Goal: Task Accomplishment & Management: Manage account settings

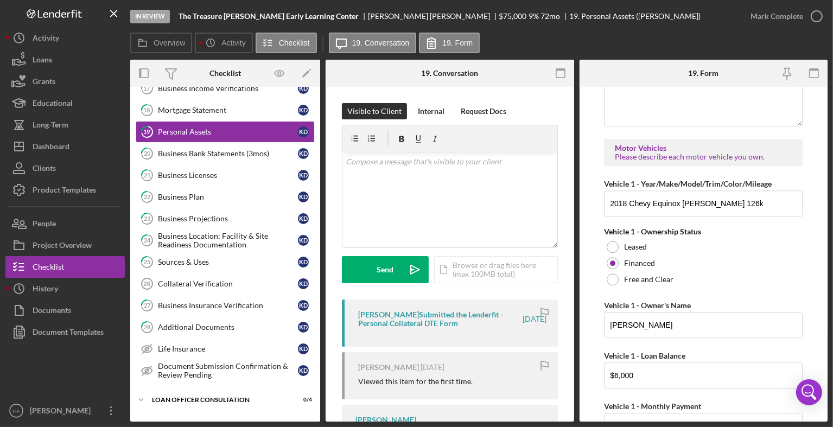
scroll to position [217, 0]
click at [219, 264] on link "25 Sources & Uses K D" at bounding box center [225, 262] width 179 height 22
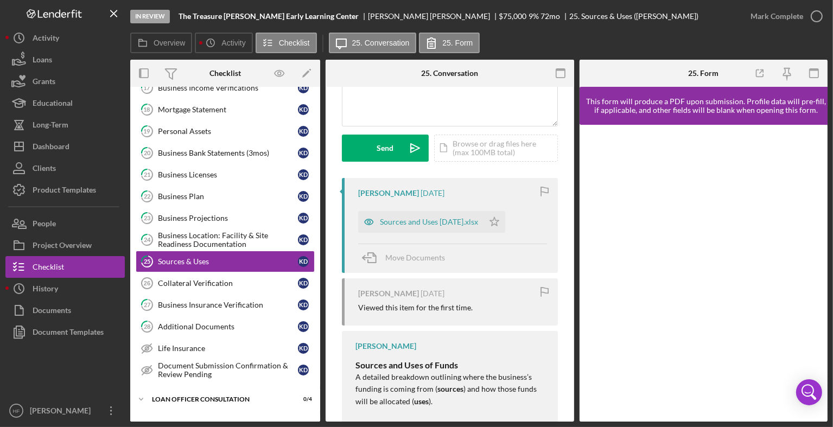
scroll to position [123, 0]
click at [398, 214] on div "Sources and Uses 9-15-25.xlsx" at bounding box center [420, 221] width 125 height 22
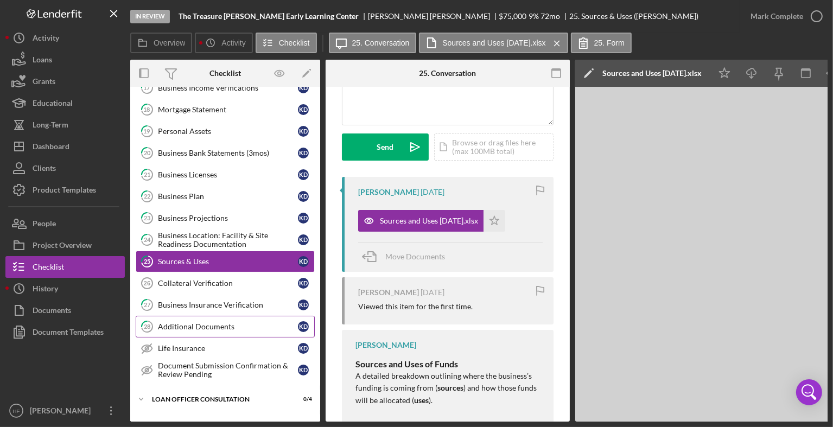
drag, startPoint x: 226, startPoint y: 280, endPoint x: 189, endPoint y: 321, distance: 55.3
click at [189, 322] on div "Additional Documents" at bounding box center [228, 326] width 140 height 9
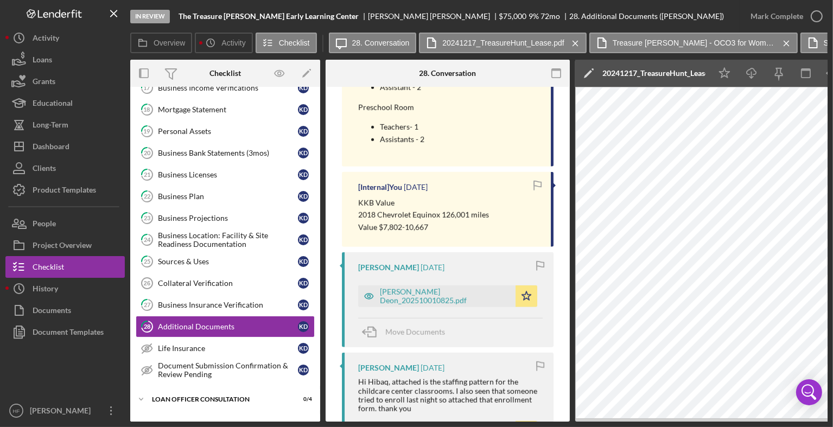
scroll to position [1035, 0]
click at [433, 300] on div "Keshia Deon_202510010825.pdf" at bounding box center [445, 297] width 130 height 17
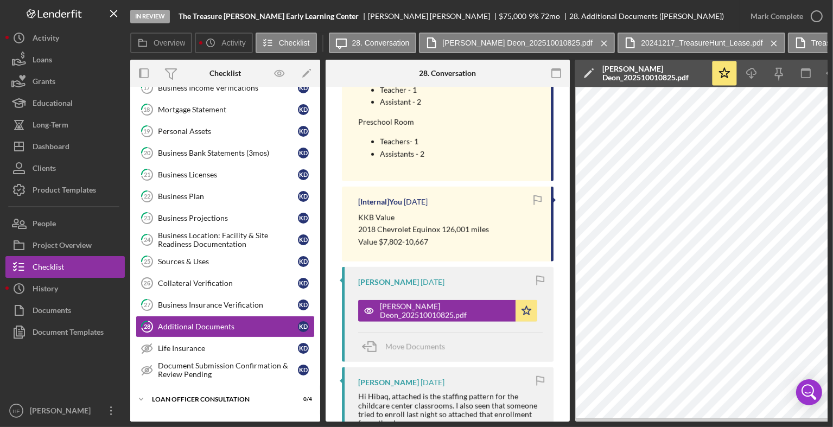
scroll to position [1022, 0]
click at [96, 287] on button "Icon/History History" at bounding box center [64, 289] width 119 height 22
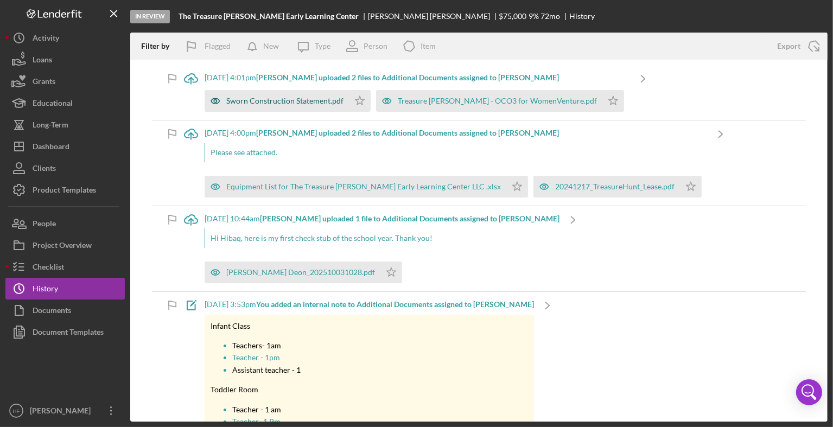
click at [295, 101] on div "Sworn Construction Statement.pdf" at bounding box center [284, 101] width 117 height 9
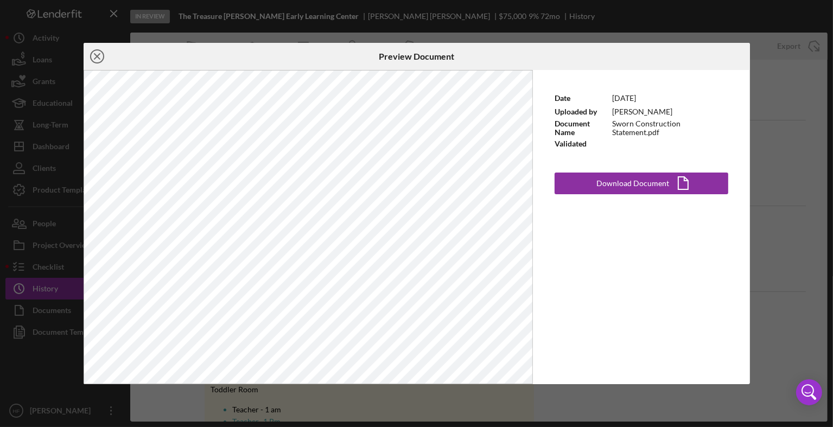
click at [98, 52] on icon "Icon/Close" at bounding box center [97, 56] width 27 height 27
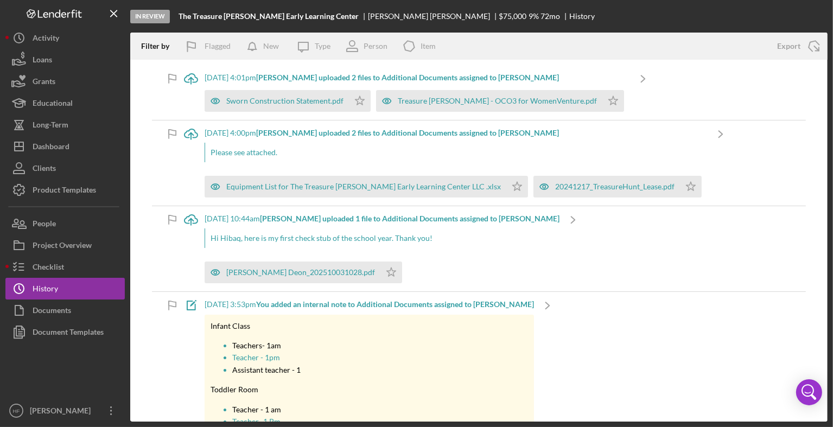
click at [354, 80] on b "Keshia D. uploaded 2 files to Additional Documents assigned to Keshia D." at bounding box center [407, 77] width 303 height 9
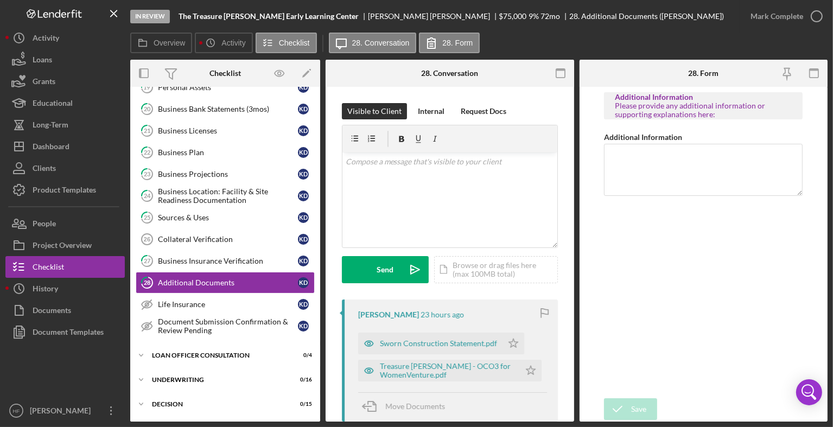
scroll to position [285, 0]
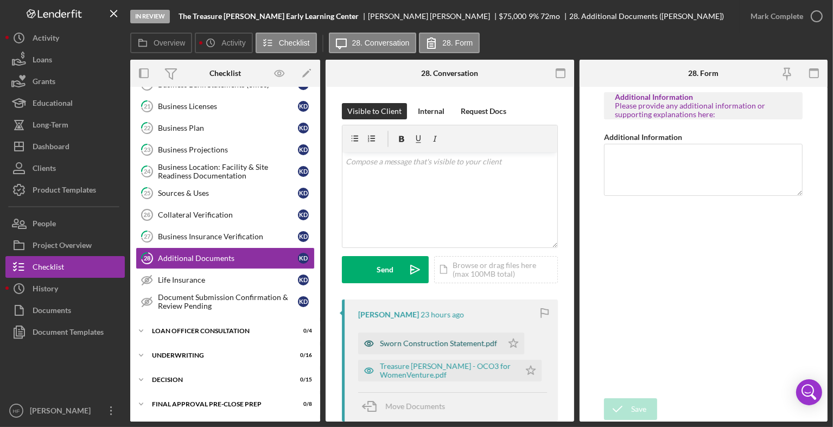
click at [439, 345] on div "Sworn Construction Statement.pdf" at bounding box center [438, 343] width 117 height 9
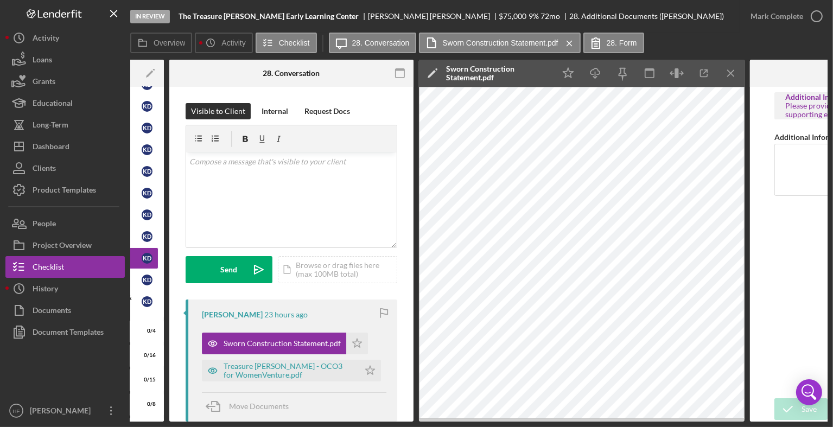
scroll to position [0, 157]
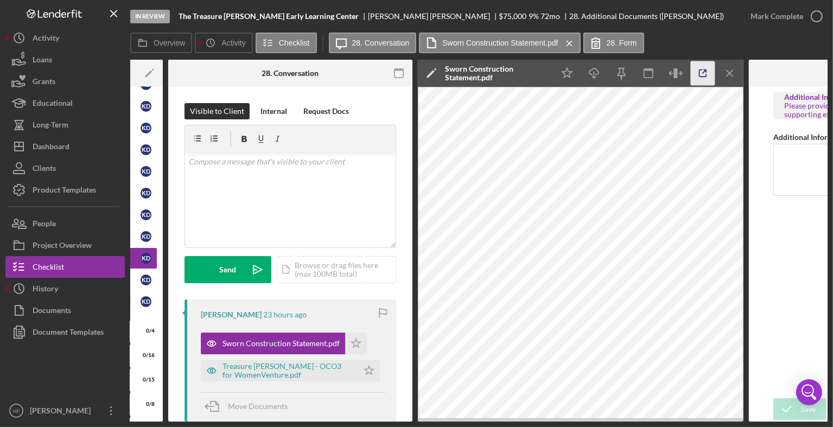
click at [700, 76] on icon "button" at bounding box center [703, 73] width 7 height 7
click at [738, 75] on icon "Icon/Menu Close" at bounding box center [730, 73] width 24 height 24
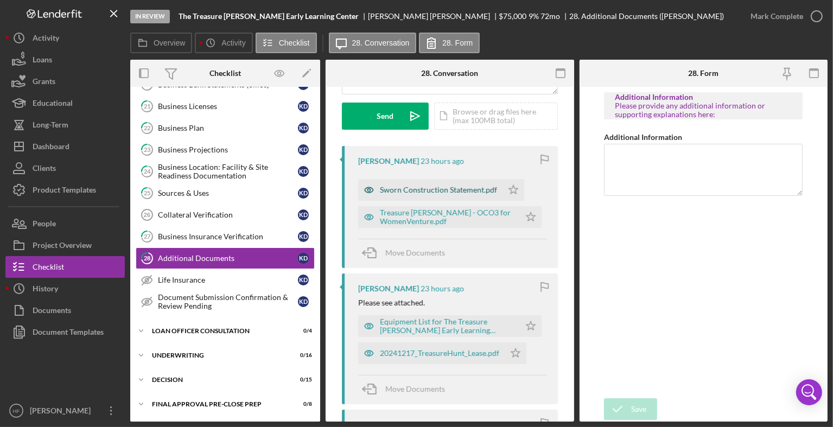
scroll to position [154, 0]
click at [433, 327] on div "Equipment List for The Treasure Hunt Early Learning Center LLC .xlsx" at bounding box center [447, 325] width 135 height 17
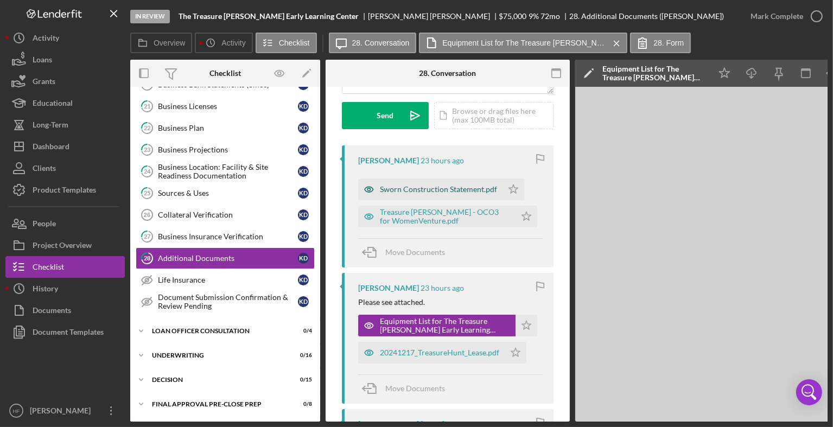
scroll to position [0, 0]
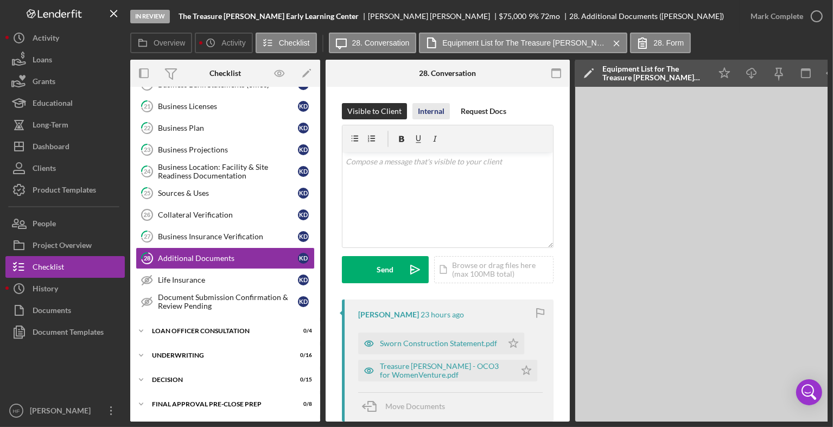
click at [421, 110] on div "Internal" at bounding box center [431, 111] width 27 height 16
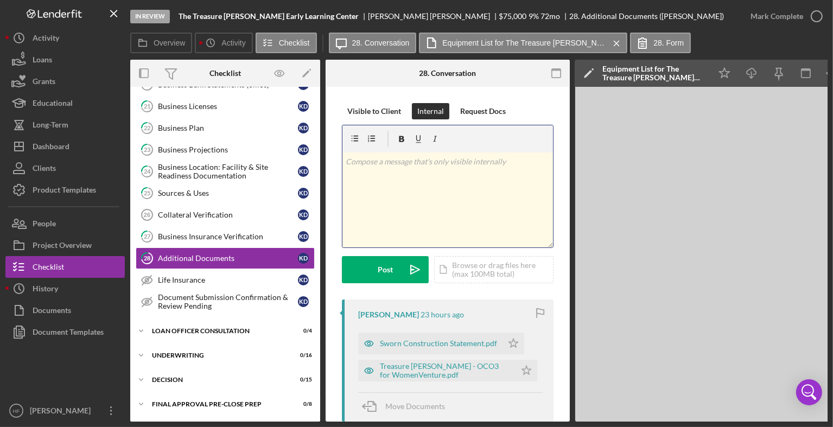
drag, startPoint x: 389, startPoint y: 173, endPoint x: 348, endPoint y: 187, distance: 43.1
click at [348, 187] on div "v Color teal Color pink Remove color Add row above Add row below Add column bef…" at bounding box center [447, 200] width 211 height 95
paste div
click at [454, 343] on div "Sworn Construction Statement.pdf" at bounding box center [438, 343] width 117 height 9
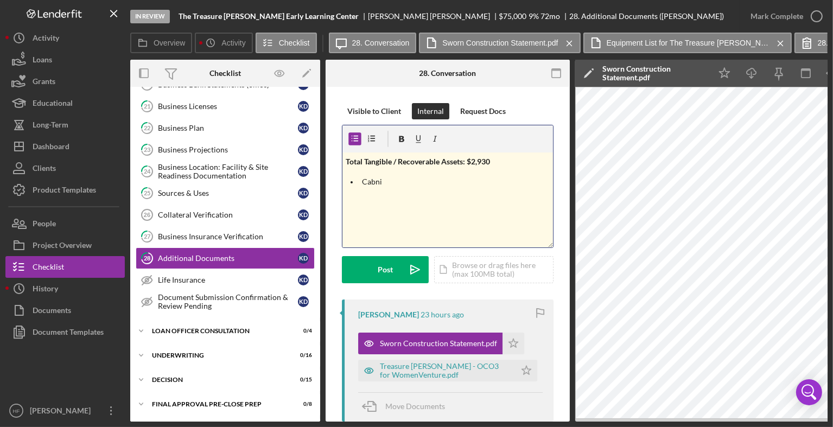
click at [423, 180] on p "Cabni" at bounding box center [456, 182] width 188 height 12
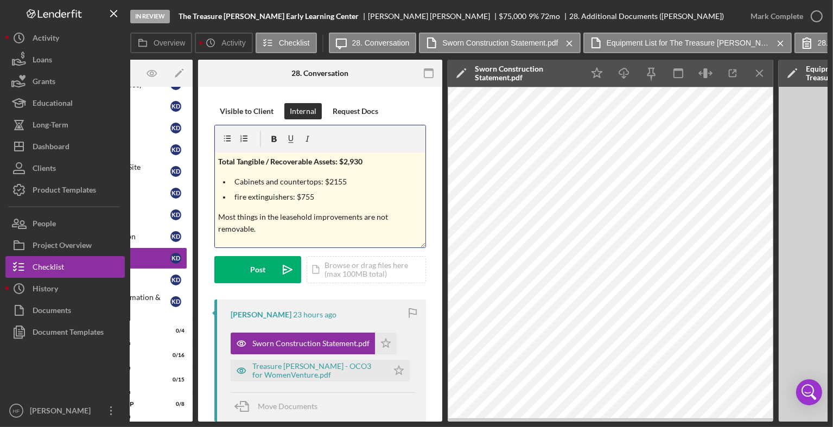
scroll to position [0, 134]
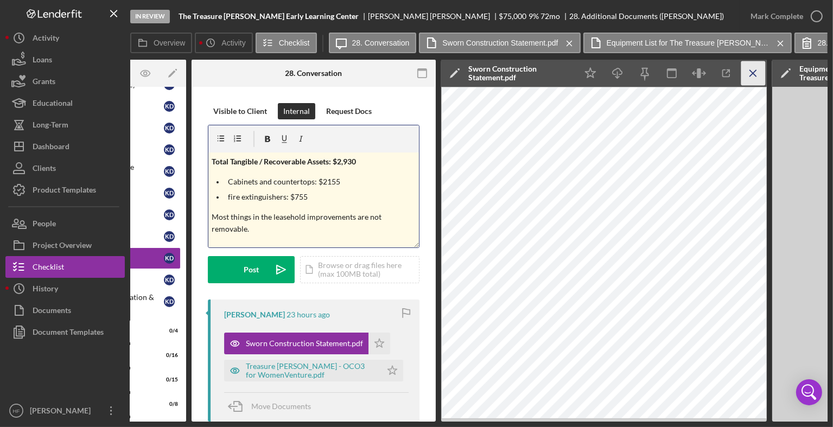
click at [758, 73] on icon "Icon/Menu Close" at bounding box center [753, 73] width 24 height 24
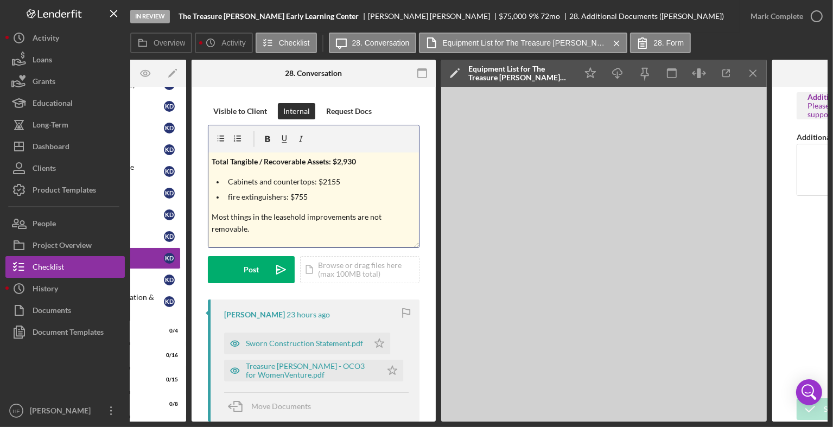
click at [320, 238] on div "v Color teal Color pink Remove color Add row above Add row below Add column bef…" at bounding box center [313, 200] width 211 height 95
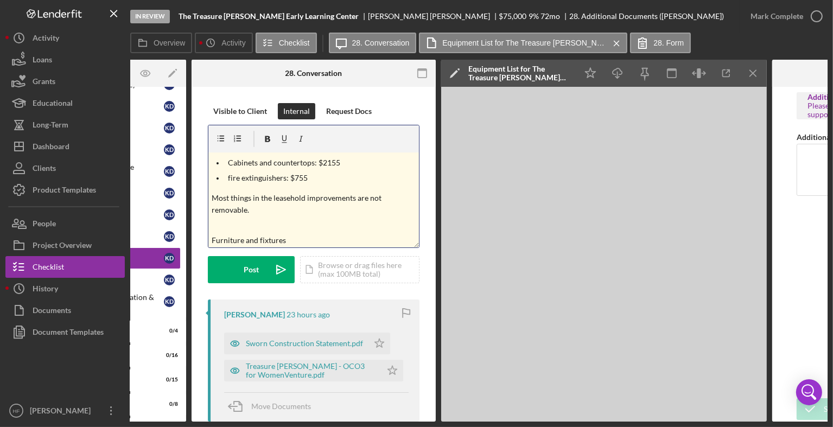
click at [314, 245] on p "Furniture and fixtures" at bounding box center [314, 240] width 205 height 12
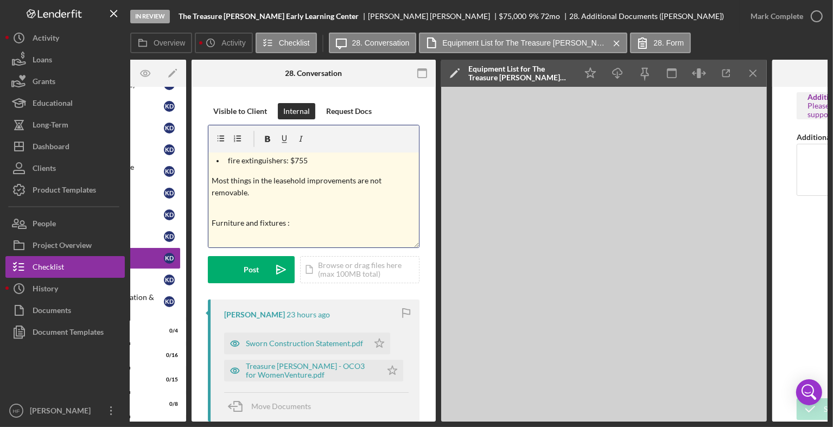
scroll to position [46, 0]
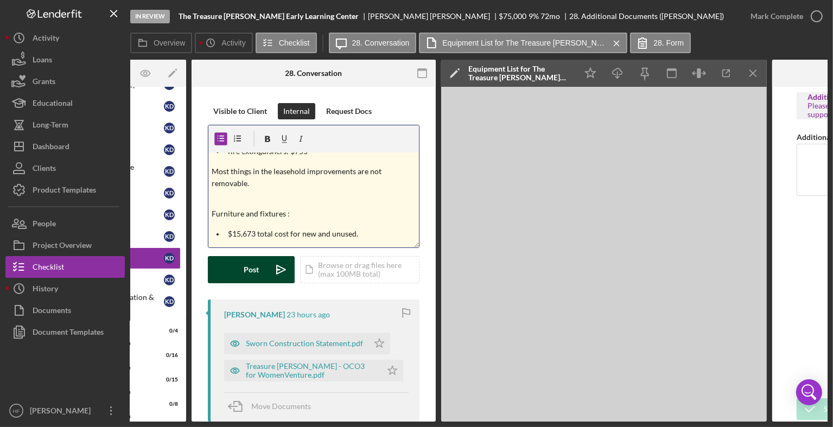
click at [260, 270] on button "Post Icon/icon-invite-send" at bounding box center [251, 269] width 87 height 27
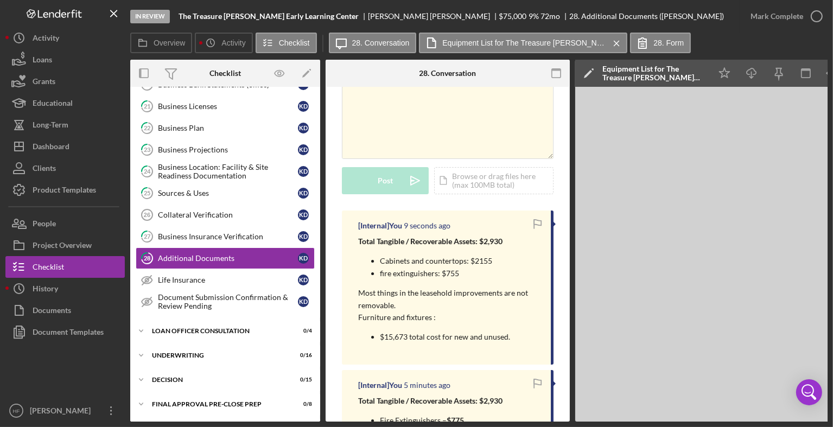
scroll to position [90, 0]
click at [728, 69] on icon "Icon/Star" at bounding box center [725, 73] width 24 height 24
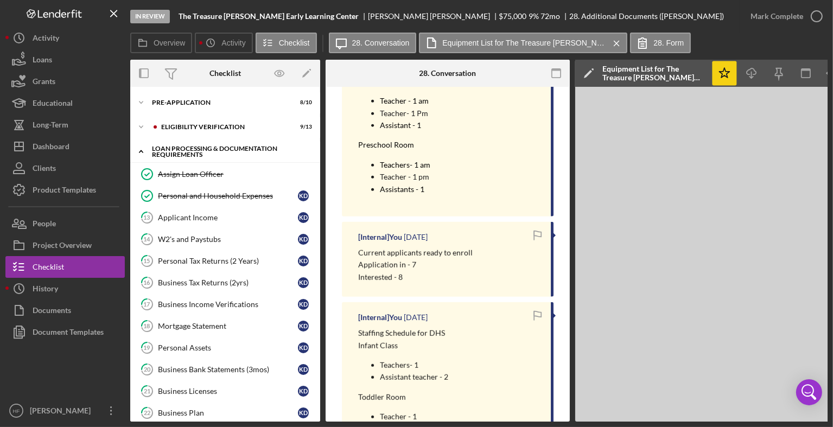
scroll to position [0, 0]
click at [145, 101] on icon "Icon/Expander" at bounding box center [141, 103] width 22 height 22
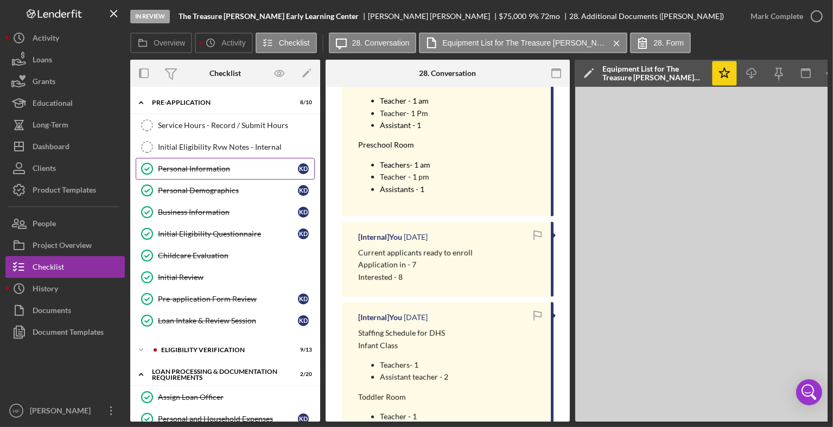
click at [213, 171] on div "Personal Information" at bounding box center [228, 168] width 140 height 9
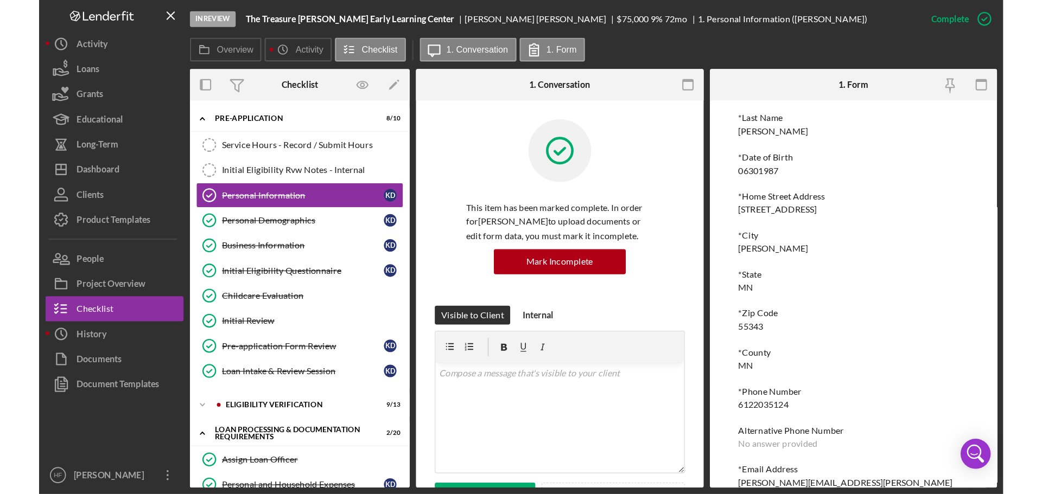
scroll to position [126, 0]
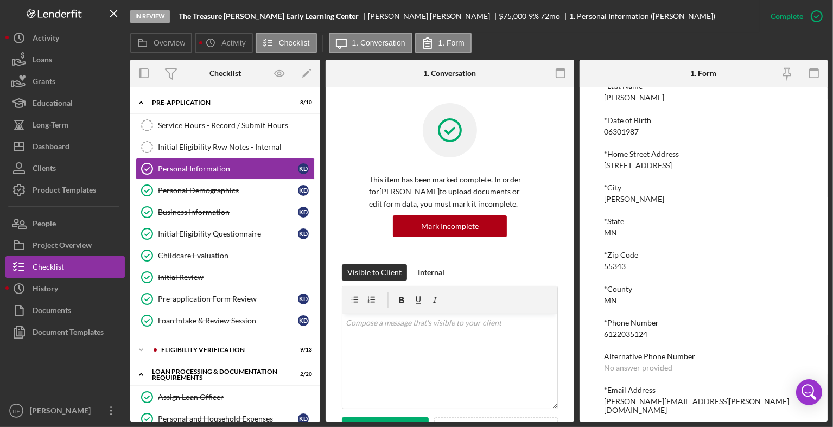
click at [690, 397] on div "*Email Address deon.keshia@yahoo.com" at bounding box center [703, 400] width 199 height 29
drag, startPoint x: 690, startPoint y: 397, endPoint x: 605, endPoint y: 398, distance: 85.2
click at [606, 398] on div "*Email Address deon.keshia@yahoo.com" at bounding box center [703, 400] width 199 height 29
copy div "deon.keshia@yahoo.com Logo-Reversed Created with Sketch. Icon/Menu Close Icon/D…"
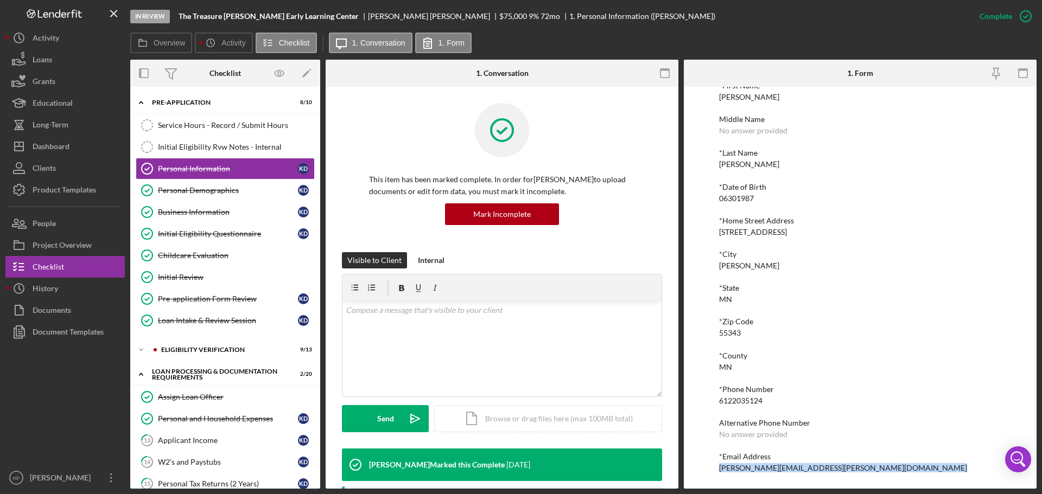
scroll to position [60, 0]
click at [63, 139] on div "Dashboard" at bounding box center [51, 148] width 37 height 24
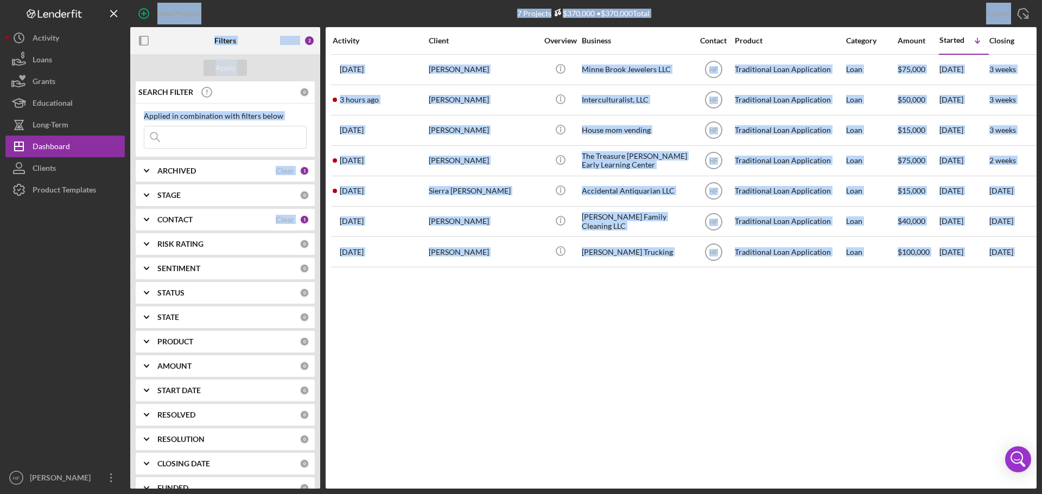
click at [434, 351] on div "Activity Client Overview Business Contact Product Category Amount Started Icon/…" at bounding box center [681, 258] width 711 height 462
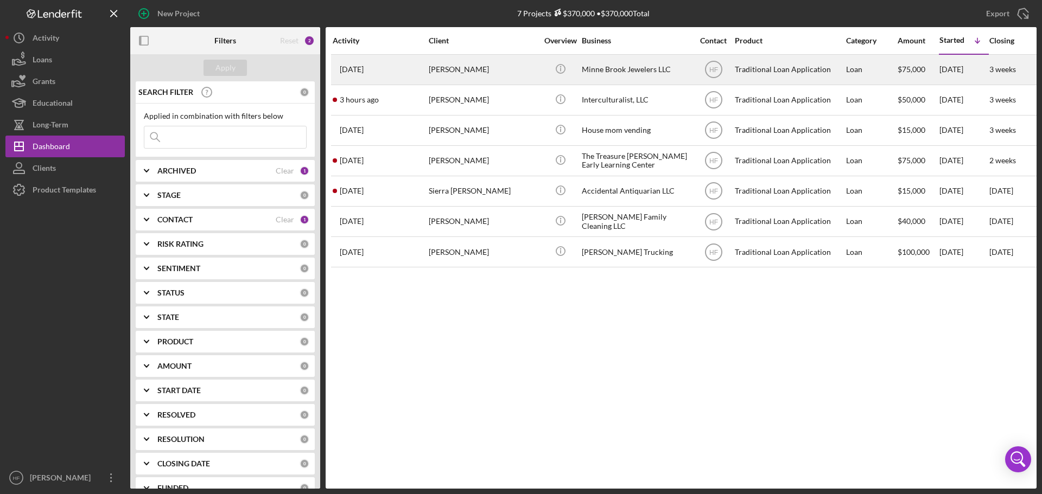
click at [475, 69] on div "[PERSON_NAME]" at bounding box center [483, 69] width 109 height 29
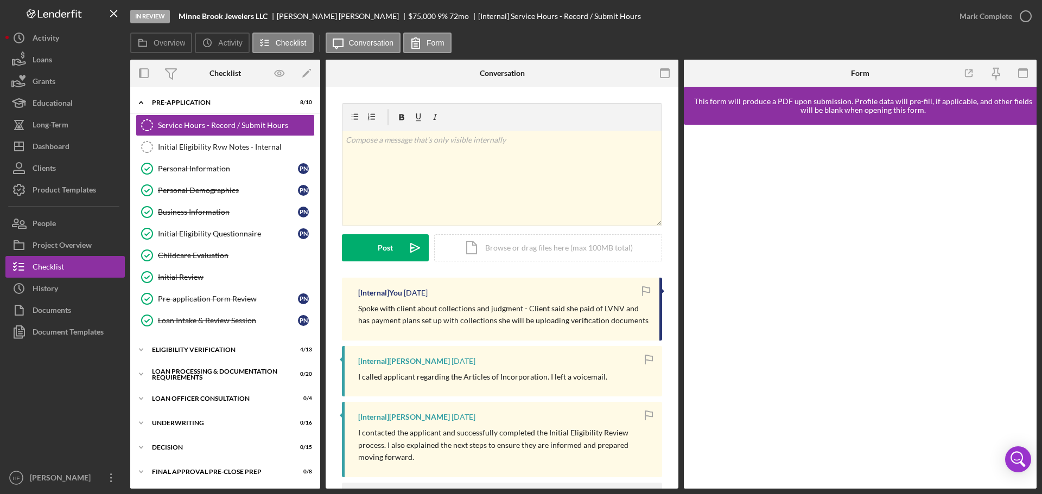
scroll to position [54, 0]
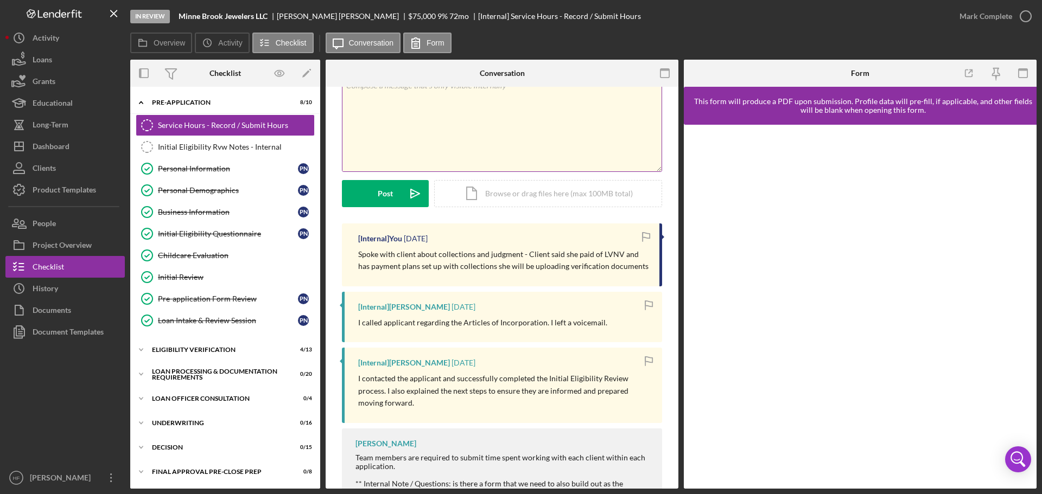
click at [412, 127] on div "v Color teal Color pink Remove color Add row above Add row below Add column bef…" at bounding box center [501, 124] width 319 height 95
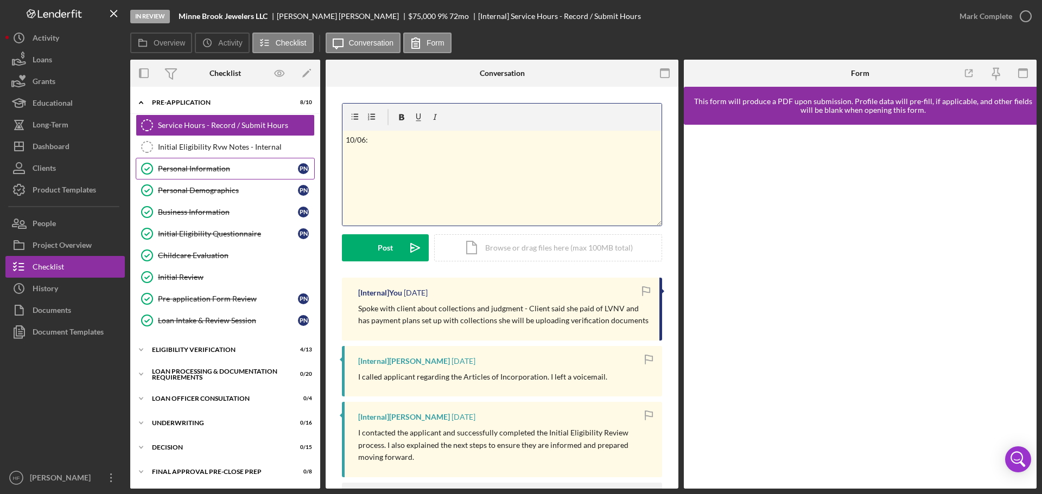
click at [205, 168] on div "Personal Information" at bounding box center [228, 168] width 140 height 9
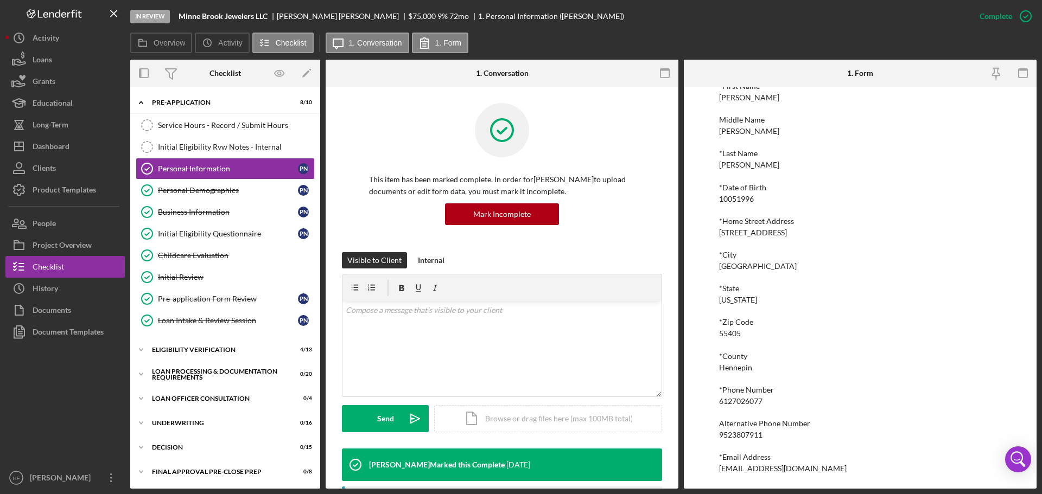
scroll to position [60, 0]
click at [228, 124] on div "Service Hours - Record / Submit Hours" at bounding box center [236, 125] width 156 height 9
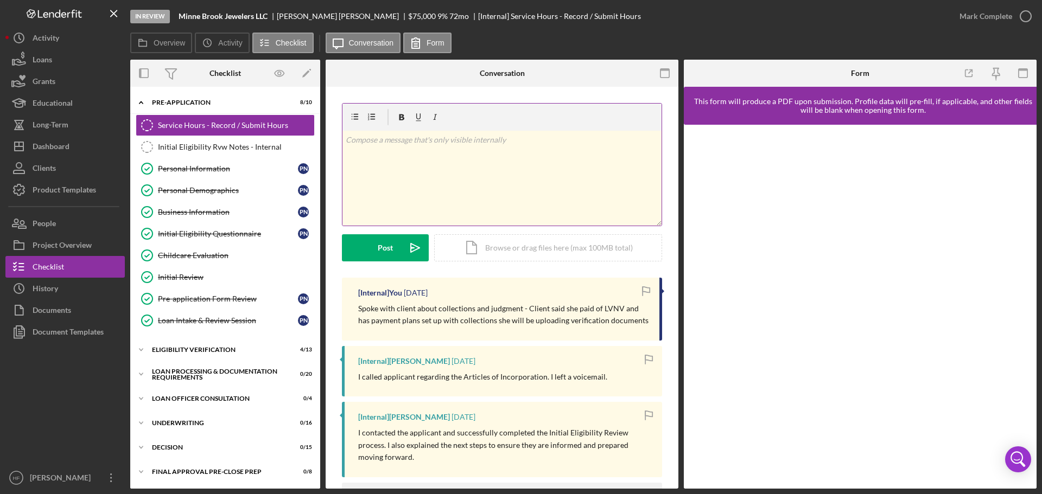
click at [417, 173] on div "v Color teal Color pink Remove color Add row above Add row below Add column bef…" at bounding box center [501, 178] width 319 height 95
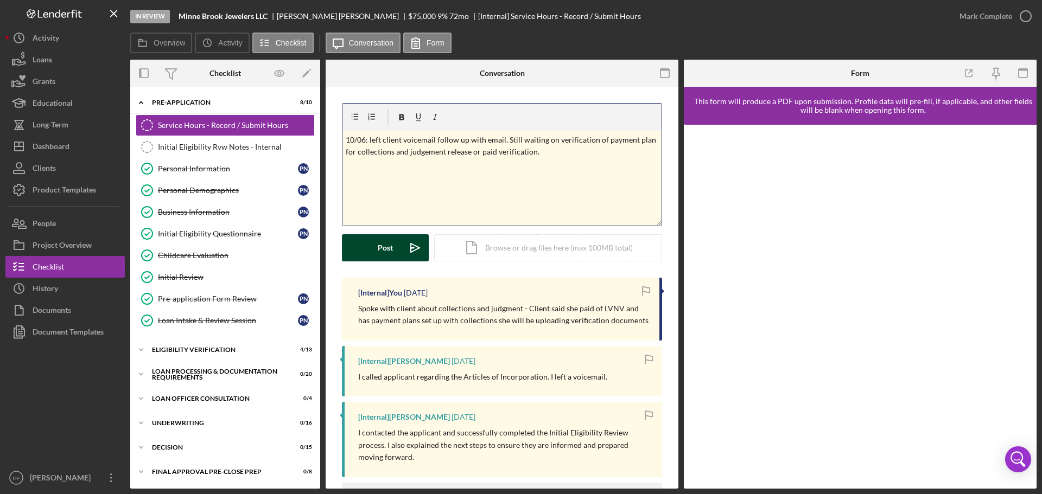
click at [391, 258] on div "Post" at bounding box center [385, 247] width 15 height 27
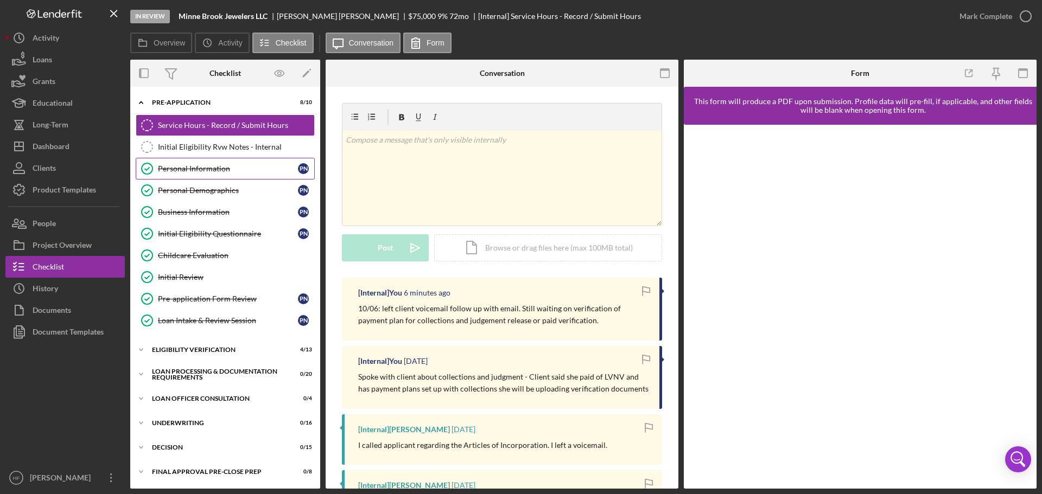
click at [200, 164] on div "Personal Information" at bounding box center [228, 168] width 140 height 9
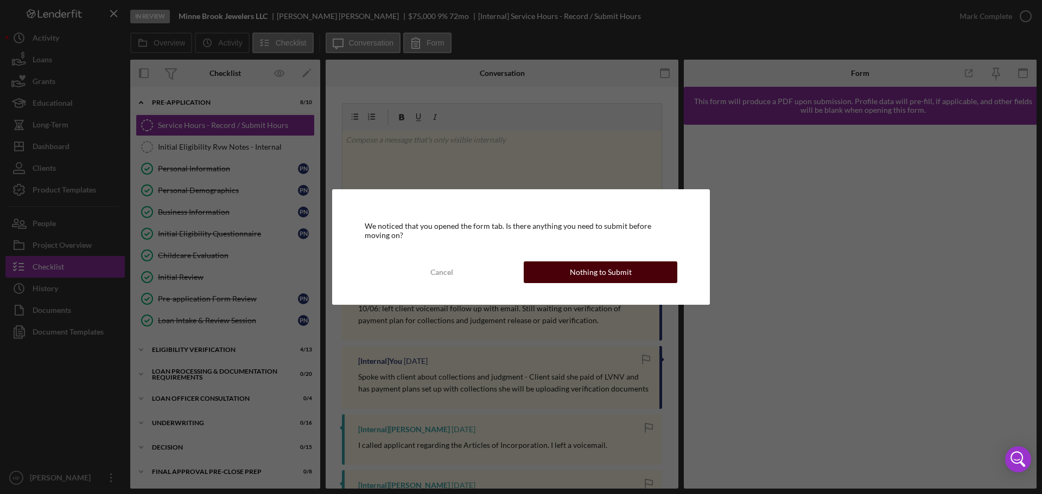
click at [612, 271] on div "Nothing to Submit" at bounding box center [601, 273] width 62 height 22
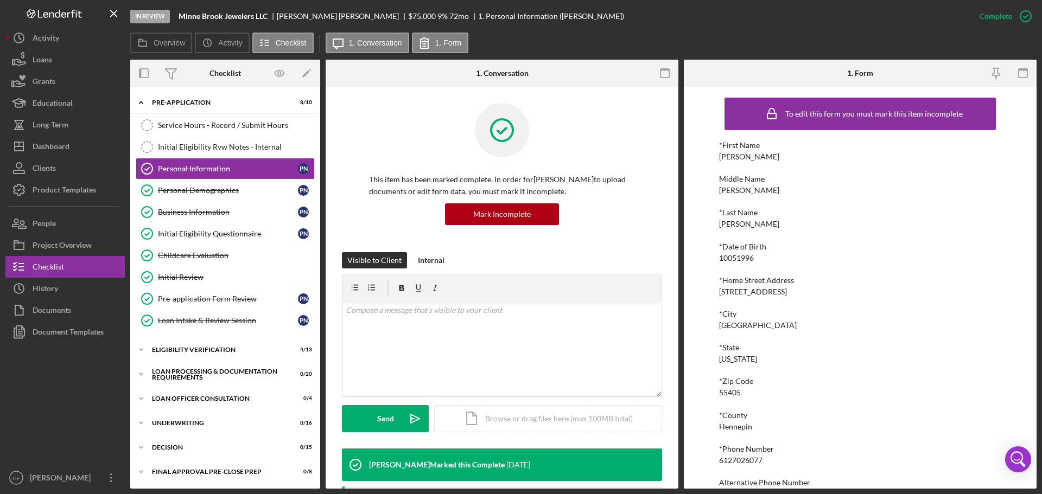
scroll to position [60, 0]
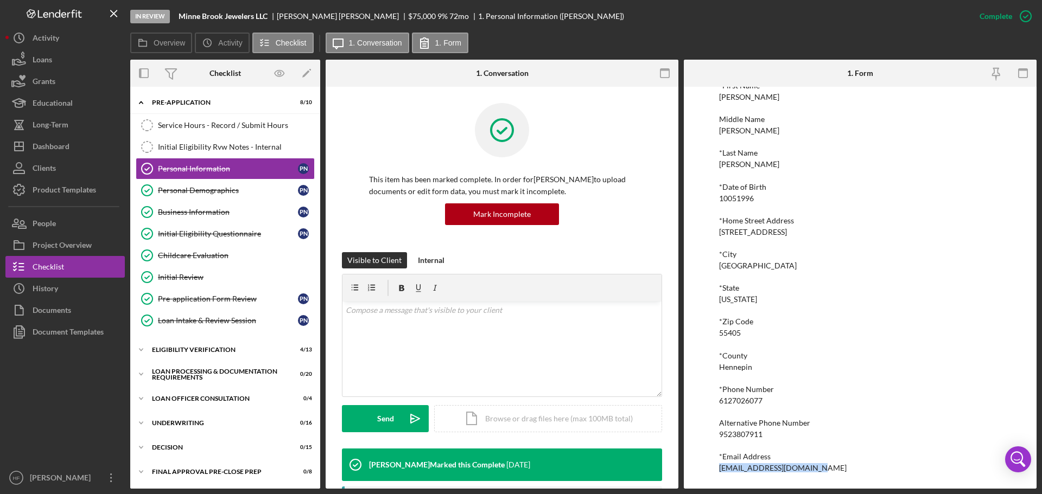
drag, startPoint x: 809, startPoint y: 475, endPoint x: 707, endPoint y: 477, distance: 102.1
click at [707, 427] on div "To edit this form you must mark this item incomplete *First Name Paige Middle N…" at bounding box center [860, 288] width 353 height 402
copy div "silberjewelers@gmail.com"
click at [180, 189] on div "Personal Demographics" at bounding box center [228, 190] width 140 height 9
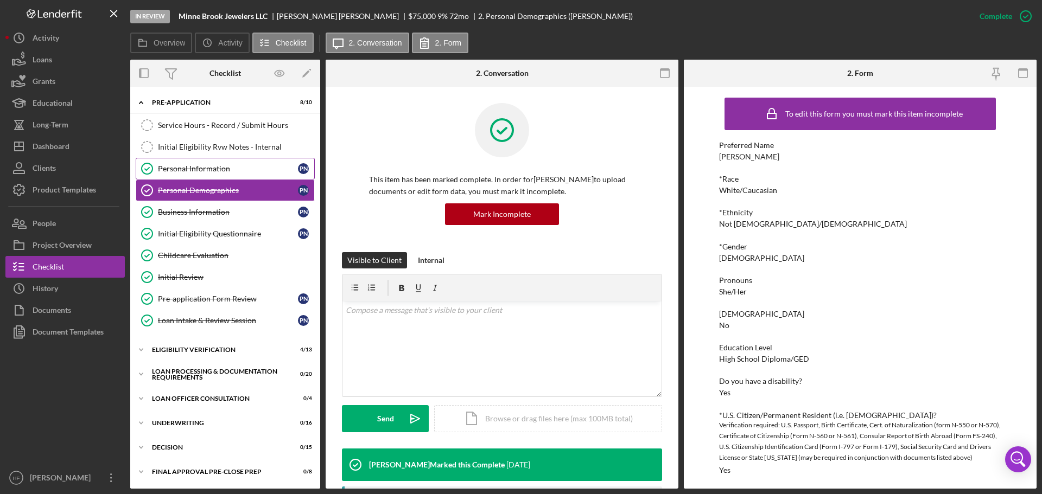
click at [243, 165] on div "Personal Information" at bounding box center [228, 168] width 140 height 9
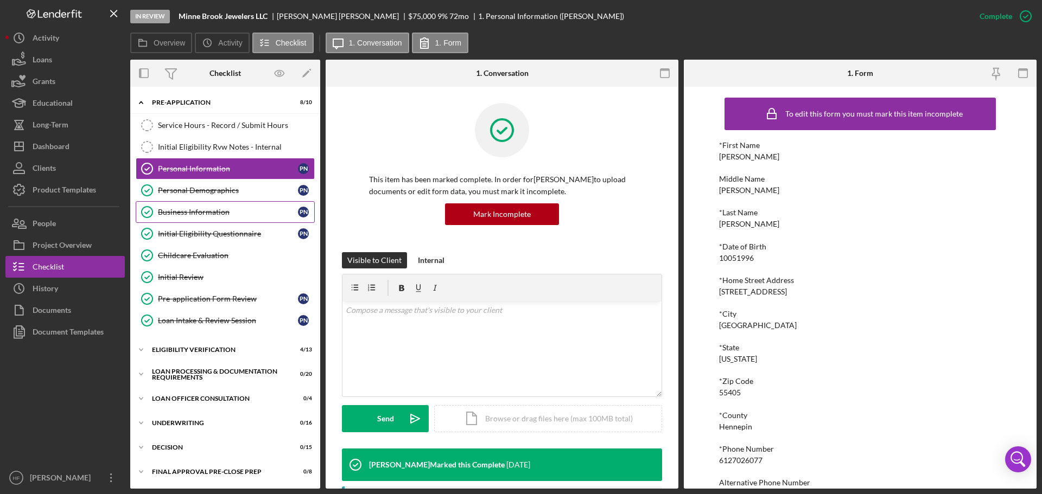
click at [166, 212] on div "Business Information" at bounding box center [228, 212] width 140 height 9
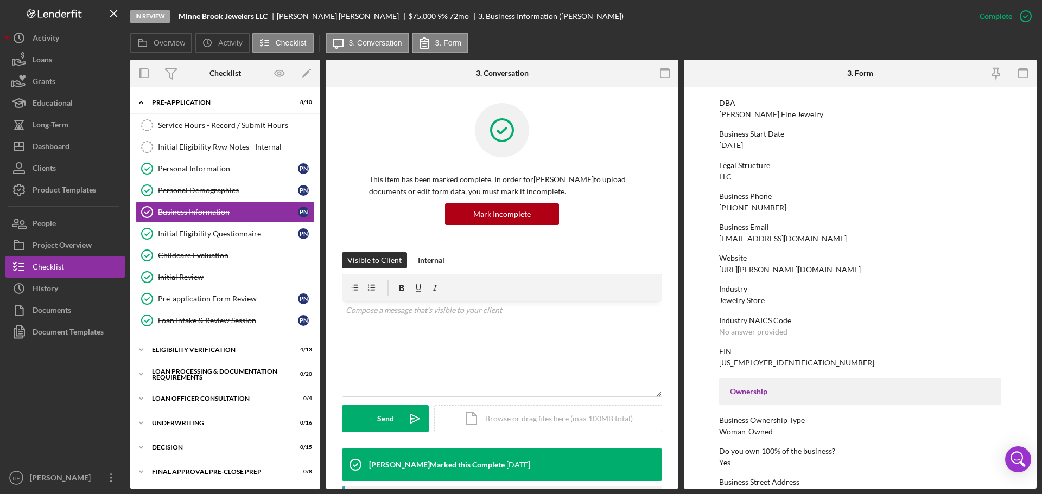
scroll to position [54, 0]
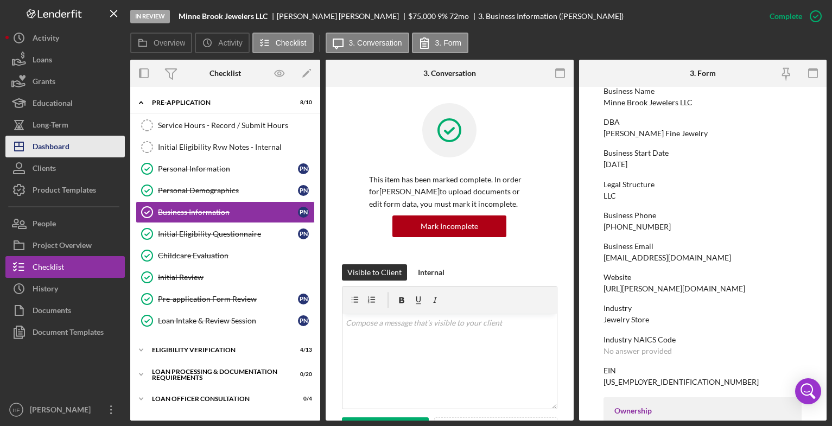
click at [59, 148] on div "Dashboard" at bounding box center [51, 148] width 37 height 24
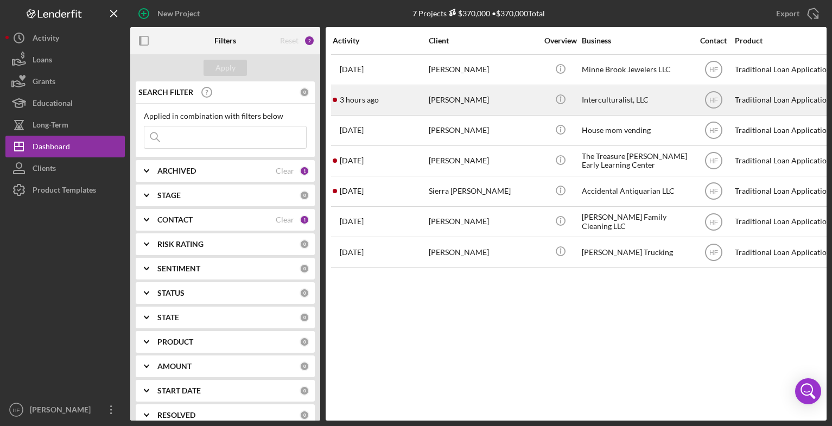
click at [405, 99] on div "3 hours ago Akiko Maeker" at bounding box center [380, 100] width 95 height 29
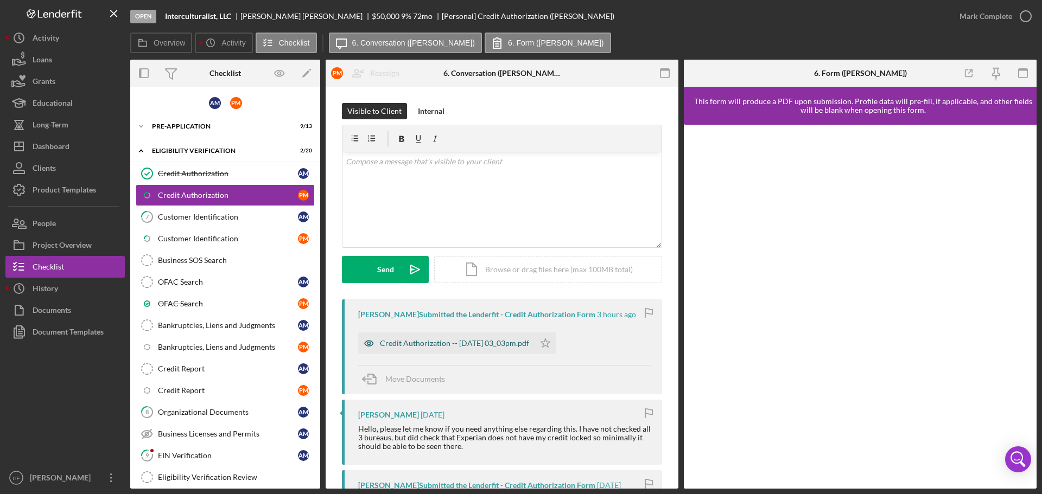
click at [448, 347] on div "Credit Authorization -- 2025-10-06 03_03pm.pdf" at bounding box center [454, 343] width 149 height 9
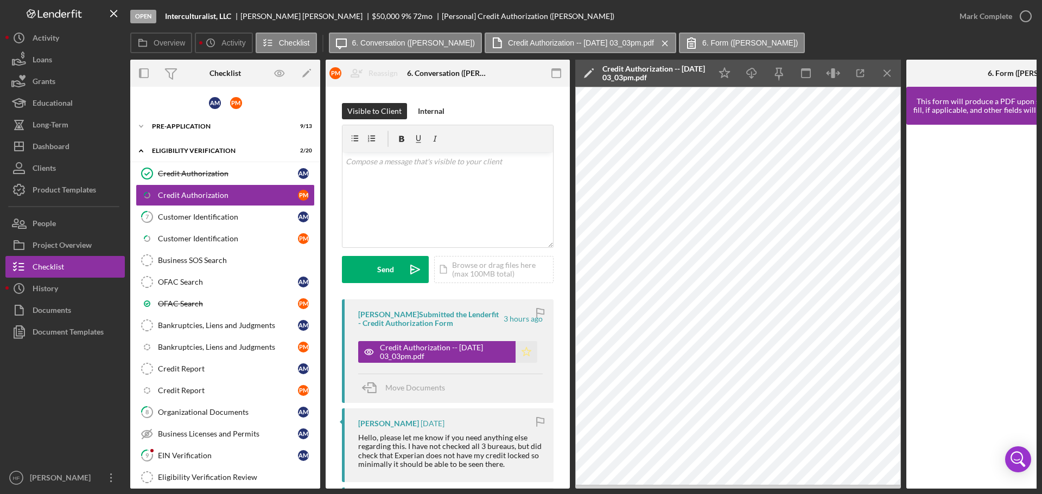
click at [525, 353] on polygon "button" at bounding box center [526, 351] width 9 height 9
click at [833, 16] on div "Mark Complete" at bounding box center [986, 16] width 53 height 22
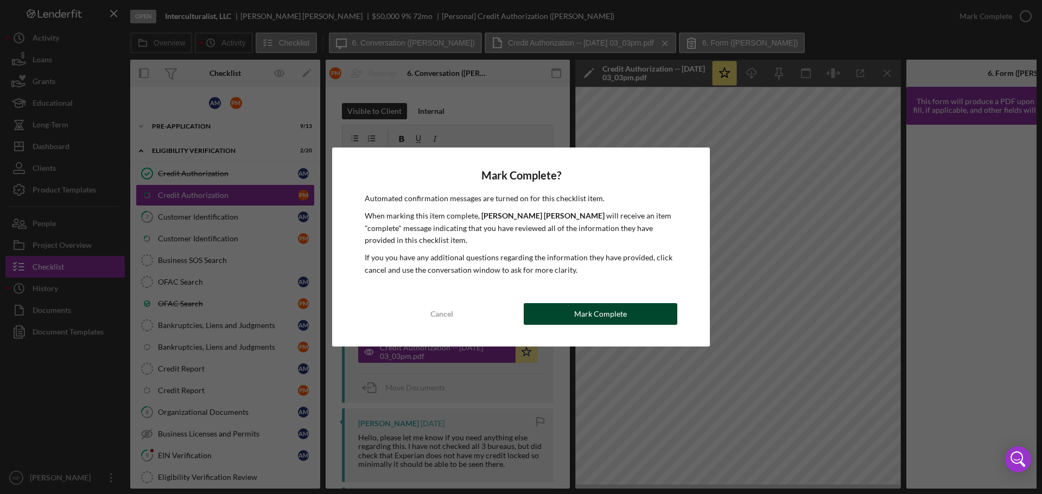
click at [595, 314] on div "Mark Complete" at bounding box center [600, 314] width 53 height 22
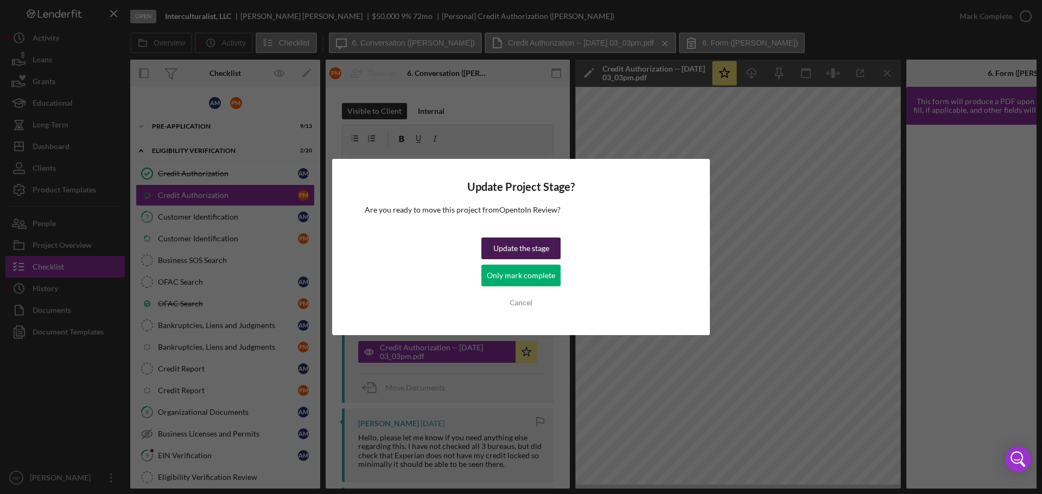
click at [513, 256] on div "Update the stage" at bounding box center [521, 249] width 56 height 22
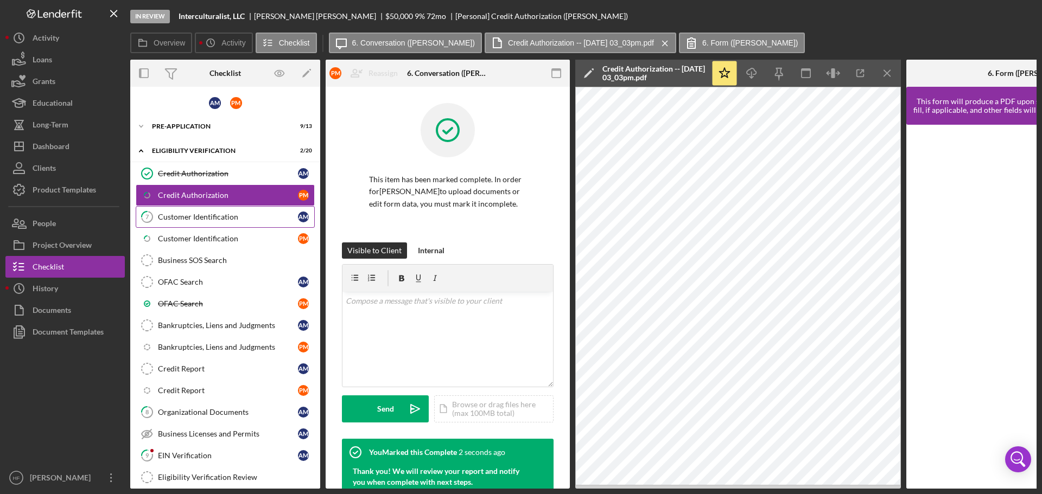
click at [212, 215] on div "Customer Identification" at bounding box center [228, 217] width 140 height 9
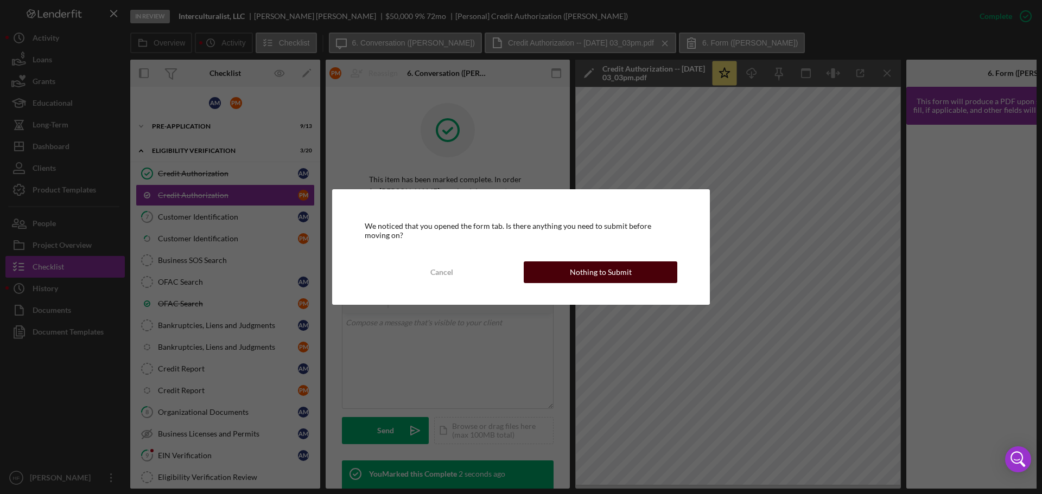
click at [600, 275] on div "Nothing to Submit" at bounding box center [601, 273] width 62 height 22
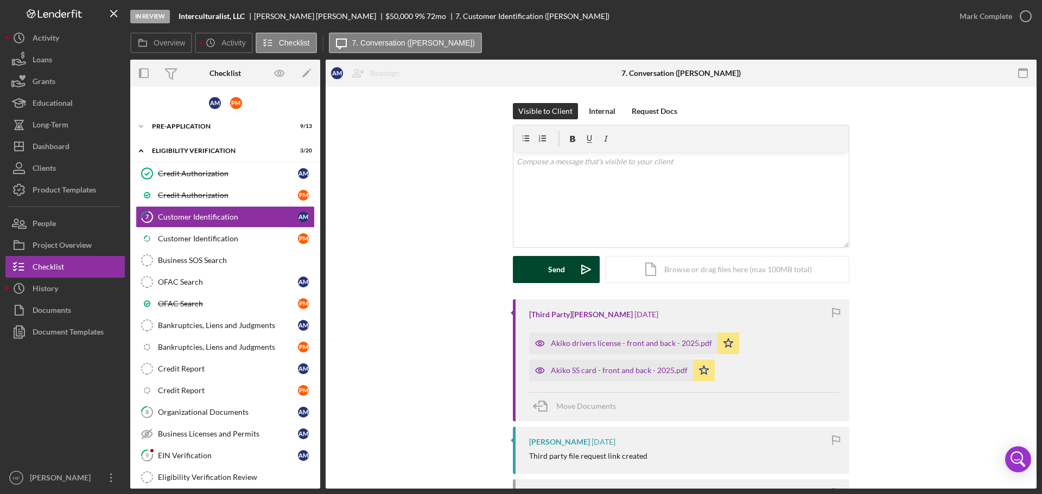
scroll to position [54, 0]
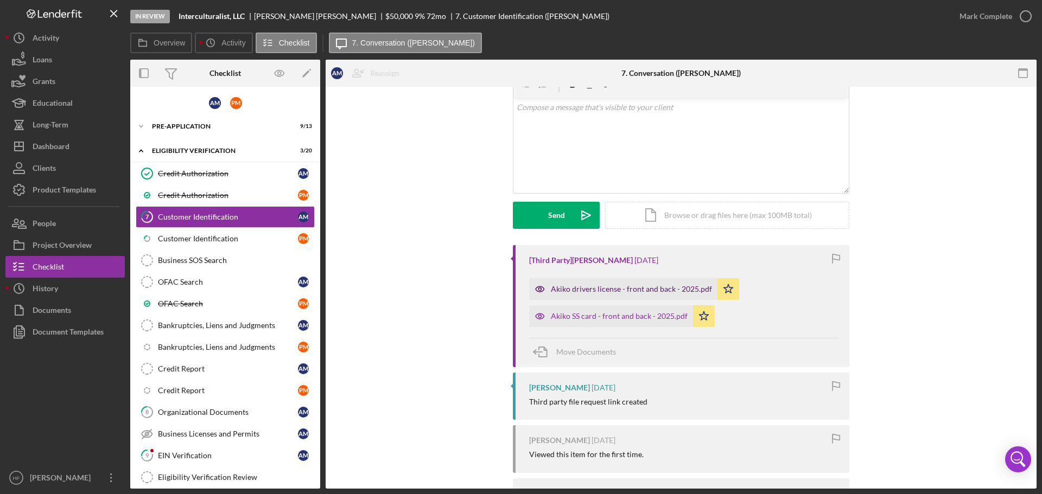
click at [638, 290] on div "Akiko drivers license - front and back - 2025.pdf" at bounding box center [631, 289] width 161 height 9
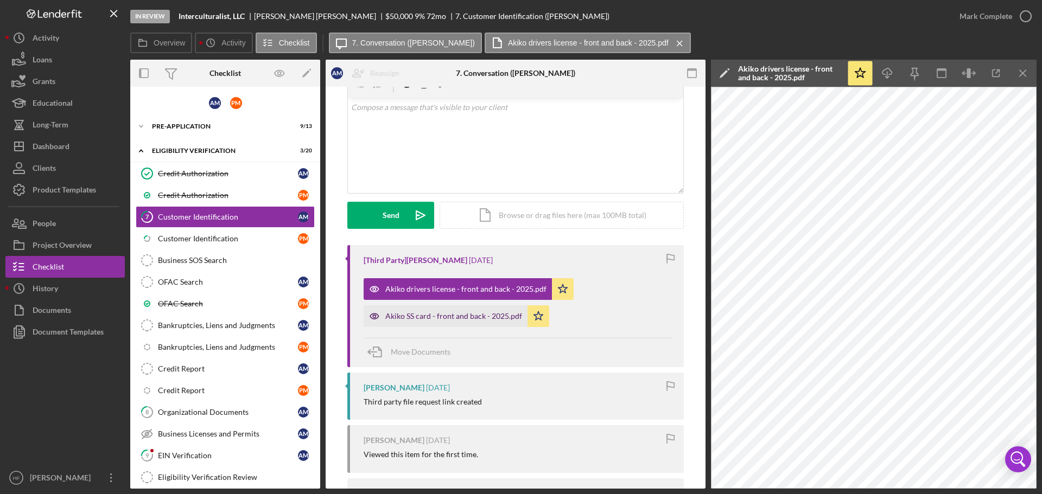
click at [453, 314] on div "Akiko SS card - front and back - 2025.pdf" at bounding box center [453, 316] width 137 height 9
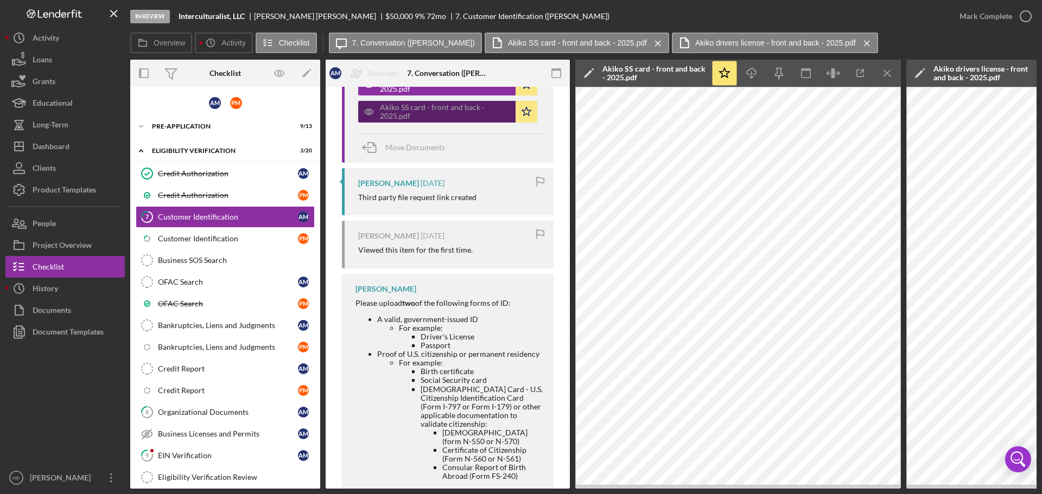
scroll to position [271, 0]
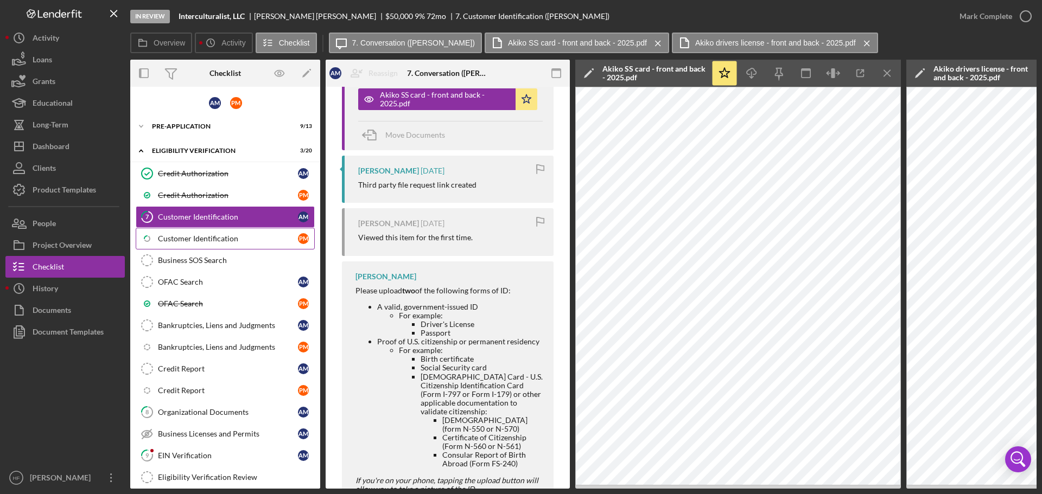
click at [229, 240] on div "Customer Identification" at bounding box center [228, 238] width 140 height 9
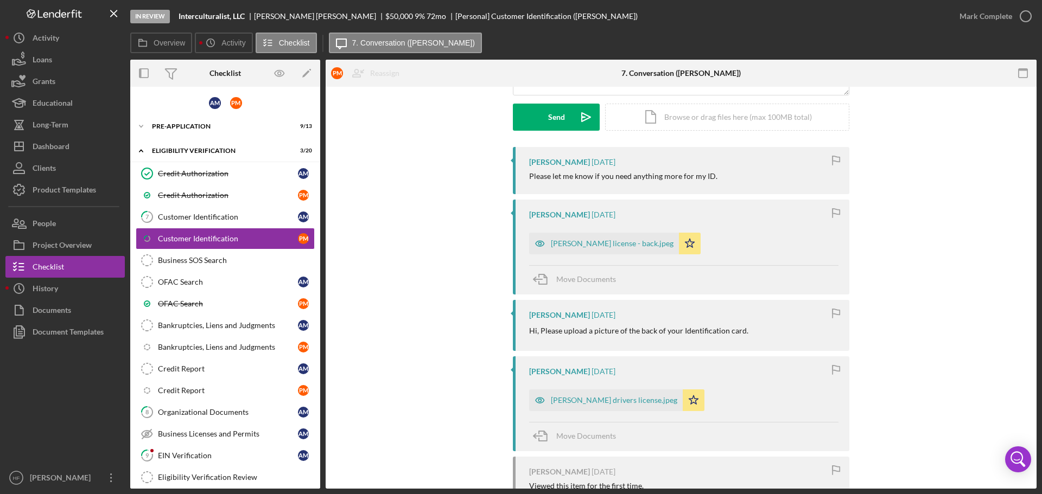
scroll to position [163, 0]
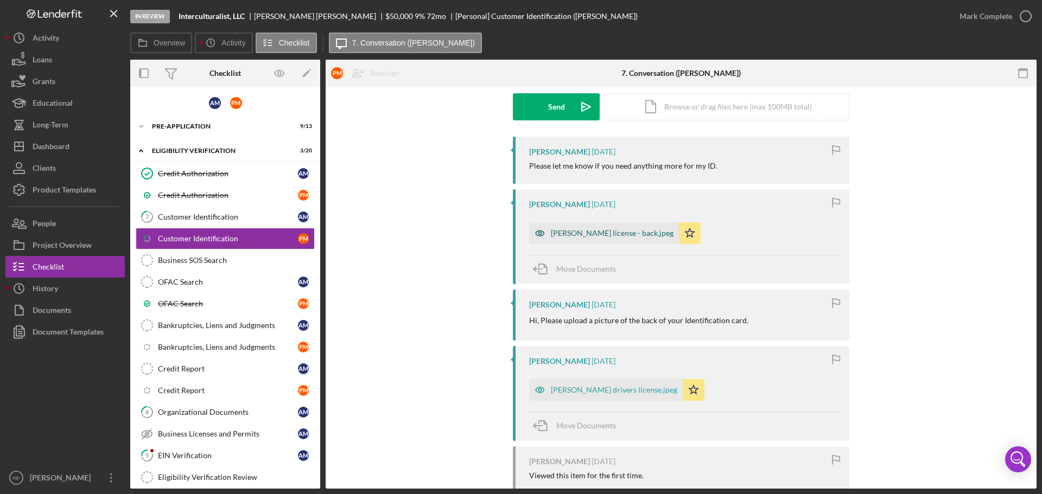
click at [591, 236] on div "paul drivers license - back.jpeg" at bounding box center [612, 233] width 123 height 9
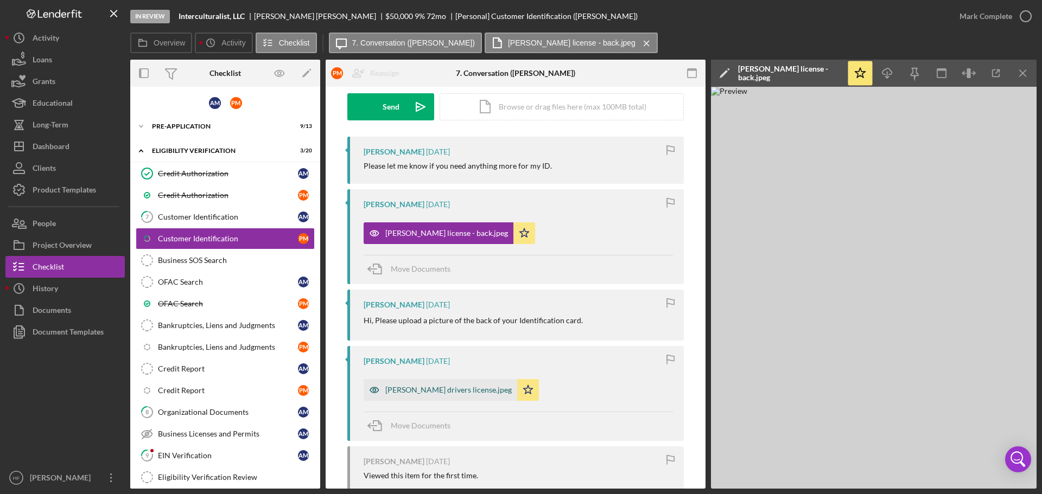
click at [425, 386] on div "paul drivers license.jpeg" at bounding box center [448, 390] width 126 height 9
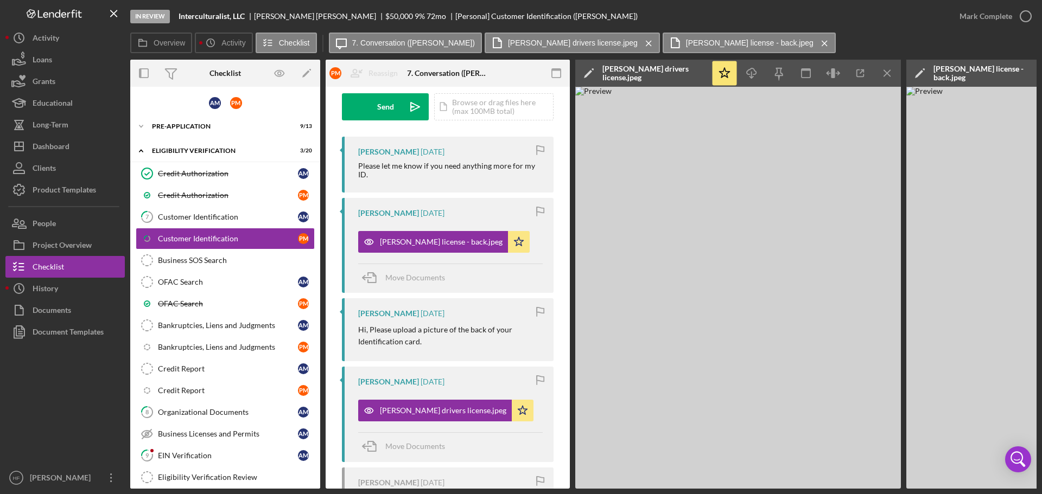
scroll to position [0, 0]
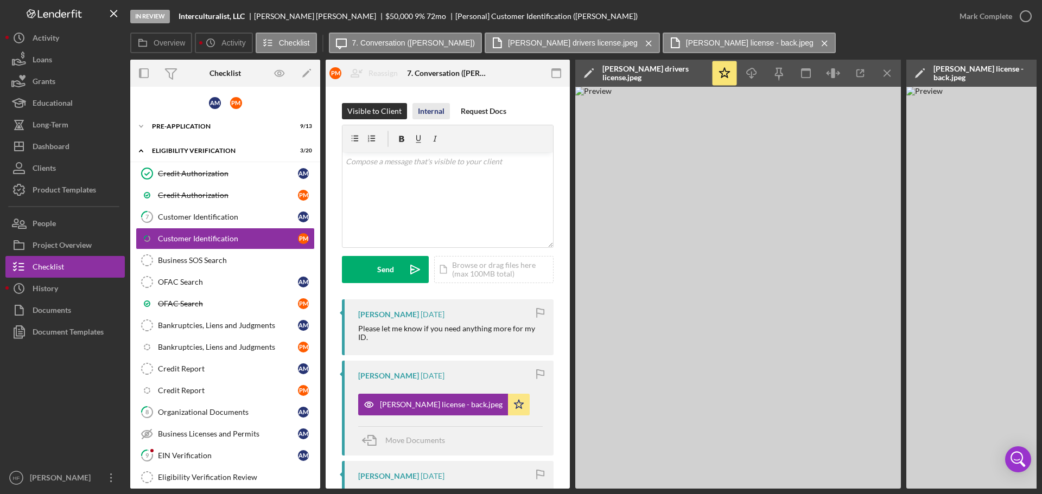
click at [426, 110] on div "Internal" at bounding box center [431, 111] width 27 height 16
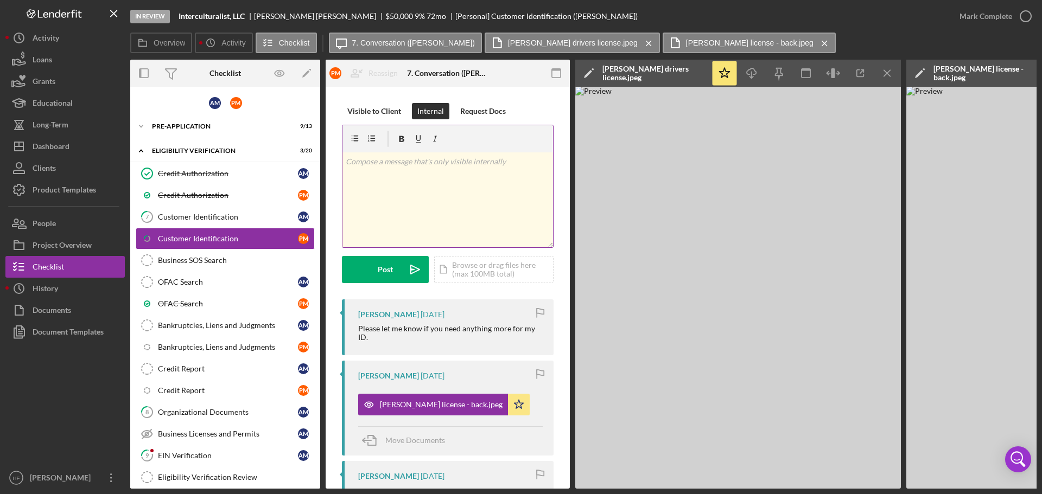
click at [426, 197] on div "v Color teal Color pink Remove color Add row above Add row below Add column bef…" at bounding box center [447, 200] width 211 height 95
click at [378, 275] on div "Post" at bounding box center [385, 269] width 15 height 27
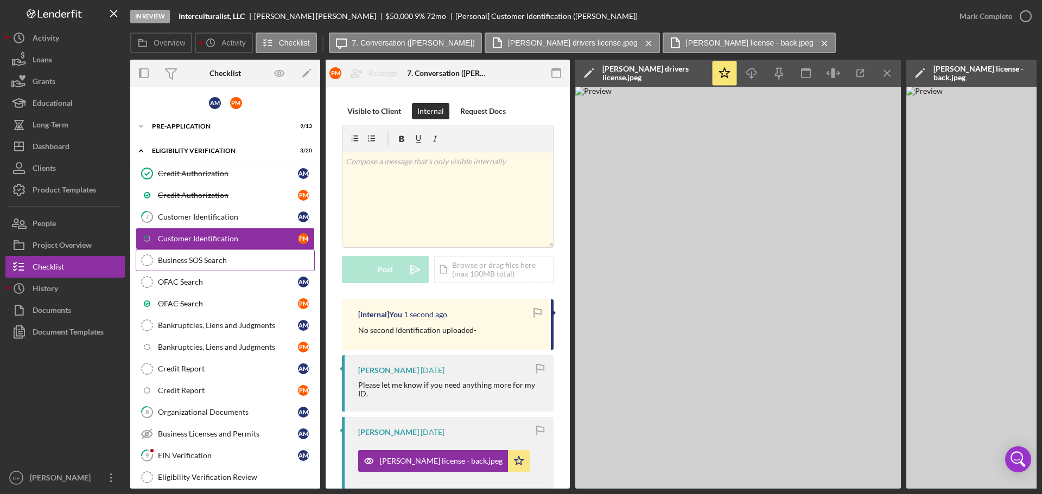
click at [215, 256] on div "Business SOS Search" at bounding box center [236, 260] width 156 height 9
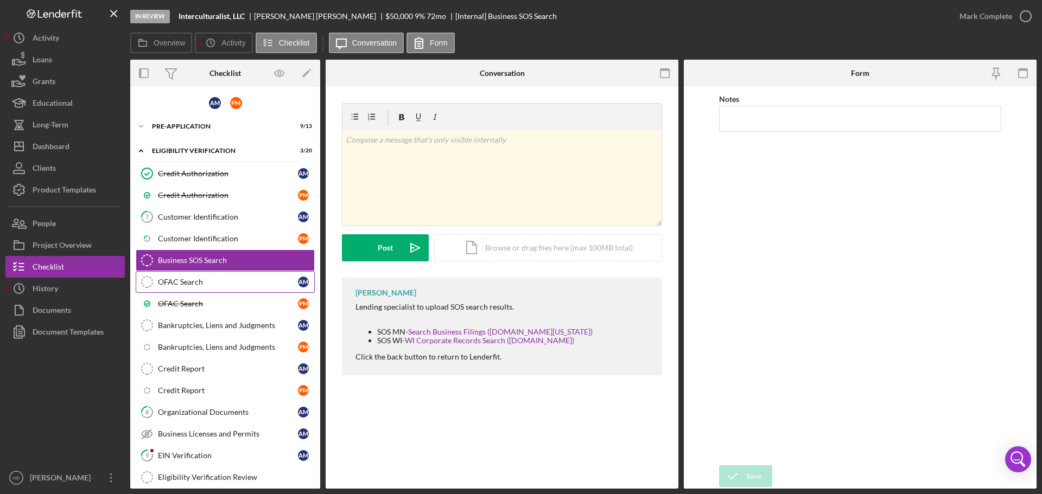
click at [243, 283] on div "OFAC Search" at bounding box center [228, 282] width 140 height 9
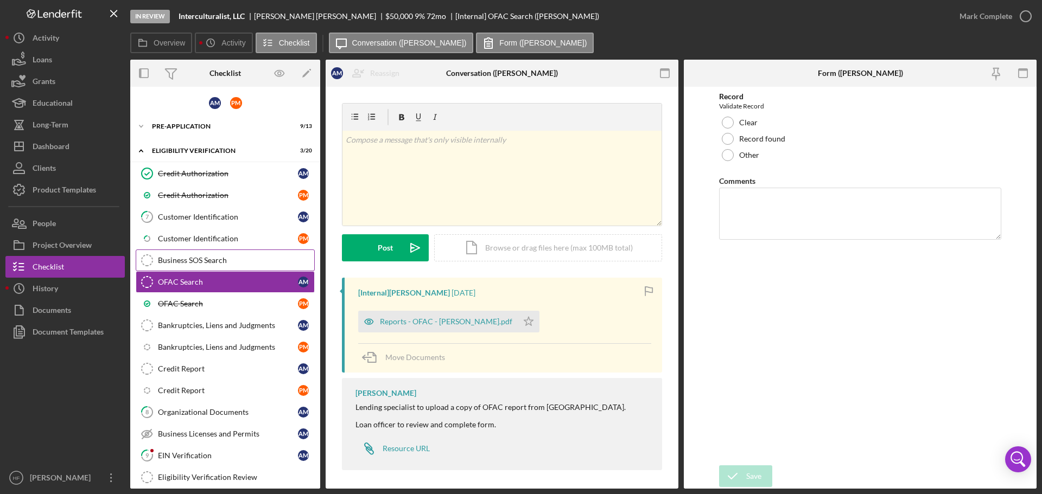
click at [243, 258] on div "Business SOS Search" at bounding box center [236, 260] width 156 height 9
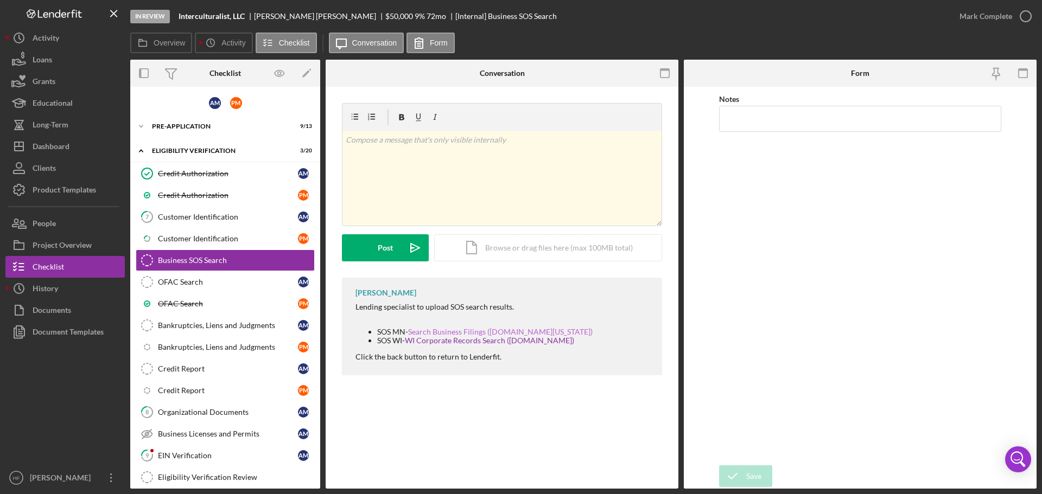
click at [453, 331] on link "Search Business Filings ([DOMAIN_NAME][US_STATE])" at bounding box center [500, 331] width 185 height 9
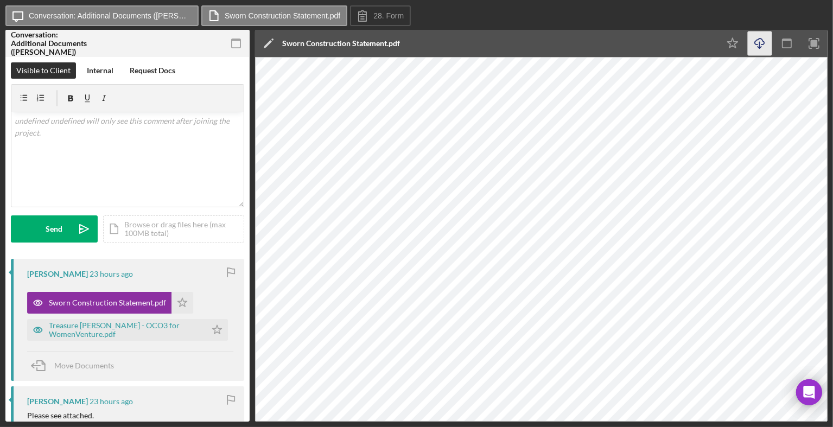
click at [760, 45] on icon "Icon/Download" at bounding box center [760, 43] width 24 height 24
click at [112, 72] on div "Internal" at bounding box center [100, 70] width 27 height 16
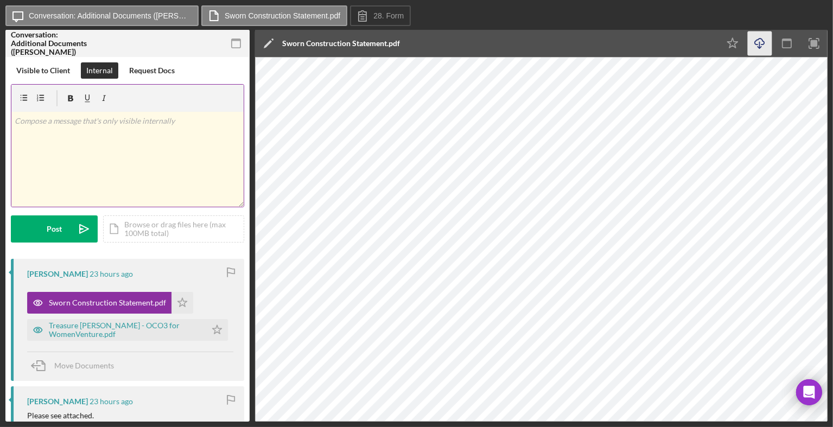
click at [78, 165] on div "v Color teal Color pink Remove color Add row above Add row below Add column bef…" at bounding box center [127, 159] width 232 height 95
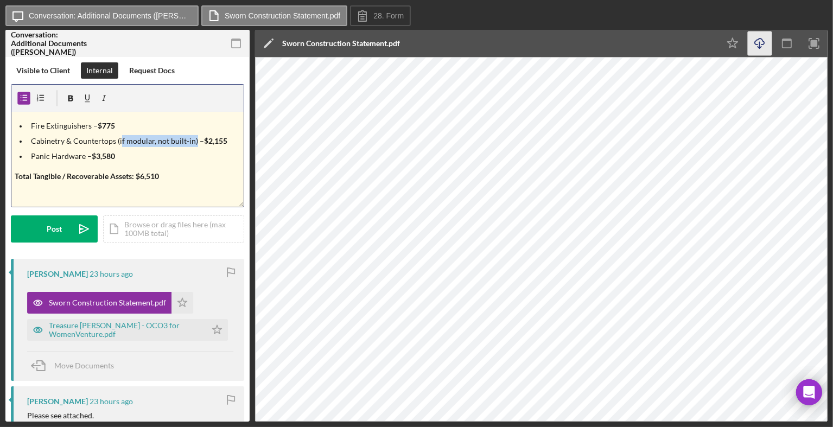
drag, startPoint x: 193, startPoint y: 143, endPoint x: 119, endPoint y: 141, distance: 73.3
click at [119, 141] on p "Cabinetry & Countertops (if modular, not built-in) – $2,155" at bounding box center [136, 141] width 210 height 12
drag, startPoint x: 118, startPoint y: 161, endPoint x: 27, endPoint y: 157, distance: 91.2
click at [28, 157] on li "Panic Hardware – $3,580" at bounding box center [136, 156] width 216 height 12
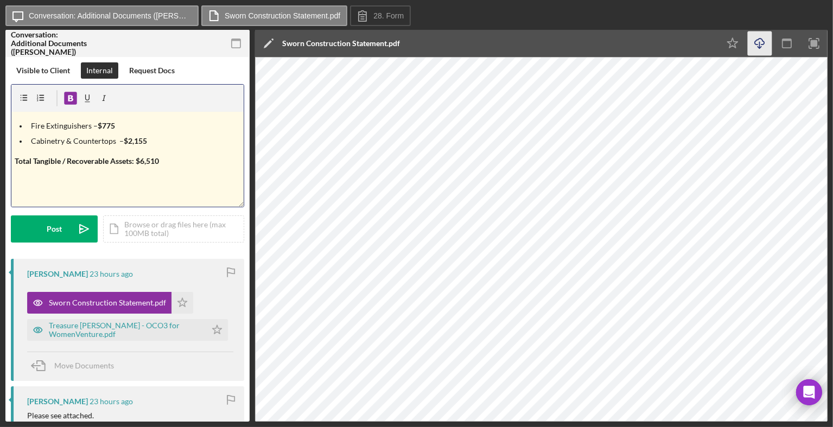
click at [163, 162] on p "Total Tangible / Recoverable Assets: $6,510" at bounding box center [128, 161] width 226 height 12
drag, startPoint x: 185, startPoint y: 156, endPoint x: -1, endPoint y: 157, distance: 185.1
click at [0, 157] on html "Icon/Message Conversation: Additional Documents (Keshia D.) Sworn Construction …" at bounding box center [416, 213] width 833 height 427
click at [29, 117] on div "v Color teal Color pink Remove color Add row above Add row below Add column bef…" at bounding box center [127, 159] width 232 height 95
click at [14, 123] on ul "Fire Extinguishers – $775 Cabinetry & Countertops – $2,155" at bounding box center [127, 133] width 232 height 27
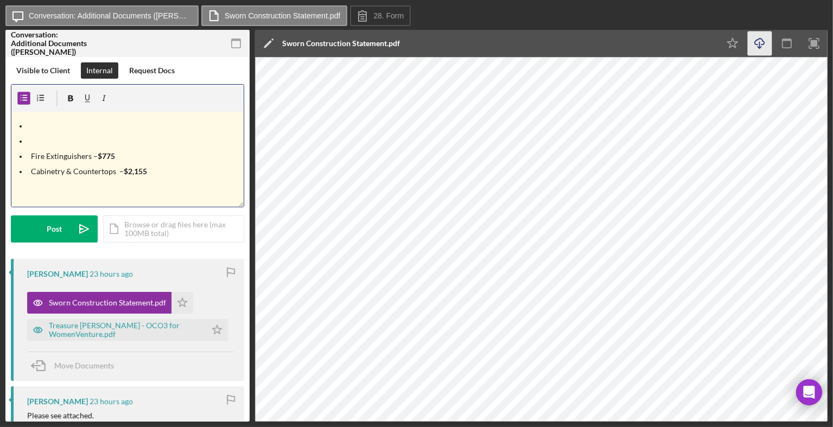
click at [52, 128] on p at bounding box center [136, 126] width 210 height 12
click at [47, 144] on p at bounding box center [136, 141] width 210 height 12
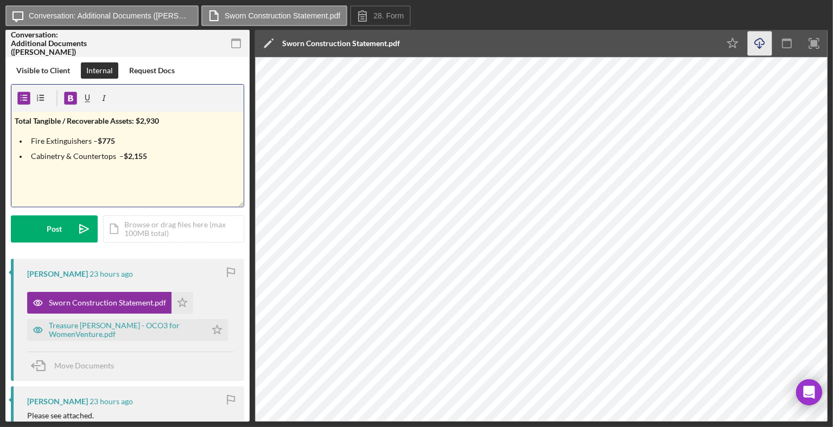
click at [211, 161] on p "Cabinetry & Countertops – $2,155" at bounding box center [136, 156] width 210 height 12
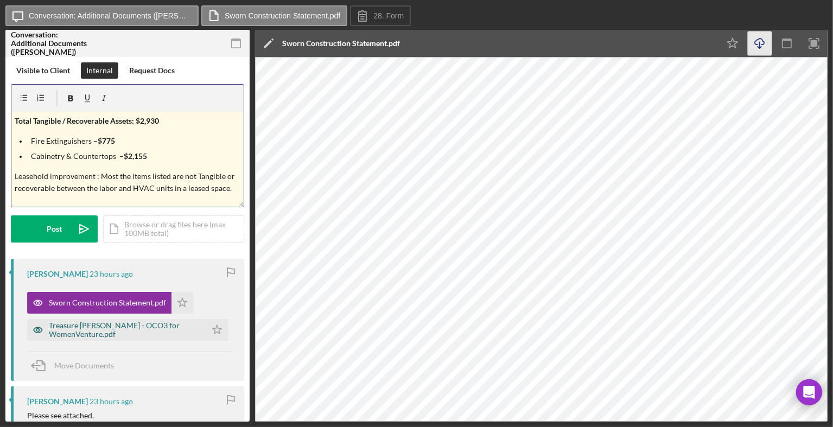
click at [140, 334] on div "Treasure Hunt - OCO3 for WomenVenture.pdf" at bounding box center [125, 329] width 152 height 17
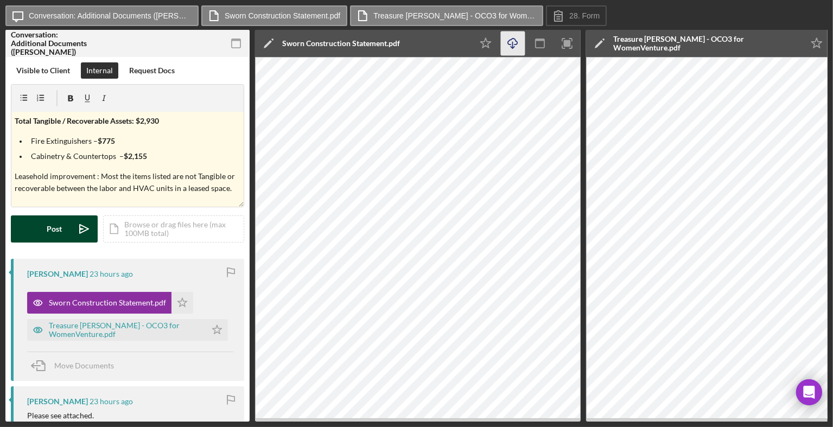
click at [68, 231] on button "Post Icon/icon-invite-send" at bounding box center [54, 228] width 87 height 27
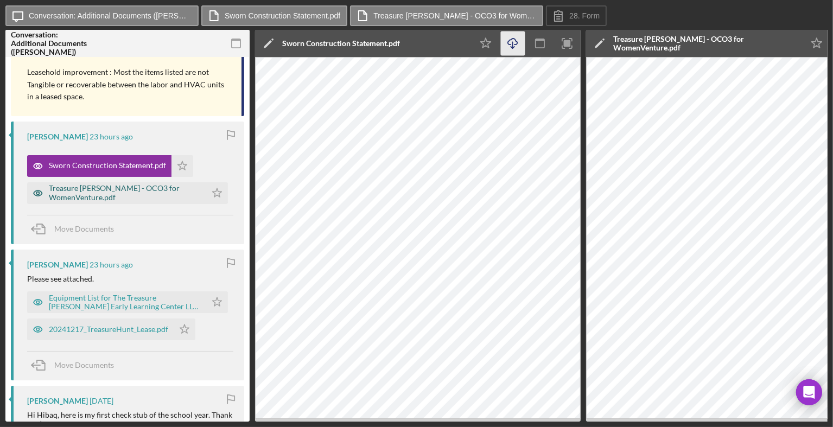
scroll to position [271, 0]
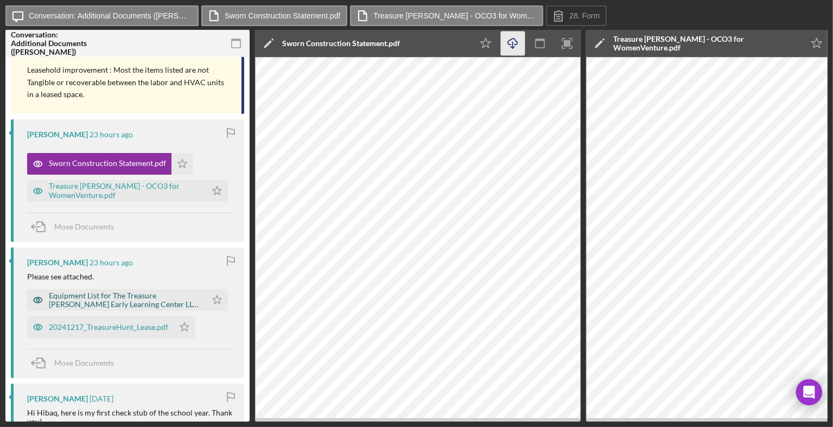
click at [91, 302] on div "Equipment List for The Treasure Hunt Early Learning Center LLC .xlsx" at bounding box center [125, 299] width 152 height 17
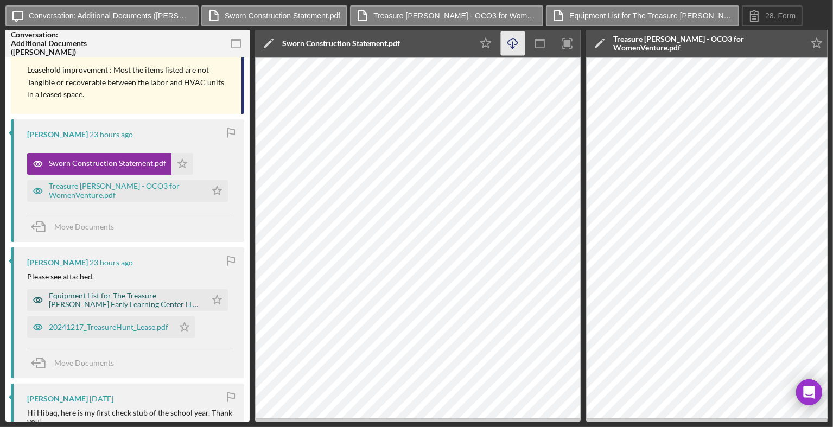
click at [155, 303] on div "Equipment List for The Treasure Hunt Early Learning Center LLC .xlsx" at bounding box center [125, 299] width 152 height 17
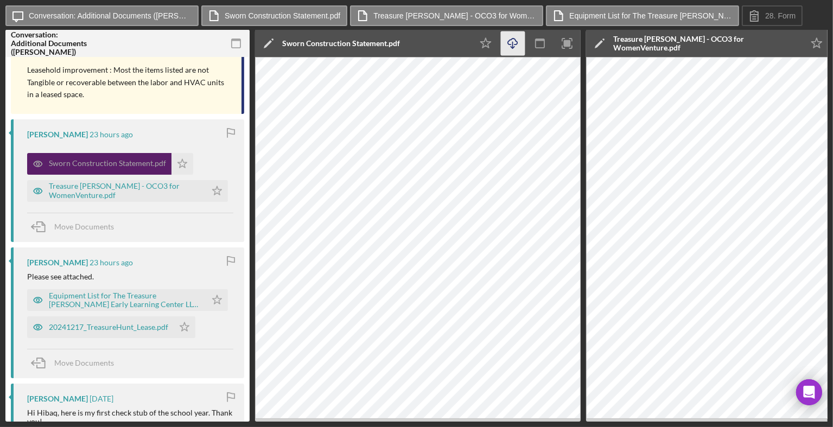
click at [136, 164] on div "Sworn Construction Statement.pdf" at bounding box center [107, 163] width 117 height 9
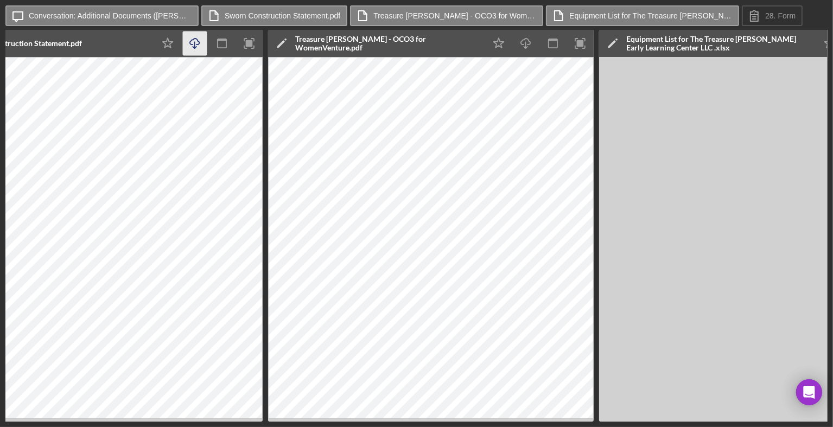
scroll to position [0, 327]
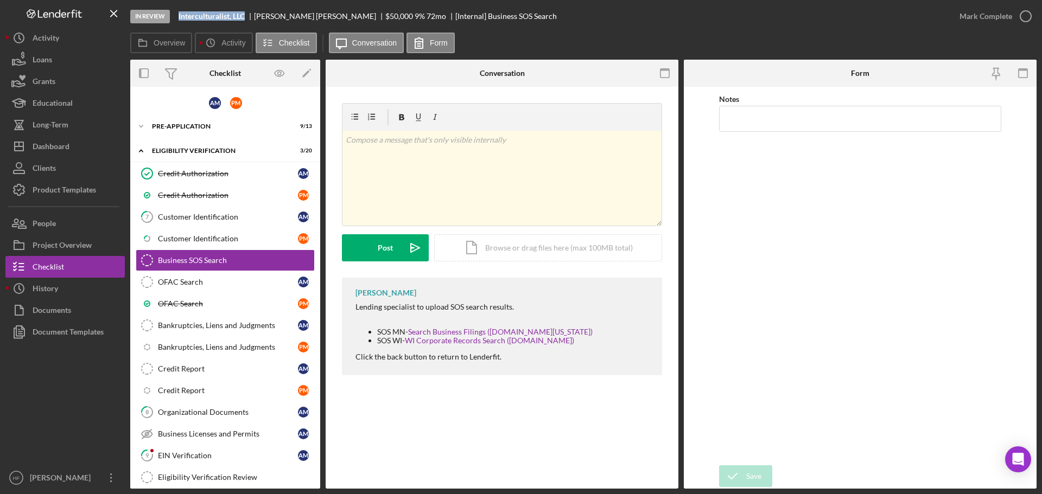
drag, startPoint x: 246, startPoint y: 16, endPoint x: 172, endPoint y: 17, distance: 74.4
click at [172, 17] on div "In Review Interculturalist, LLC [PERSON_NAME] $50,000 $50,000 9 % 72 mo [Intern…" at bounding box center [539, 16] width 818 height 33
copy div "Interculturalist, LLC"
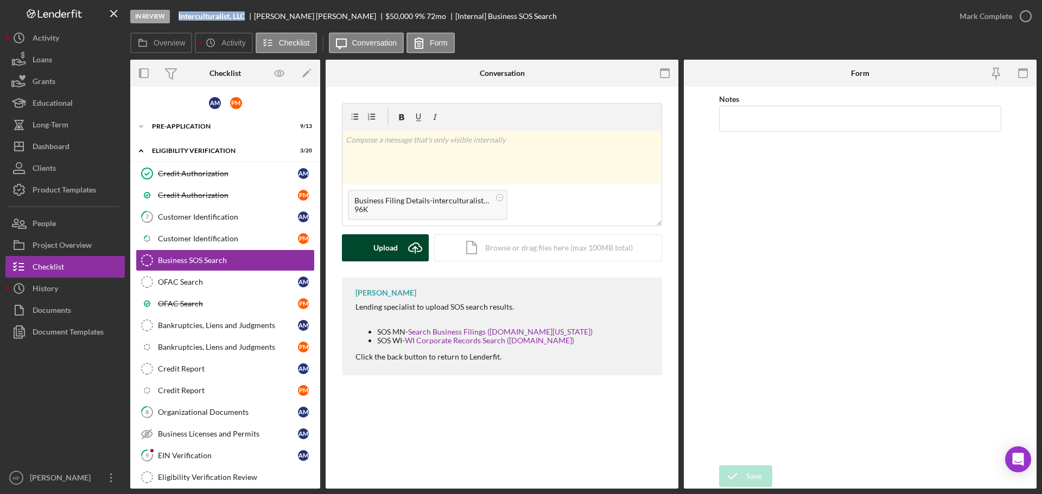
click at [384, 257] on div "Upload" at bounding box center [385, 247] width 24 height 27
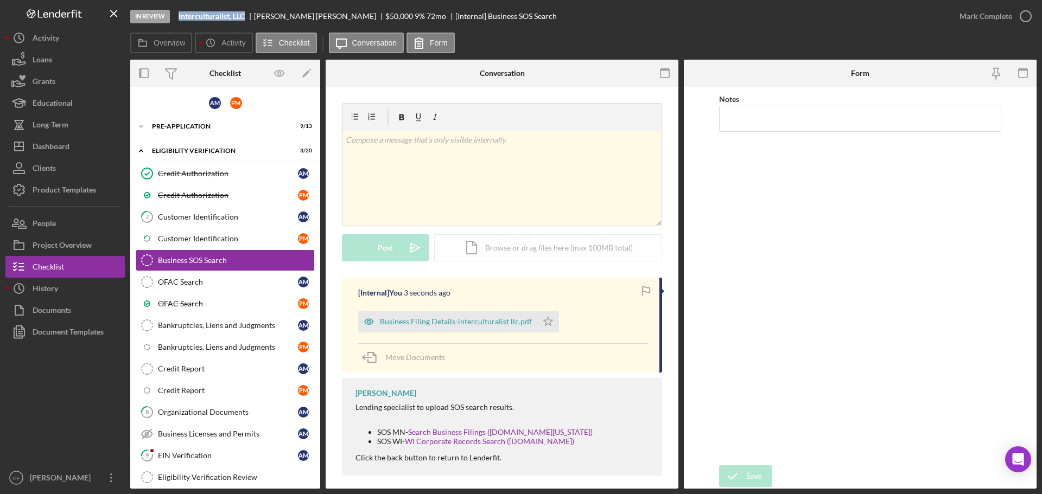
drag, startPoint x: 462, startPoint y: 324, endPoint x: 446, endPoint y: 293, distance: 34.7
click at [462, 324] on div "Business Filing Details-interculturalist llc.pdf" at bounding box center [456, 322] width 152 height 9
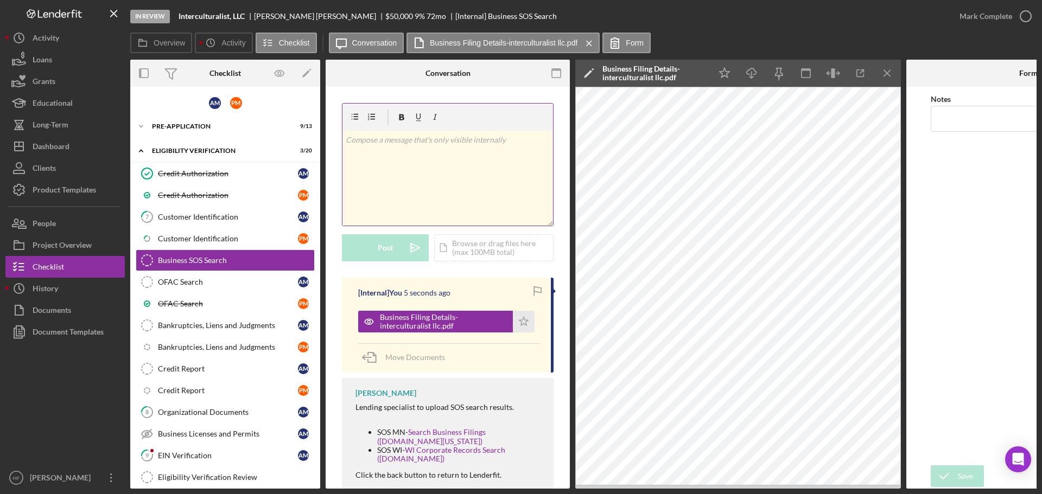
click at [480, 180] on div "v Color teal Color pink Remove color Add row above Add row below Add column bef…" at bounding box center [447, 178] width 211 height 95
click at [413, 191] on p at bounding box center [448, 186] width 205 height 12
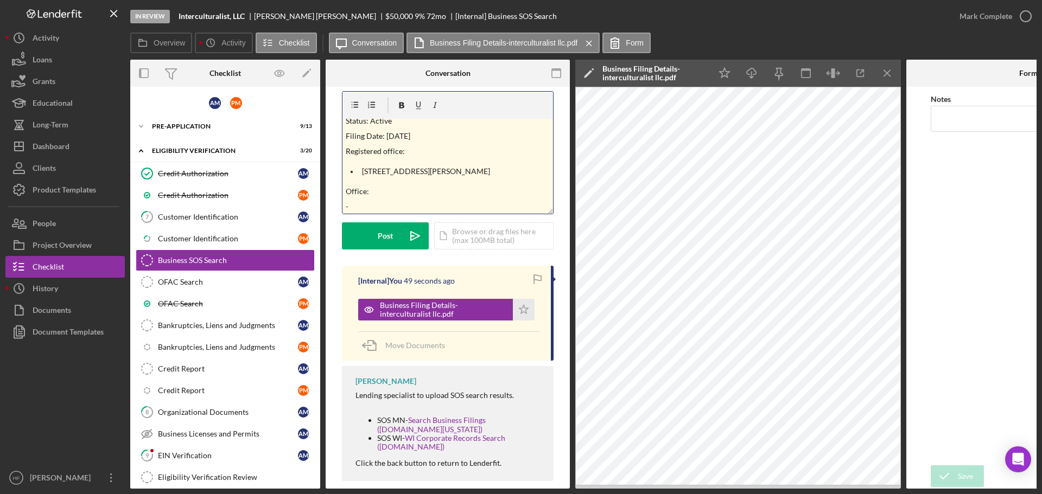
scroll to position [9, 0]
click at [429, 209] on p at bounding box center [456, 210] width 188 height 12
click at [382, 204] on p at bounding box center [456, 200] width 188 height 12
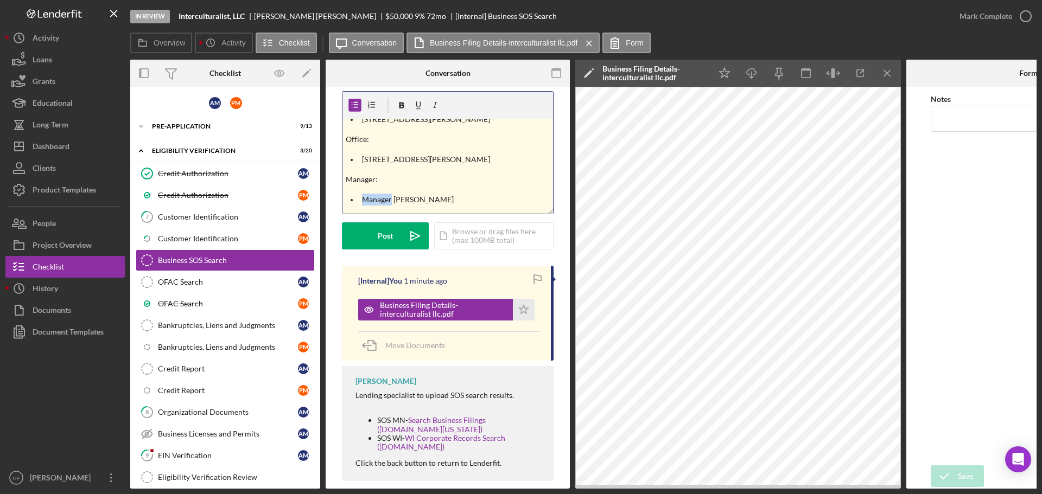
drag, startPoint x: 392, startPoint y: 210, endPoint x: 363, endPoint y: 205, distance: 30.2
click at [363, 205] on p "Manager [PERSON_NAME]" at bounding box center [456, 200] width 188 height 12
click at [448, 197] on p "[PERSON_NAME]" at bounding box center [456, 200] width 188 height 12
click at [395, 231] on button "Post Icon/icon-invite-send" at bounding box center [385, 236] width 87 height 27
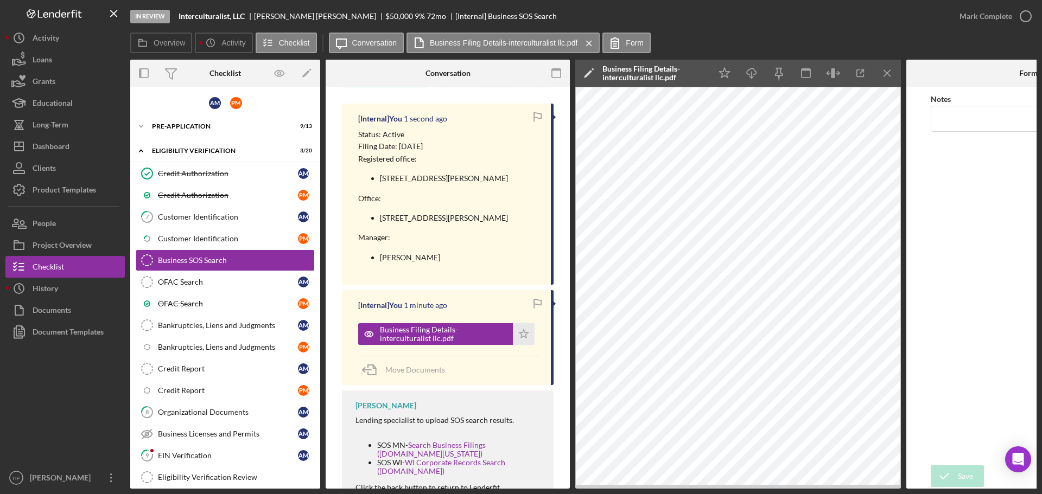
scroll to position [175, 0]
click at [513, 345] on icon "Icon/Star" at bounding box center [524, 334] width 22 height 22
click at [250, 290] on link "OFAC Search OFAC Search A M" at bounding box center [225, 282] width 179 height 22
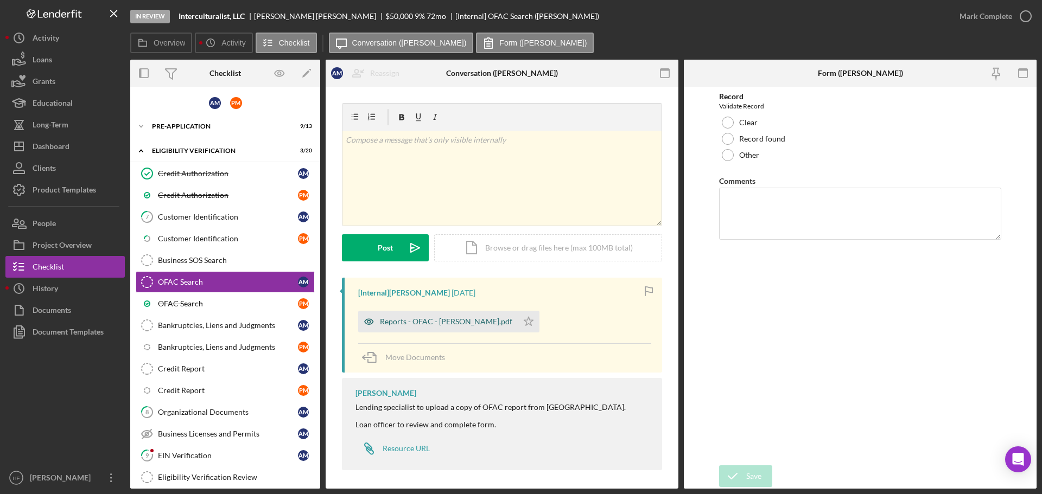
click at [451, 328] on div "Reports - OFAC - [PERSON_NAME].pdf" at bounding box center [438, 322] width 160 height 22
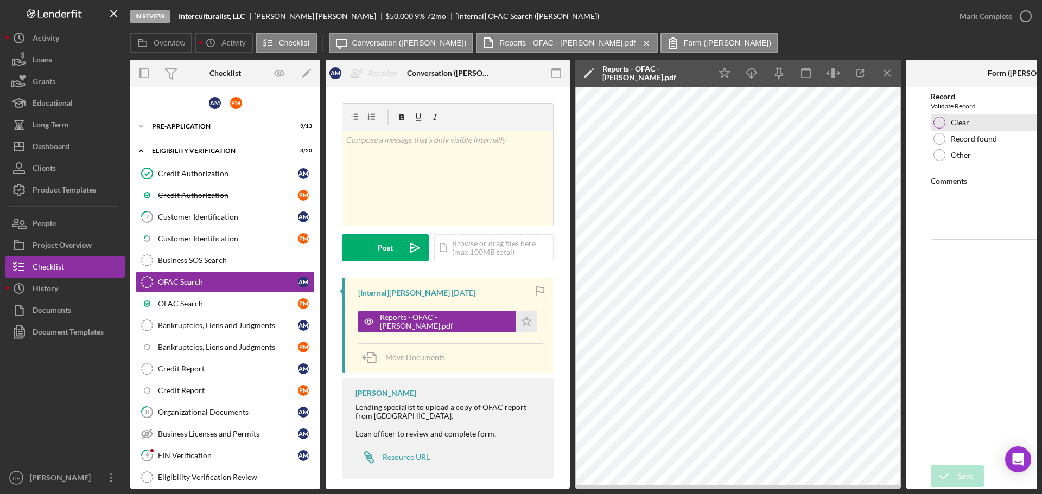
click at [943, 118] on div at bounding box center [940, 123] width 12 height 12
click at [966, 469] on div "Save" at bounding box center [965, 477] width 15 height 22
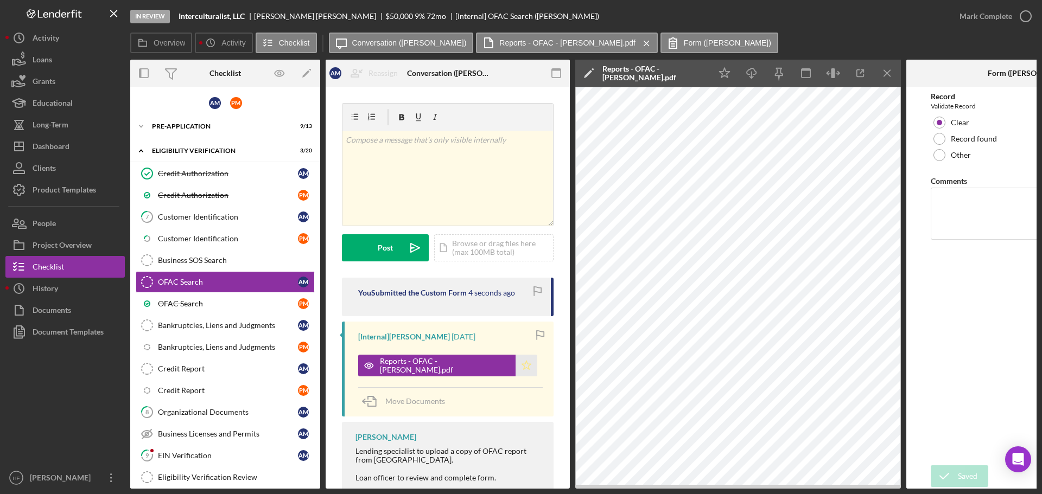
click at [516, 361] on icon "Icon/Star" at bounding box center [527, 366] width 22 height 22
click at [234, 304] on div "OFAC Search" at bounding box center [228, 304] width 140 height 9
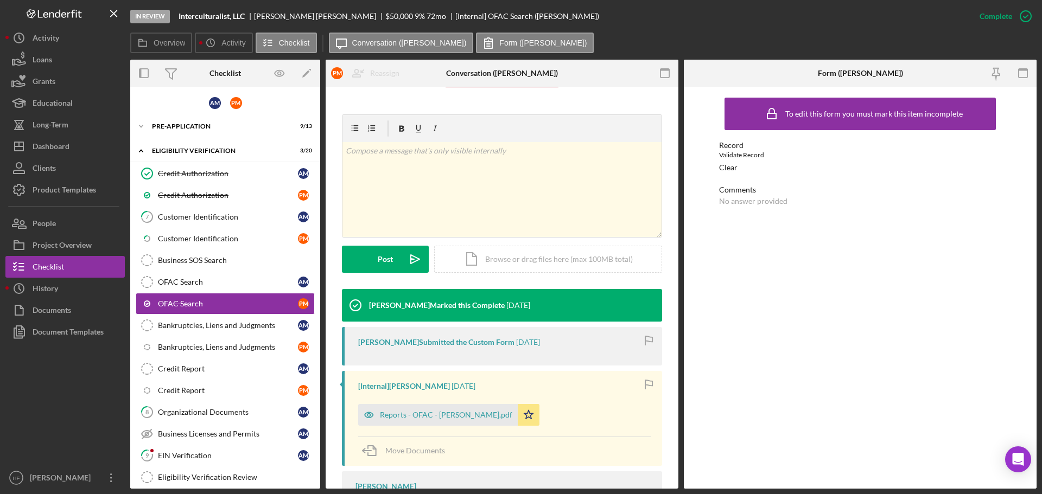
scroll to position [163, 0]
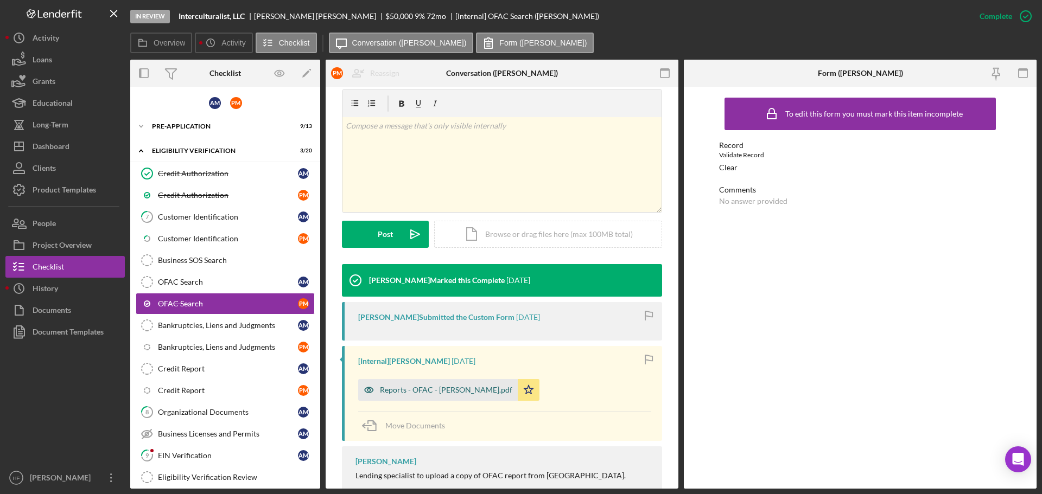
click at [440, 389] on div "Reports - OFAC - [PERSON_NAME].pdf" at bounding box center [446, 390] width 132 height 9
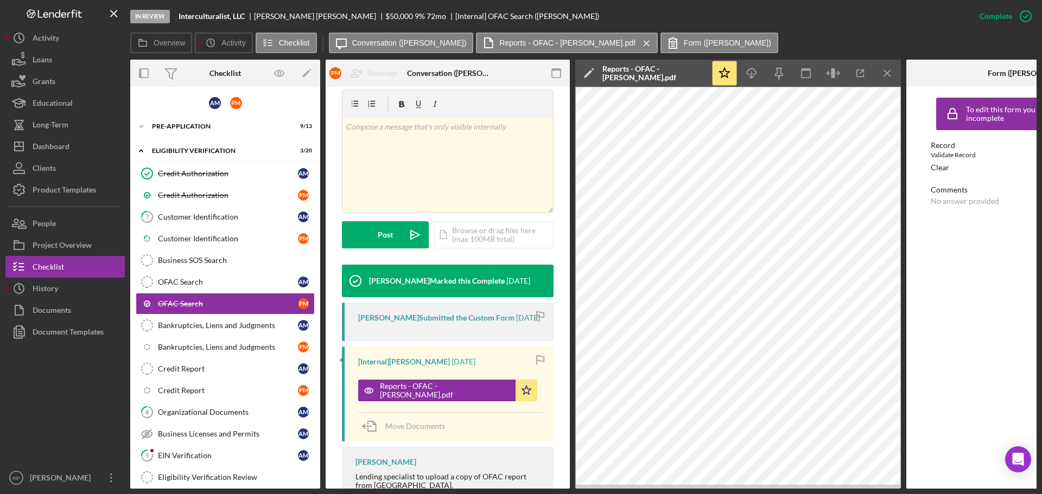
scroll to position [158, 0]
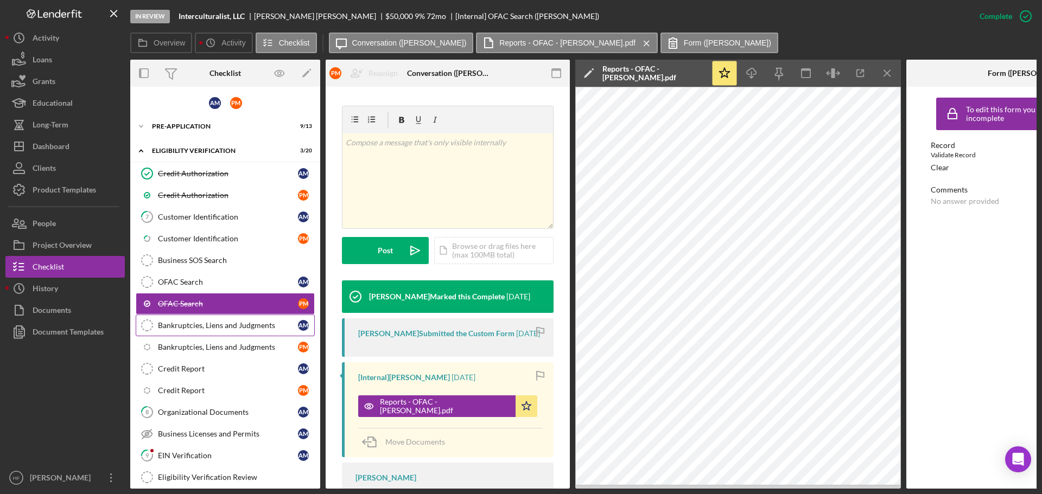
click at [258, 328] on div "Bankruptcies, Liens and Judgments" at bounding box center [228, 325] width 140 height 9
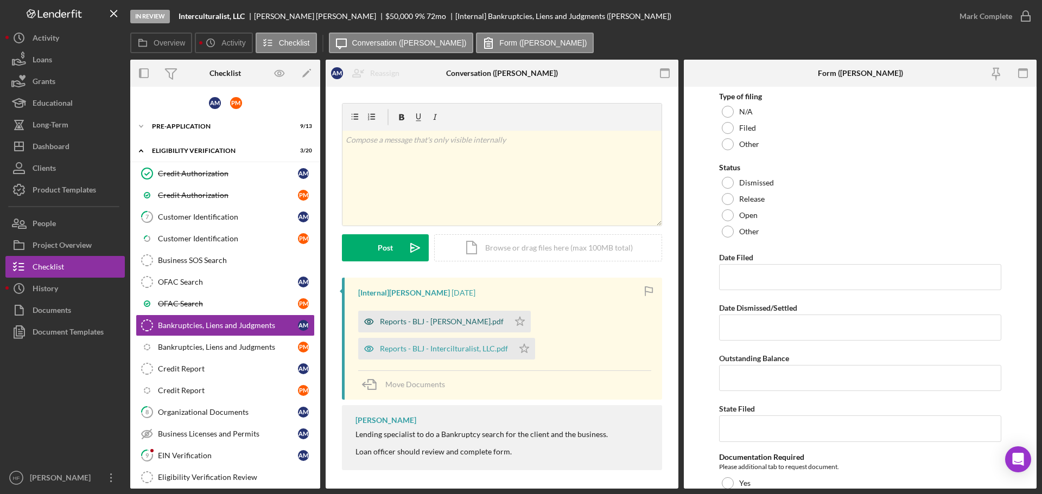
click at [417, 321] on div "Reports - BLJ - [PERSON_NAME].pdf" at bounding box center [442, 322] width 124 height 9
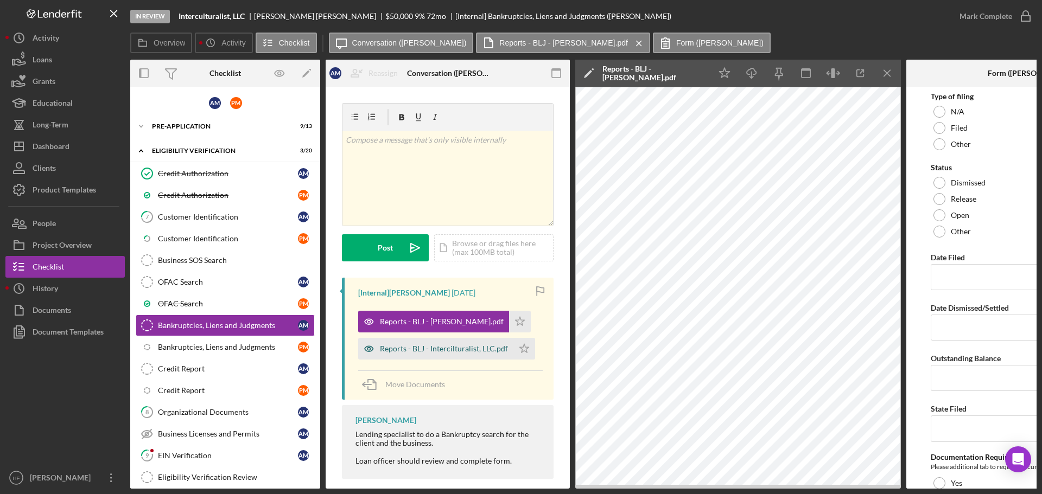
click at [422, 353] on div "Reports - BLJ - Intercilturalist, LLC.pdf" at bounding box center [444, 349] width 128 height 9
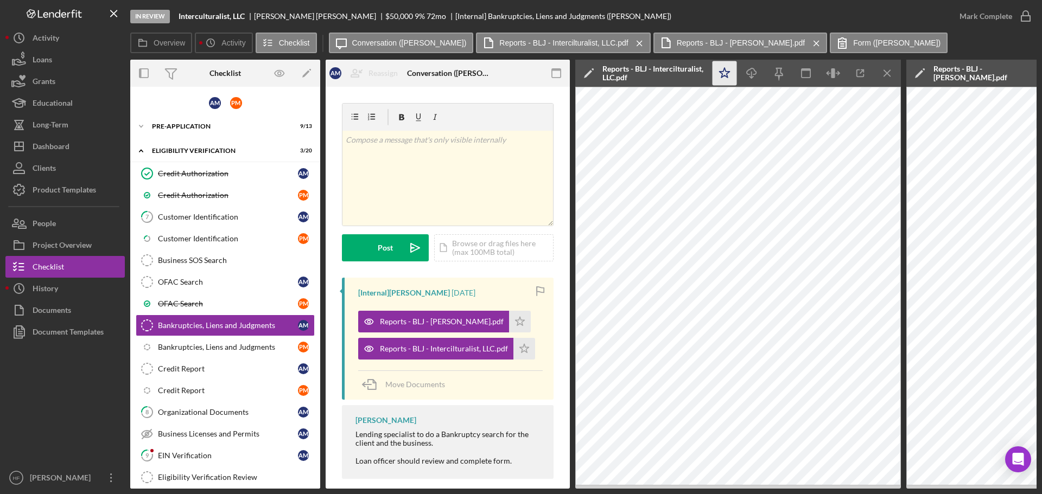
click at [729, 70] on icon "Icon/Star" at bounding box center [725, 73] width 24 height 24
click at [886, 69] on icon "Icon/Menu Close" at bounding box center [887, 73] width 24 height 24
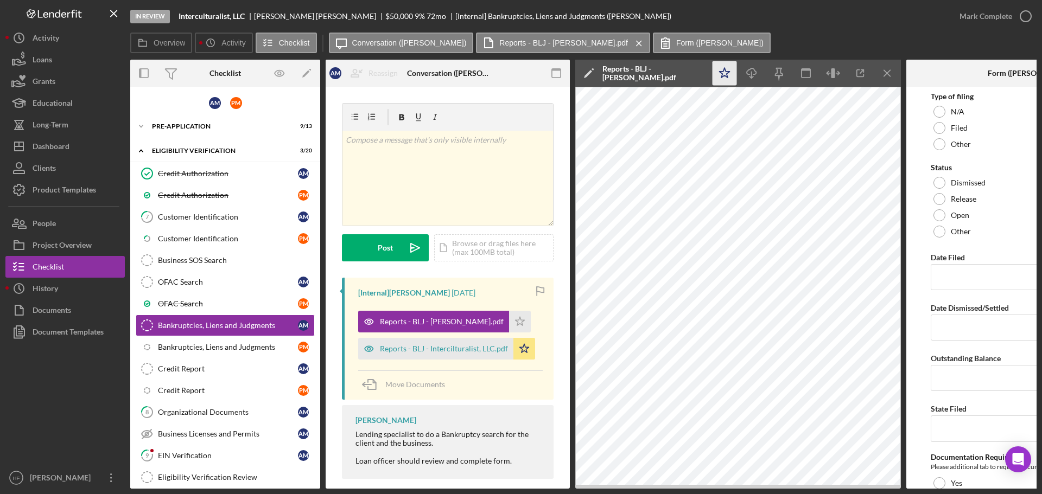
click at [721, 77] on polygon "button" at bounding box center [725, 73] width 10 height 10
click at [884, 71] on line "button" at bounding box center [887, 73] width 6 height 6
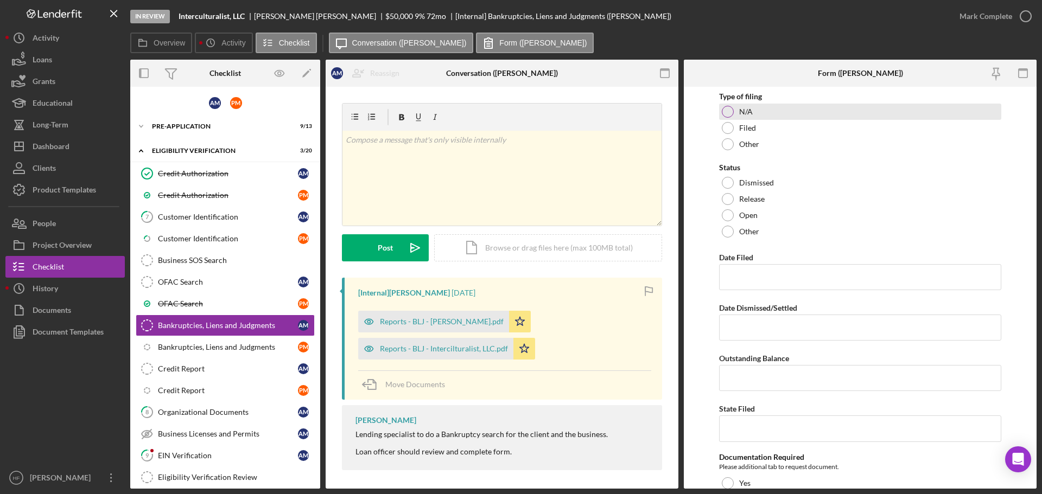
click at [738, 109] on div "N/A" at bounding box center [860, 112] width 282 height 16
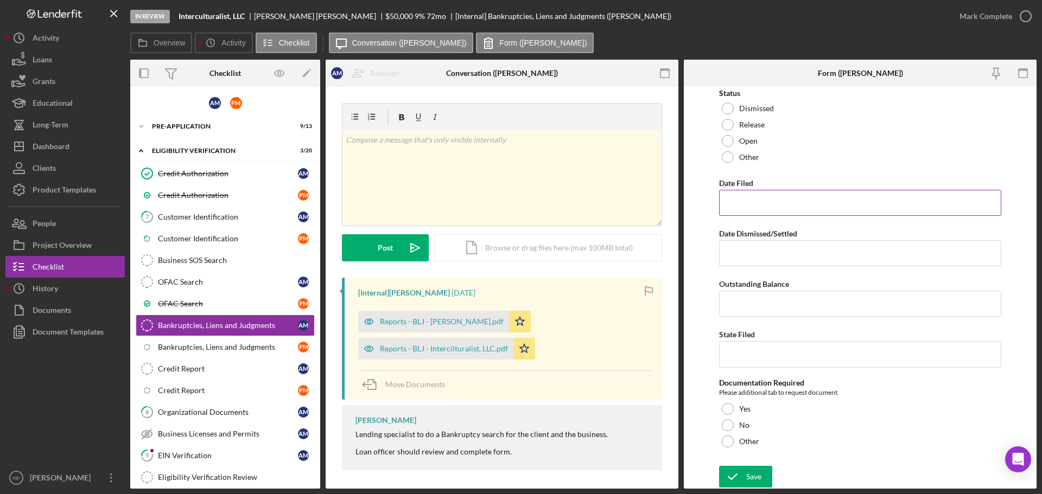
scroll to position [75, 0]
drag, startPoint x: 765, startPoint y: 430, endPoint x: 760, endPoint y: 440, distance: 10.7
click at [765, 429] on div "No" at bounding box center [860, 425] width 282 height 16
click at [750, 472] on div "Save" at bounding box center [753, 477] width 15 height 22
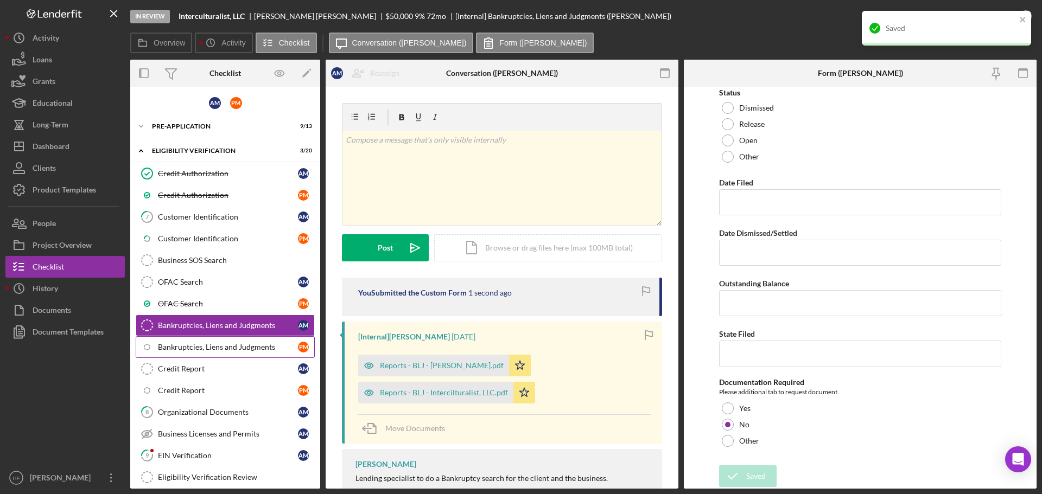
click at [220, 343] on div "Bankruptcies, Liens and Judgments" at bounding box center [228, 347] width 140 height 9
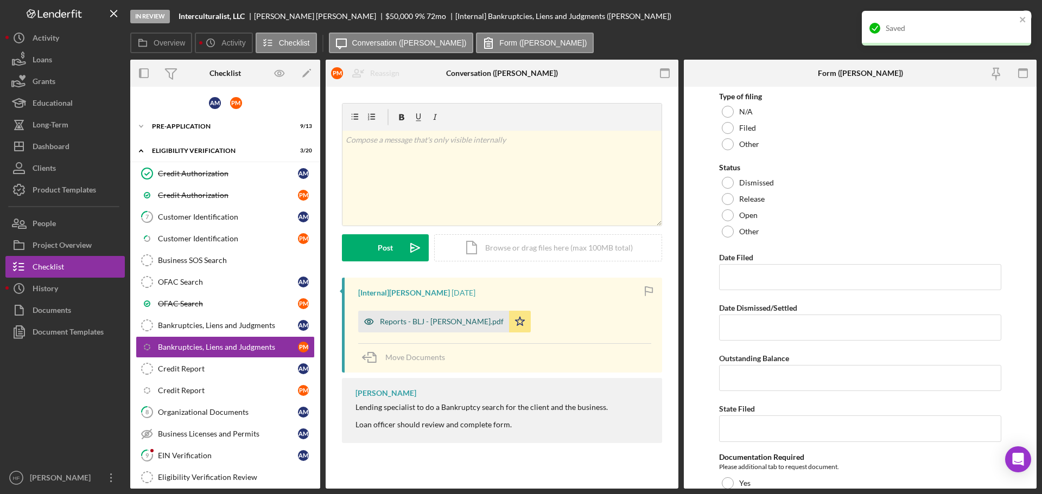
click at [442, 325] on div "Reports - BLJ - [PERSON_NAME].pdf" at bounding box center [442, 322] width 124 height 9
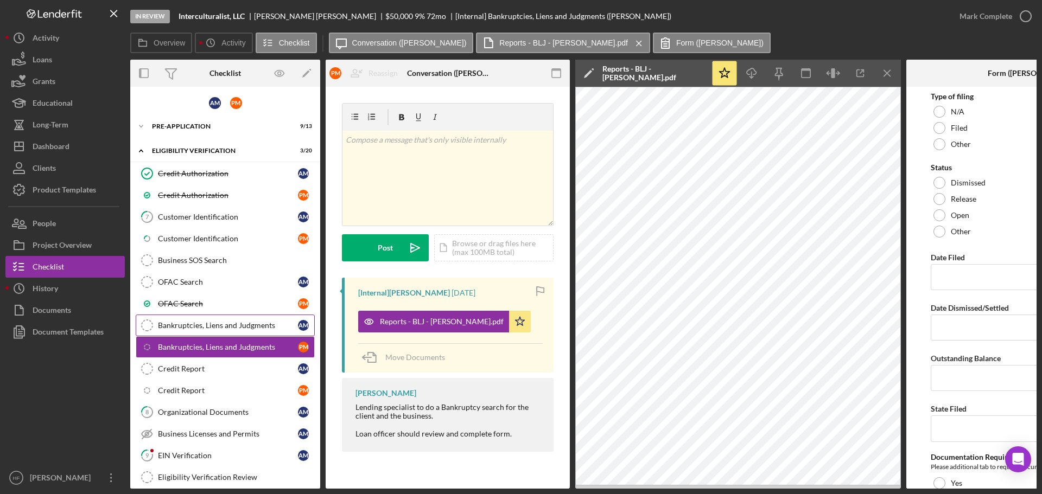
click at [239, 322] on div "Bankruptcies, Liens and Judgments" at bounding box center [228, 325] width 140 height 9
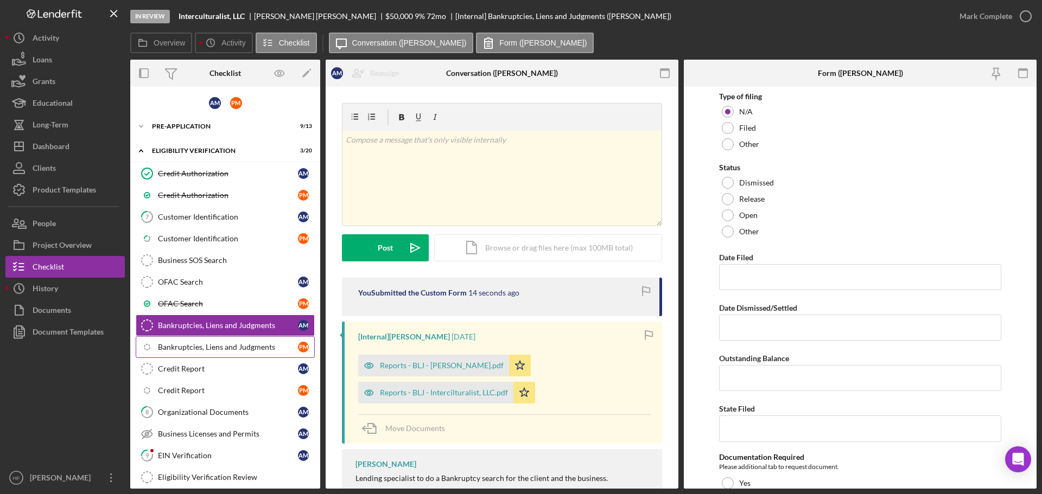
click at [237, 345] on div "Bankruptcies, Liens and Judgments" at bounding box center [228, 347] width 140 height 9
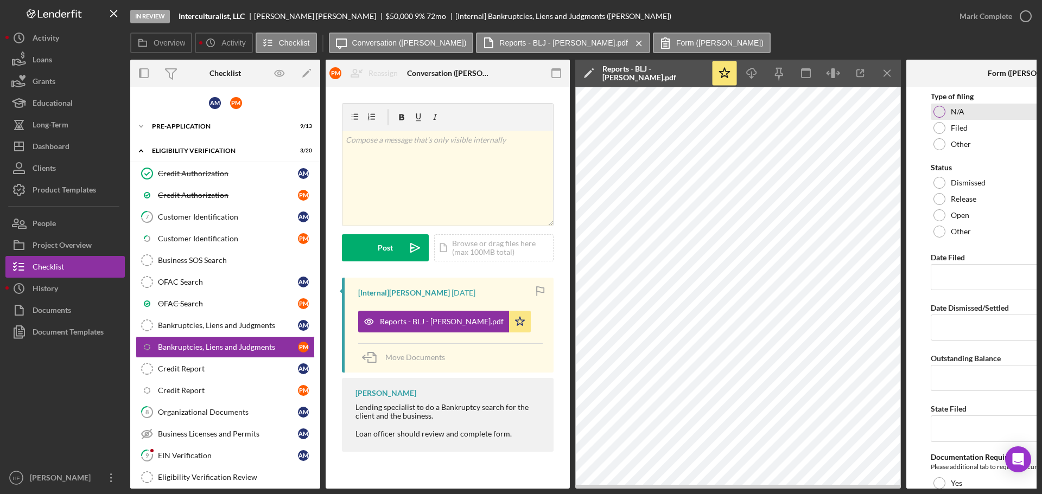
click at [948, 111] on div "N/A" at bounding box center [1028, 112] width 195 height 16
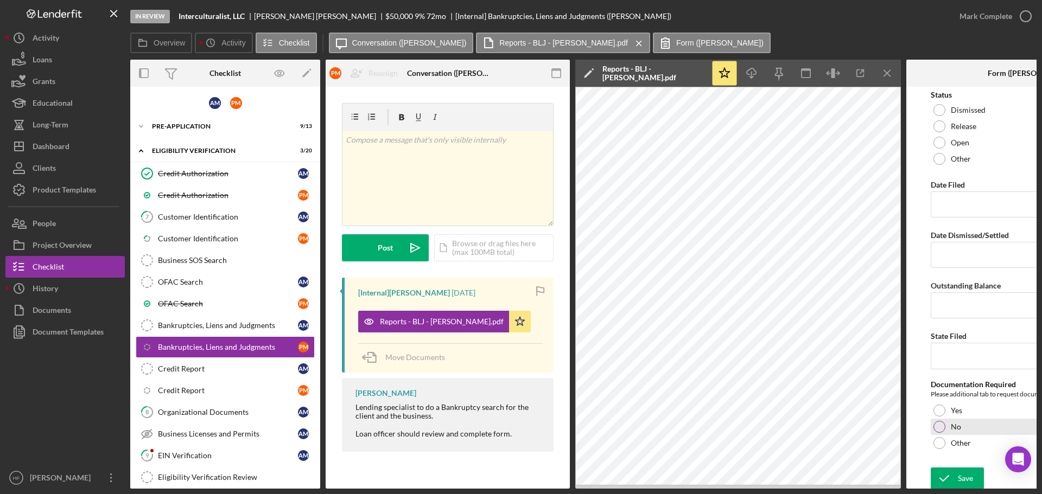
scroll to position [78, 0]
click at [961, 425] on div "No" at bounding box center [1028, 425] width 195 height 16
click at [964, 468] on div "Save" at bounding box center [965, 477] width 15 height 22
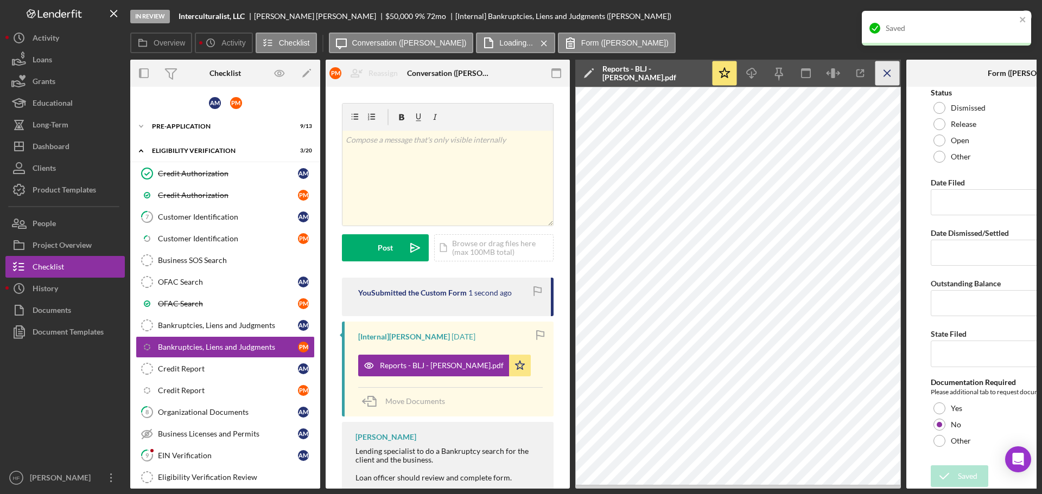
click at [885, 78] on icon "Icon/Menu Close" at bounding box center [887, 73] width 24 height 24
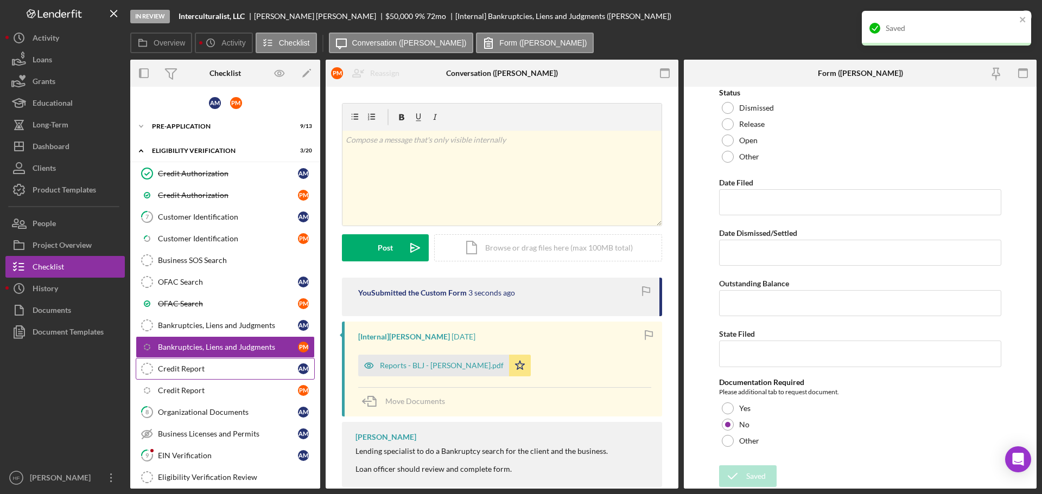
click at [237, 373] on div "Credit Report" at bounding box center [228, 369] width 140 height 9
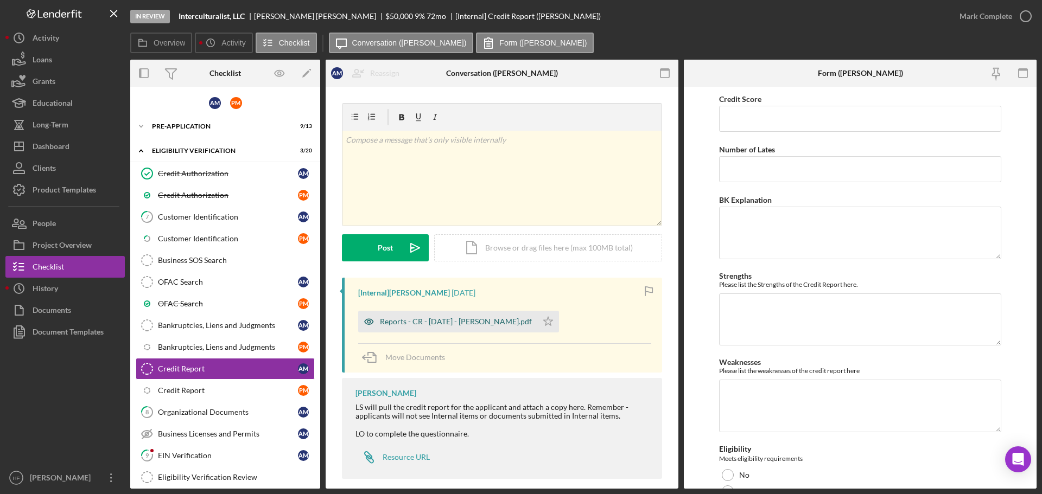
click at [472, 323] on div "Reports - CR - [DATE] - [PERSON_NAME].pdf" at bounding box center [456, 322] width 152 height 9
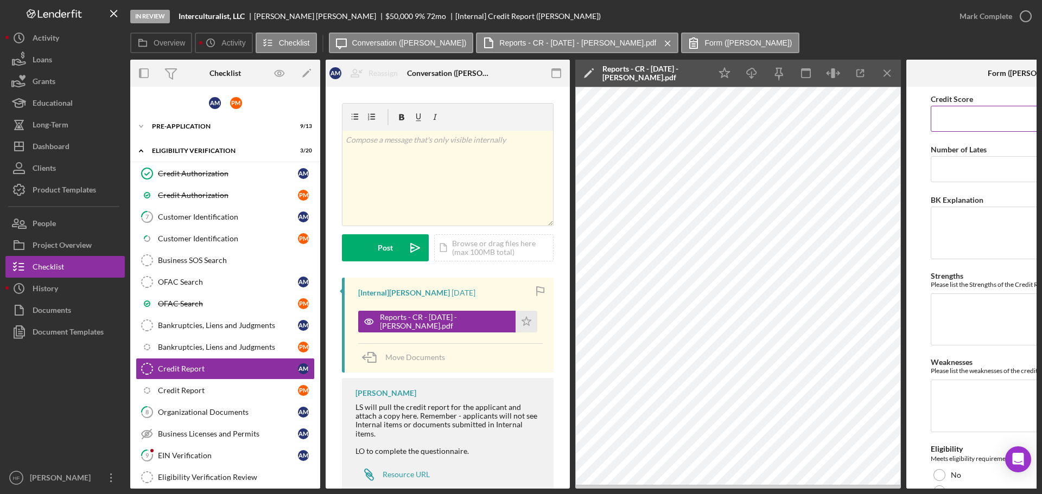
click at [953, 126] on input "Credit Score" at bounding box center [1028, 119] width 195 height 26
type input "759"
click at [960, 167] on input "Number of Lates" at bounding box center [1028, 169] width 195 height 26
click at [471, 191] on div "v Color teal Color pink Remove color Add row above Add row below Add column bef…" at bounding box center [447, 178] width 211 height 95
click at [343, 138] on div "v Color teal Color pink Remove color Add row above Add row below Add column bef…" at bounding box center [447, 178] width 211 height 95
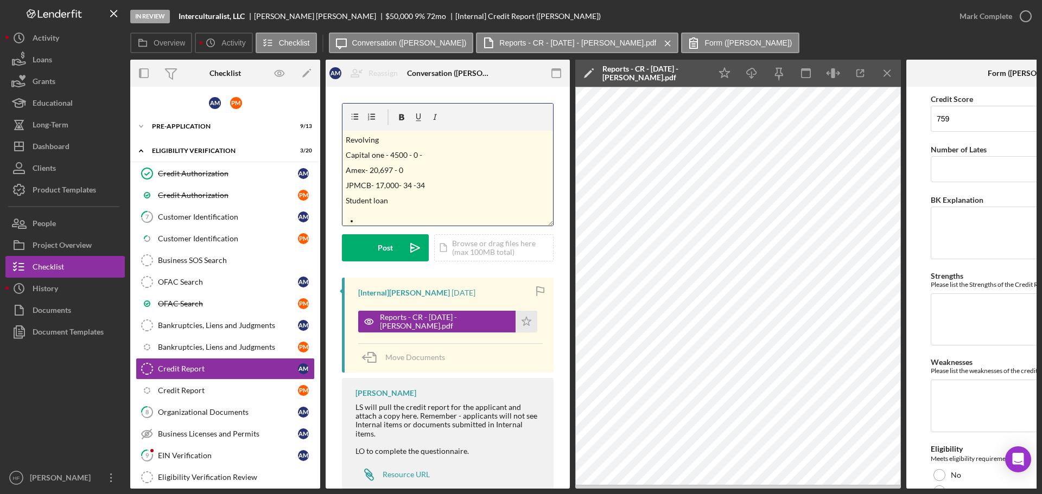
click at [343, 154] on div "v Color teal Color pink Remove color Add row above Add row below Add column bef…" at bounding box center [447, 178] width 211 height 95
click at [346, 177] on p "Amex- 20,697 - 0" at bounding box center [448, 180] width 205 height 12
click at [343, 192] on div "v Color teal Color pink Remove color Add row above Add row below Add column bef…" at bounding box center [447, 178] width 211 height 95
click at [396, 210] on p "Student loan" at bounding box center [448, 211] width 205 height 12
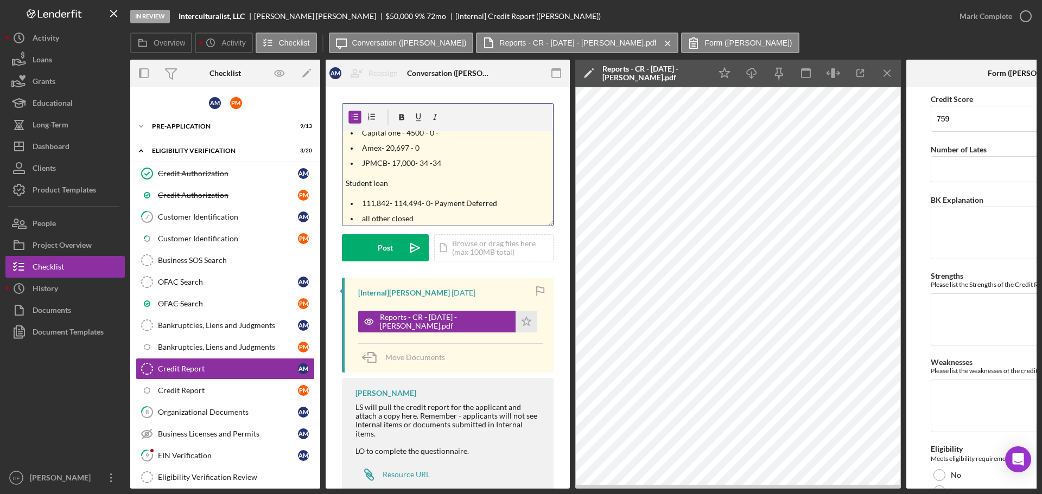
click at [503, 211] on ul "111,842- 114,494- 0- Payment Deferred all other closed" at bounding box center [447, 219] width 211 height 42
click at [503, 219] on p "all other closed" at bounding box center [456, 219] width 188 height 12
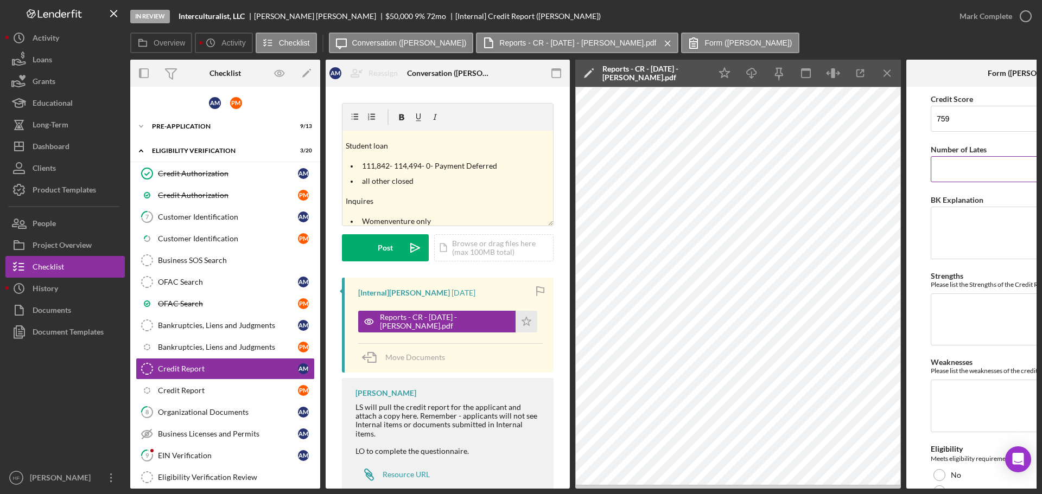
click at [965, 176] on input "Number of Lates" at bounding box center [1028, 169] width 195 height 26
type input "0"
click at [971, 234] on textarea "BK Explanation" at bounding box center [1028, 233] width 195 height 52
type textarea "M"
type textarea "N/A"
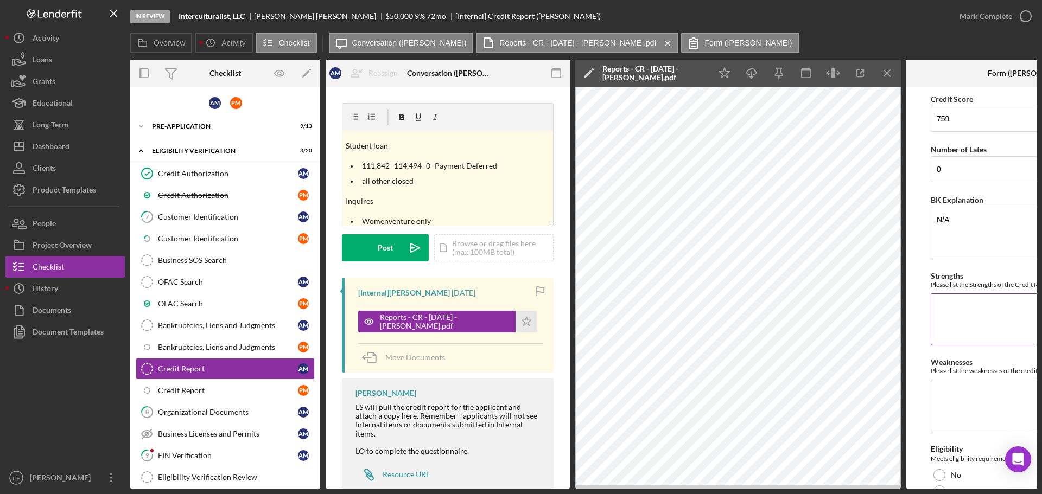
click at [951, 321] on textarea "Strengths" at bounding box center [1028, 320] width 195 height 52
type textarea "Mixed credit no collections no late payments"
click at [970, 389] on textarea "Weaknesses" at bounding box center [1028, 406] width 195 height 52
type textarea "N"
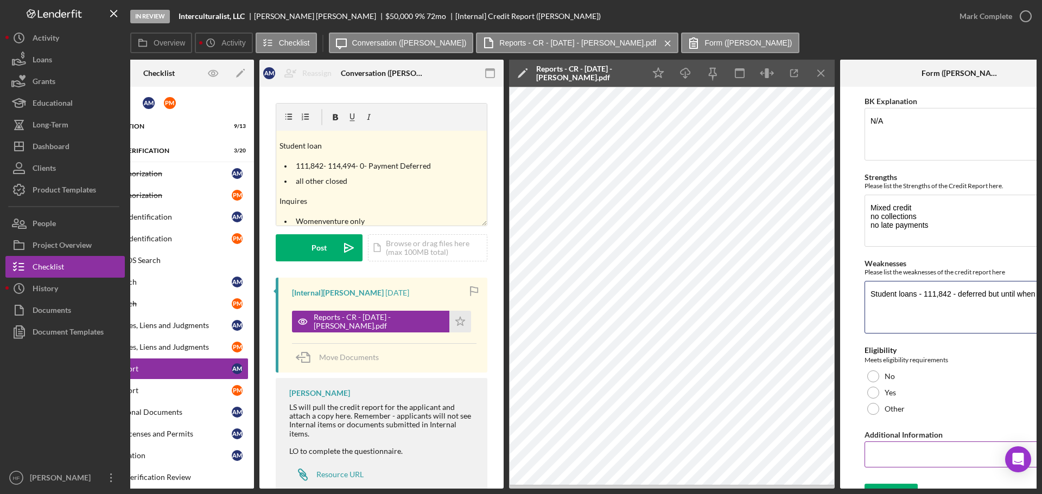
scroll to position [109, 0]
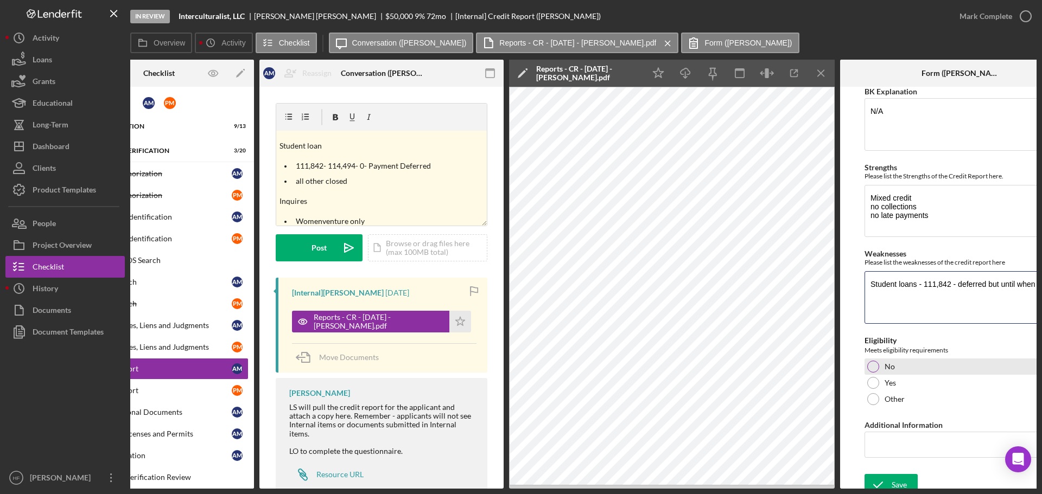
type textarea "Student loans - 111,842 - deferred but until when"
click at [881, 365] on div "No" at bounding box center [962, 367] width 195 height 16
click at [911, 484] on button "Save" at bounding box center [891, 485] width 53 height 22
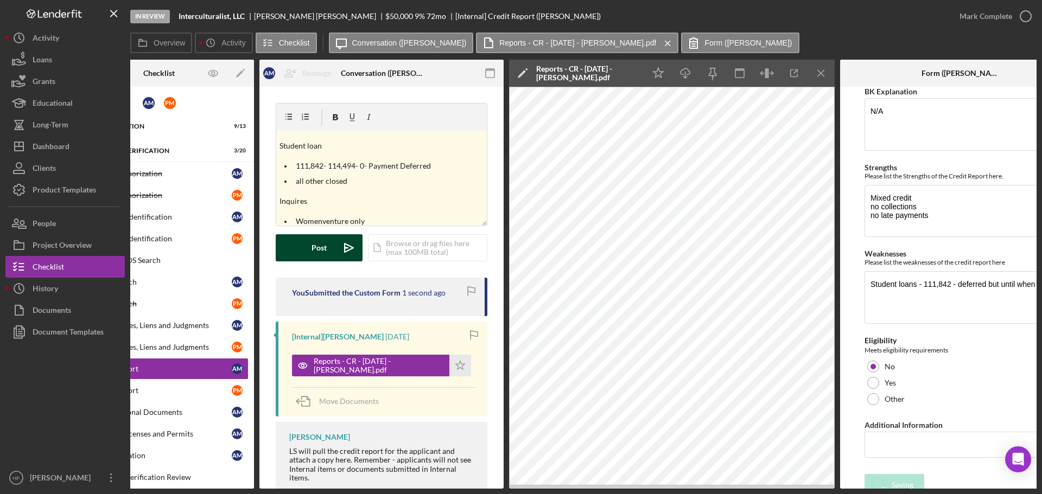
click at [315, 254] on div "Post" at bounding box center [319, 247] width 15 height 27
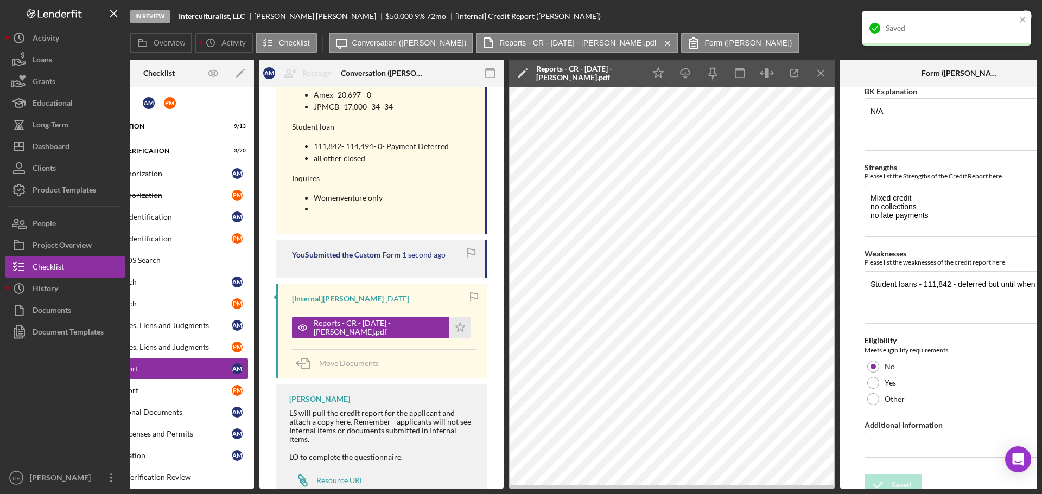
scroll to position [276, 0]
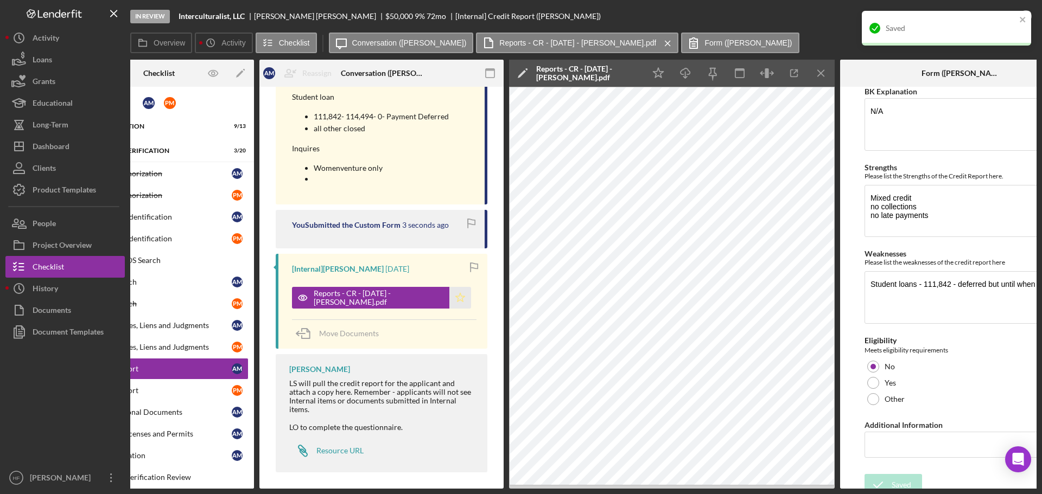
click at [451, 298] on icon "Icon/Star" at bounding box center [460, 298] width 22 height 22
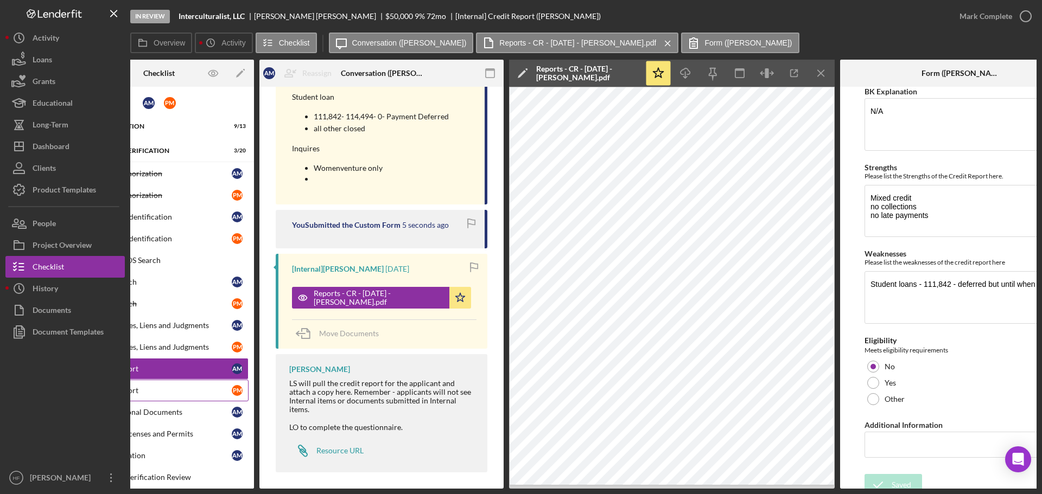
click at [204, 385] on link "Icon/Checklist Item Sub Internal Credit Report P M" at bounding box center [158, 391] width 179 height 22
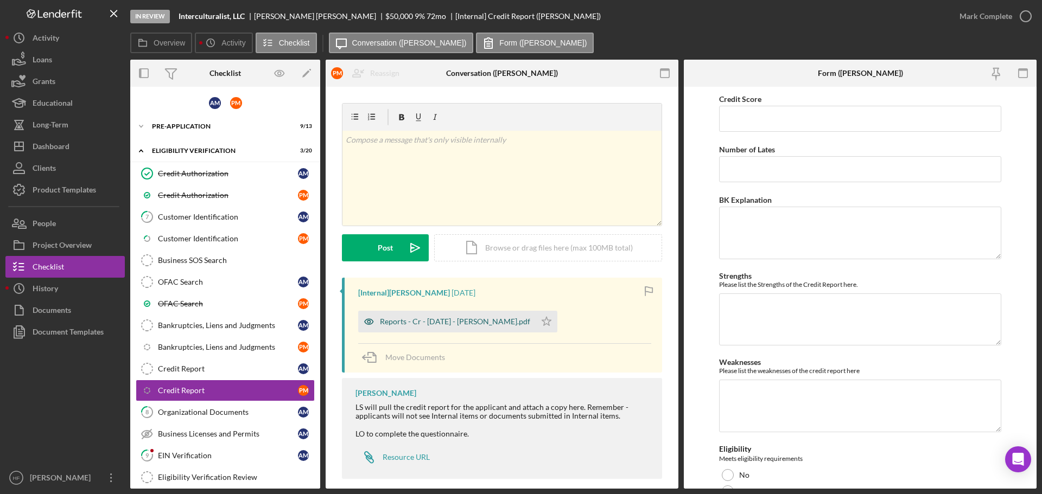
click at [445, 322] on div "Reports - Cr - [DATE] - [PERSON_NAME].pdf" at bounding box center [455, 322] width 150 height 9
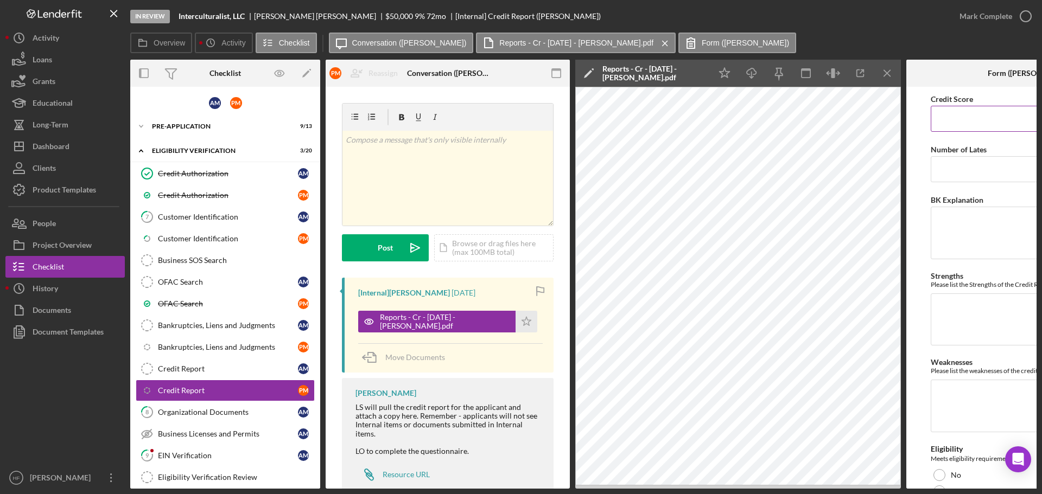
click at [957, 125] on input "Credit Score" at bounding box center [1028, 119] width 195 height 26
type input "836"
click at [960, 157] on input "Number of Lates" at bounding box center [1028, 169] width 195 height 26
type input "0"
click at [949, 234] on textarea "BK Explanation" at bounding box center [1028, 233] width 195 height 52
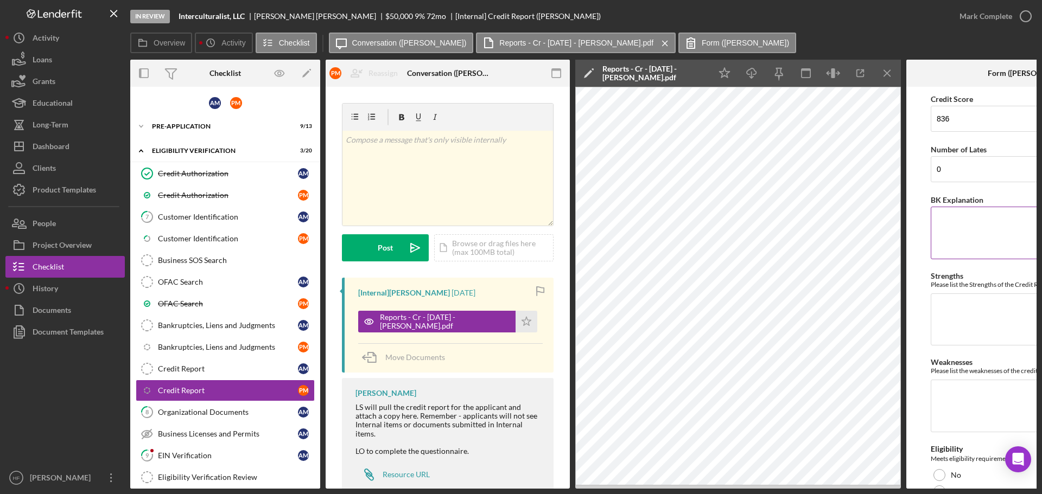
type textarea "M"
type textarea "NA"
click at [963, 309] on textarea "Strengths" at bounding box center [1028, 320] width 195 height 52
click at [424, 145] on p at bounding box center [448, 140] width 205 height 12
click at [344, 139] on div "v Color teal Color pink Remove color Add row above Add row below Add column bef…" at bounding box center [447, 178] width 211 height 95
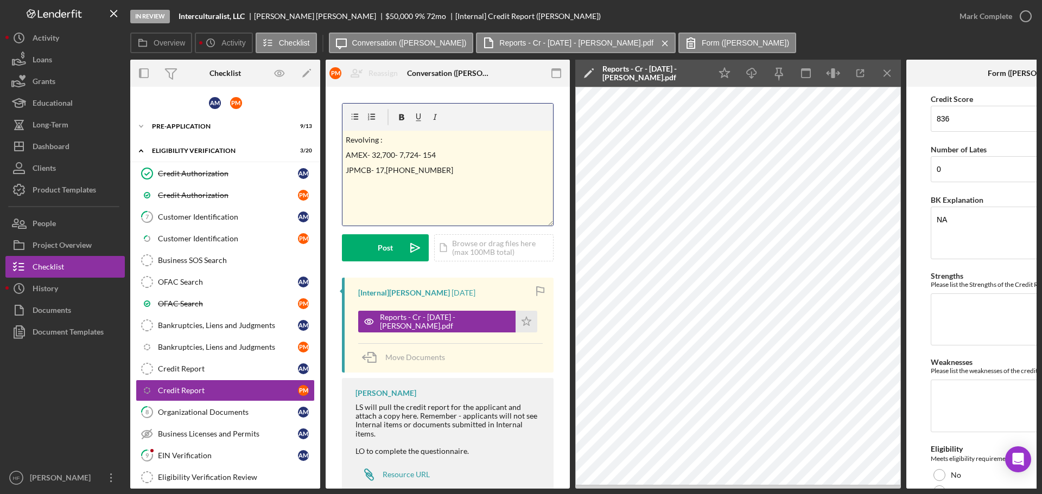
click at [342, 151] on div "v Color teal Color pink Remove color Add row above Add row below Add column bef…" at bounding box center [447, 178] width 211 height 95
click at [343, 175] on div "v Color teal Color pink Remove color Add row above Add row below Add column bef…" at bounding box center [447, 178] width 211 height 95
click at [463, 174] on p "JPMCB- 17,[PHONE_NUMBER]" at bounding box center [456, 175] width 188 height 12
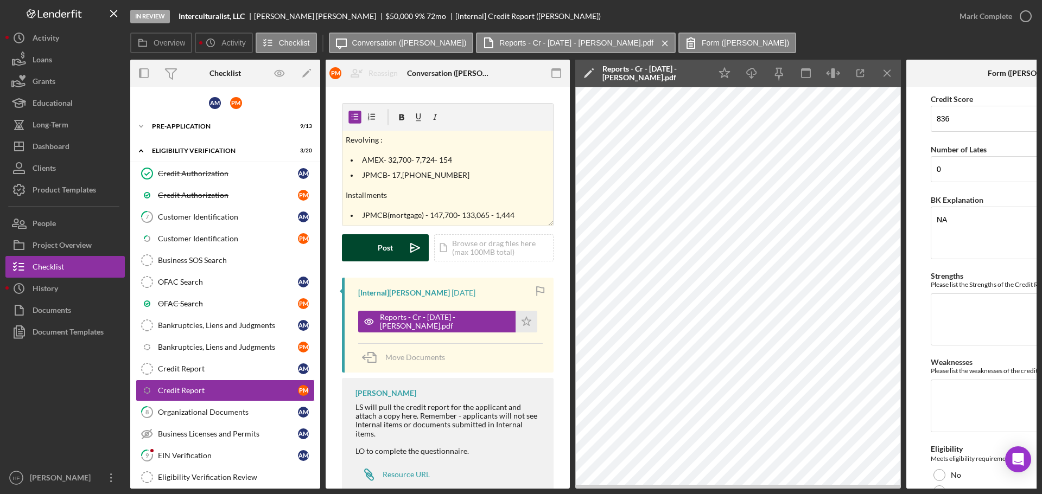
click at [379, 249] on div "Post" at bounding box center [385, 247] width 15 height 27
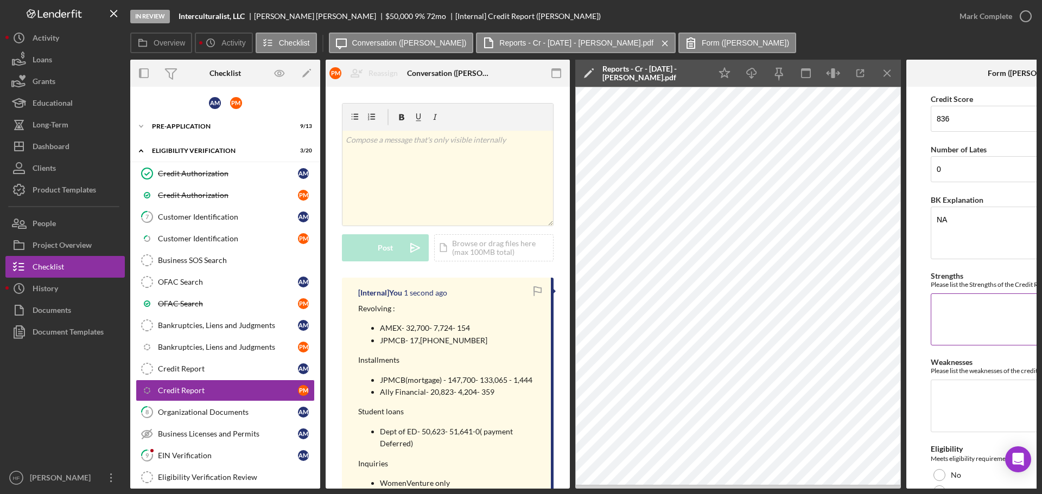
click at [985, 346] on div "Strengths Please list the Strengths of the Credit Report here." at bounding box center [1028, 310] width 195 height 76
click at [975, 325] on textarea "Strengths" at bounding box center [1028, 320] width 195 height 52
type textarea "No collections No late payments no judgement no liens mixed credit"
click at [979, 399] on textarea "Weaknesses" at bounding box center [1028, 406] width 195 height 52
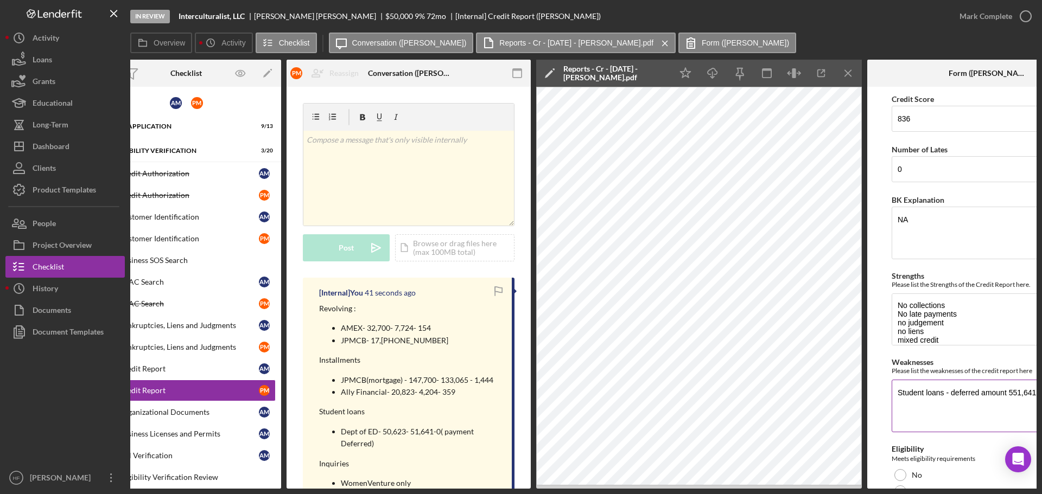
scroll to position [0, 41]
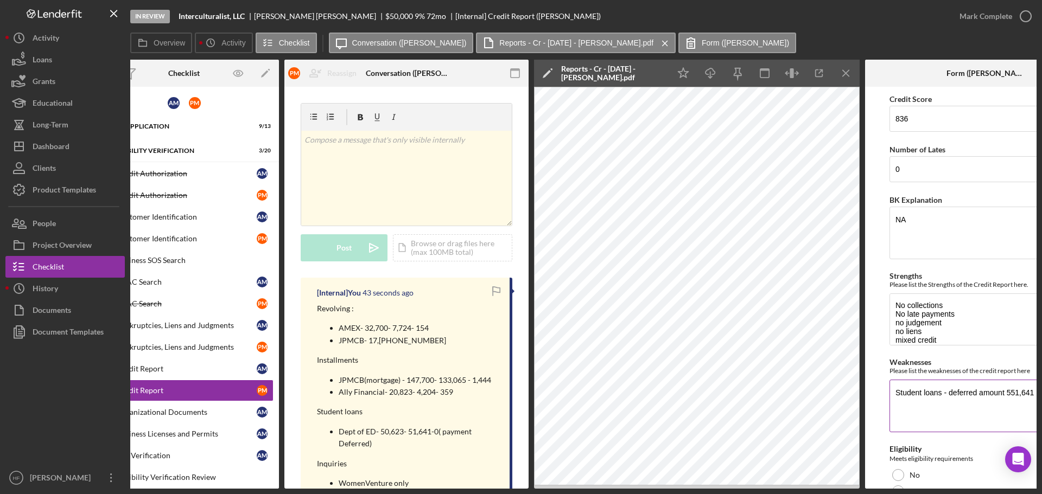
click at [1010, 396] on textarea "Student loans - deferred amount 551,641" at bounding box center [987, 406] width 195 height 52
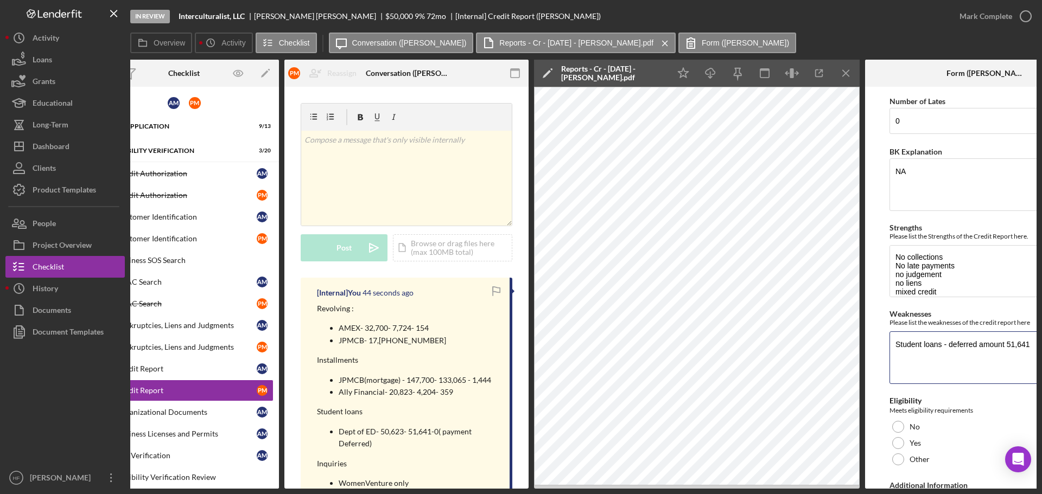
scroll to position [109, 0]
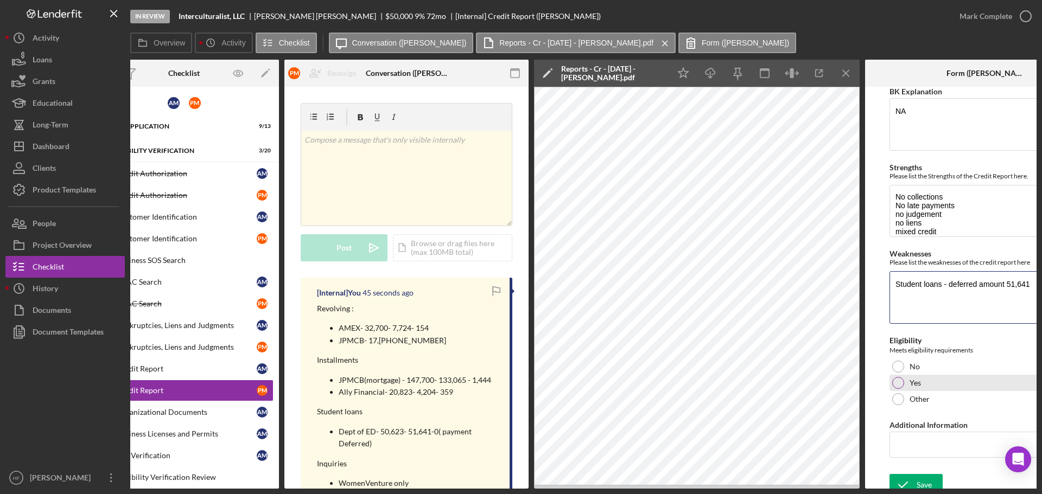
type textarea "Student loans - deferred amount 51,641"
click at [893, 378] on div "Yes" at bounding box center [987, 383] width 195 height 16
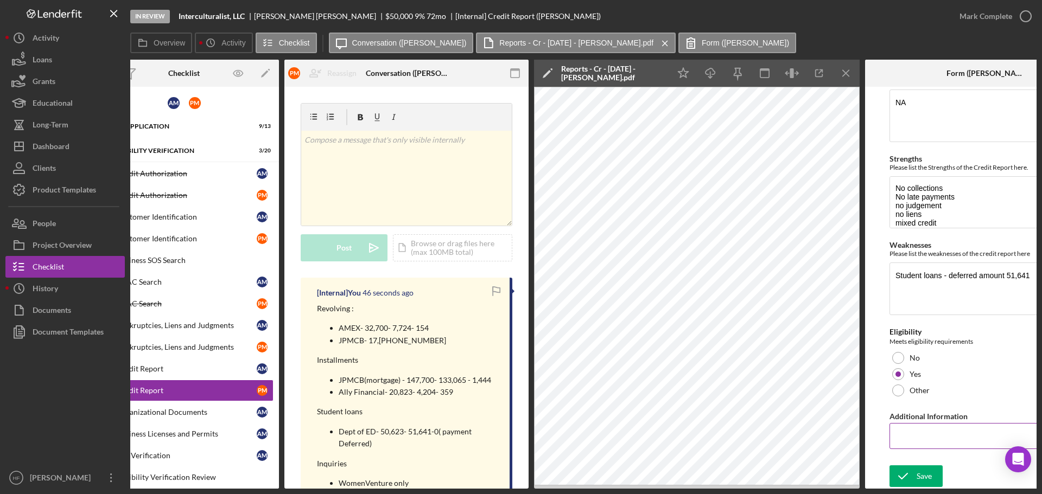
scroll to position [120, 0]
click at [920, 469] on div "Save" at bounding box center [924, 477] width 15 height 22
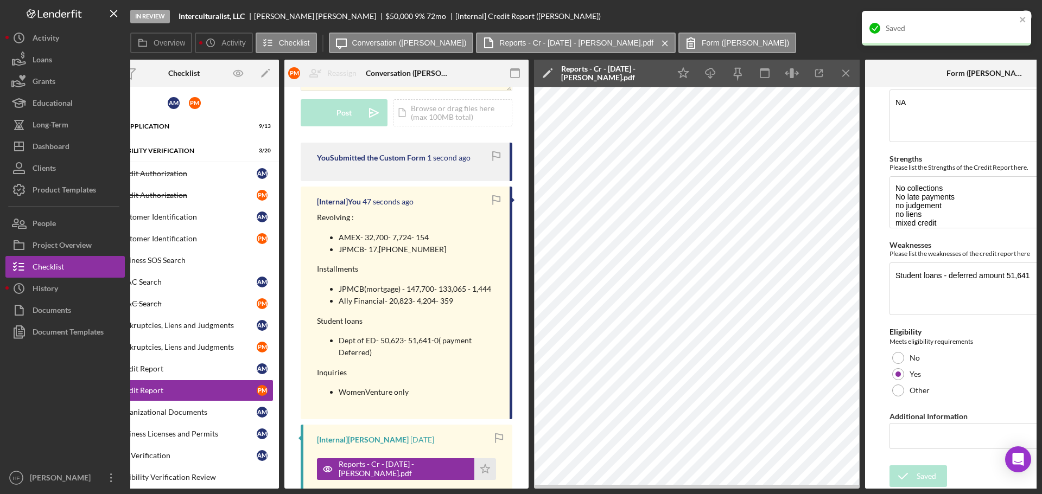
scroll to position [163, 0]
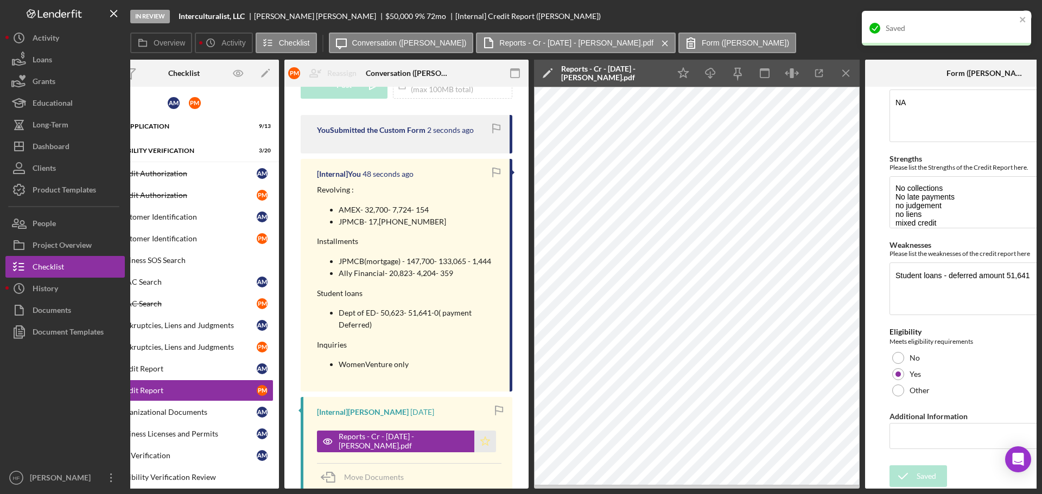
click at [484, 450] on icon "Icon/Star" at bounding box center [485, 442] width 22 height 22
click at [225, 409] on div "Organizational Documents" at bounding box center [187, 412] width 140 height 9
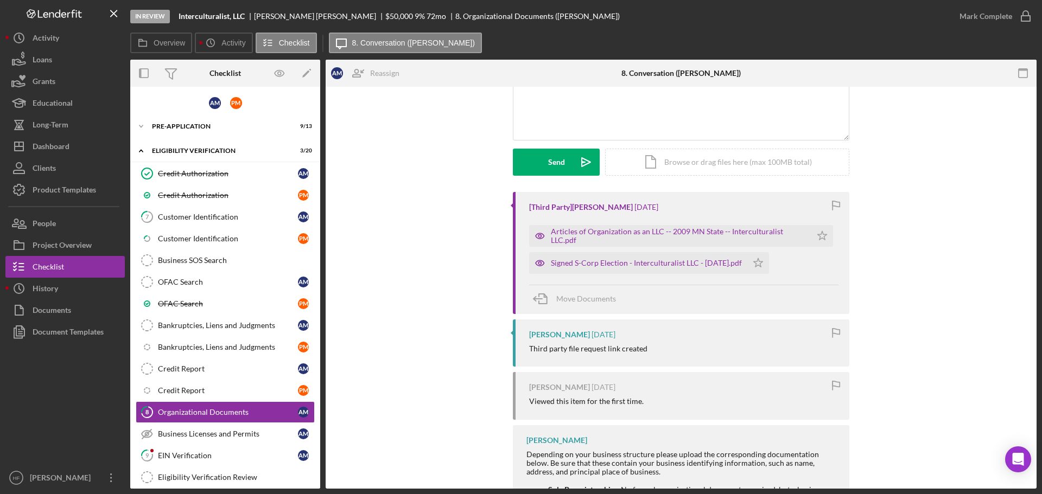
scroll to position [109, 0]
click at [602, 243] on div "Articles of Organization as an LLC -- 2009 MN State -- Interculturalist LLC.pdf" at bounding box center [678, 234] width 255 height 17
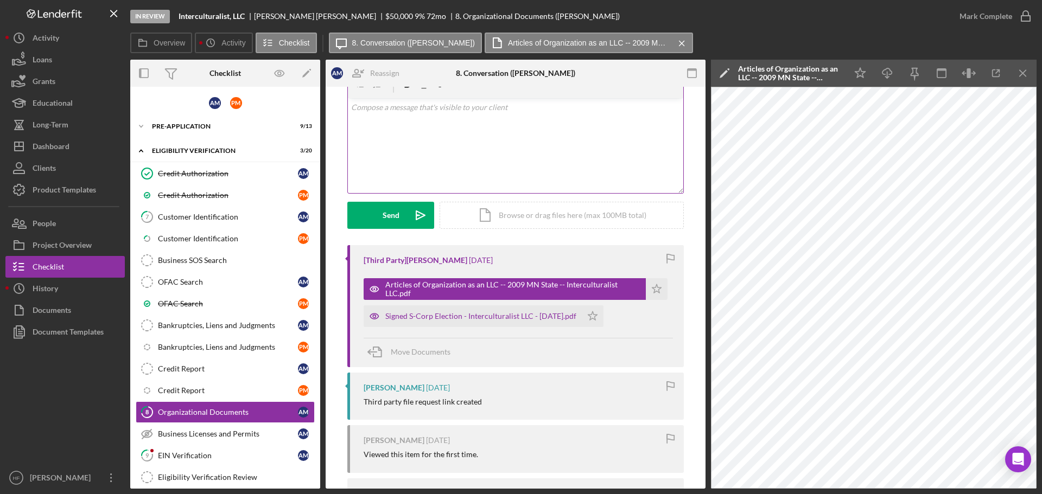
scroll to position [0, 0]
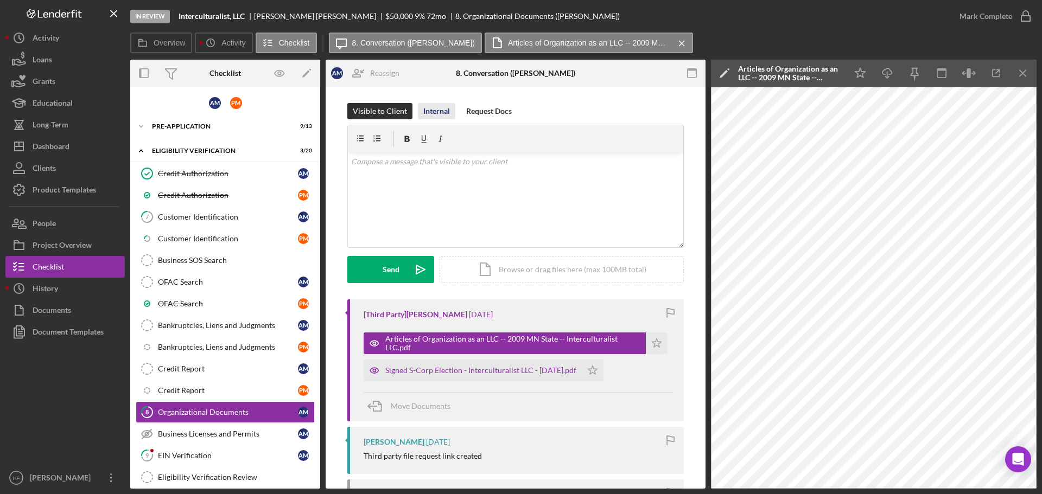
click at [426, 111] on div "Internal" at bounding box center [436, 111] width 27 height 16
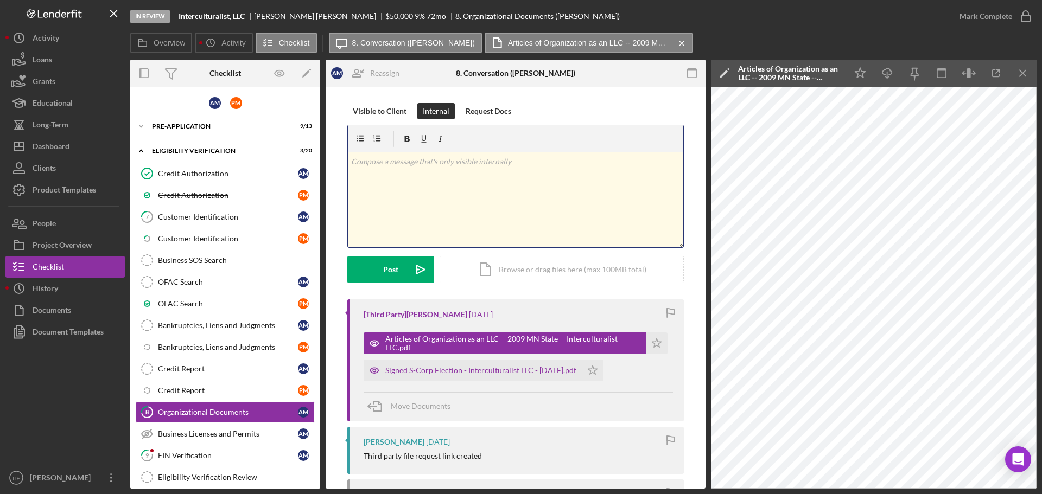
click at [420, 182] on div "v Color teal Color pink Remove color Add row above Add row below Add column bef…" at bounding box center [515, 200] width 335 height 95
paste div
click at [404, 179] on p "[PERSON_NAME]" at bounding box center [515, 177] width 329 height 12
click at [389, 180] on p "[PERSON_NAME]( who is this)" at bounding box center [515, 177] width 329 height 12
click at [446, 179] on p "[PERSON_NAME] ( who is this)" at bounding box center [515, 177] width 329 height 12
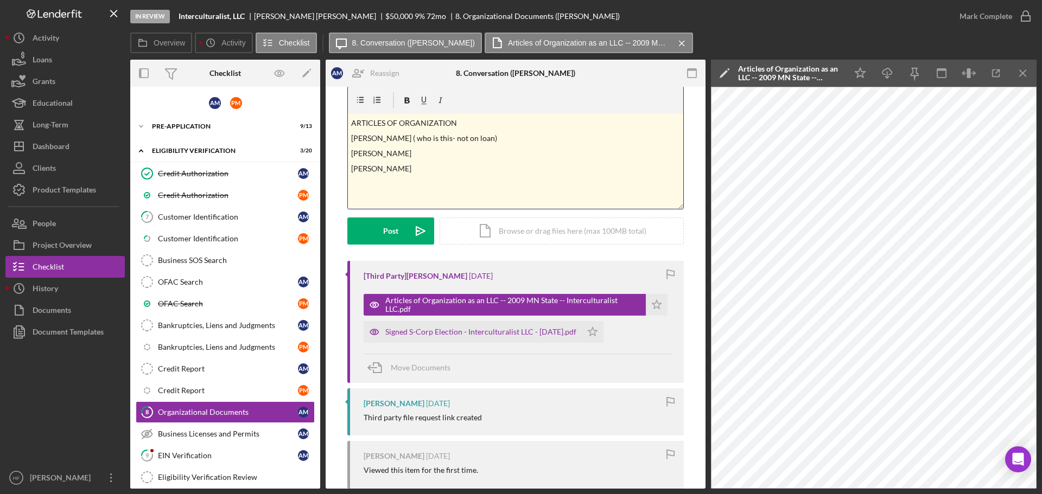
scroll to position [54, 0]
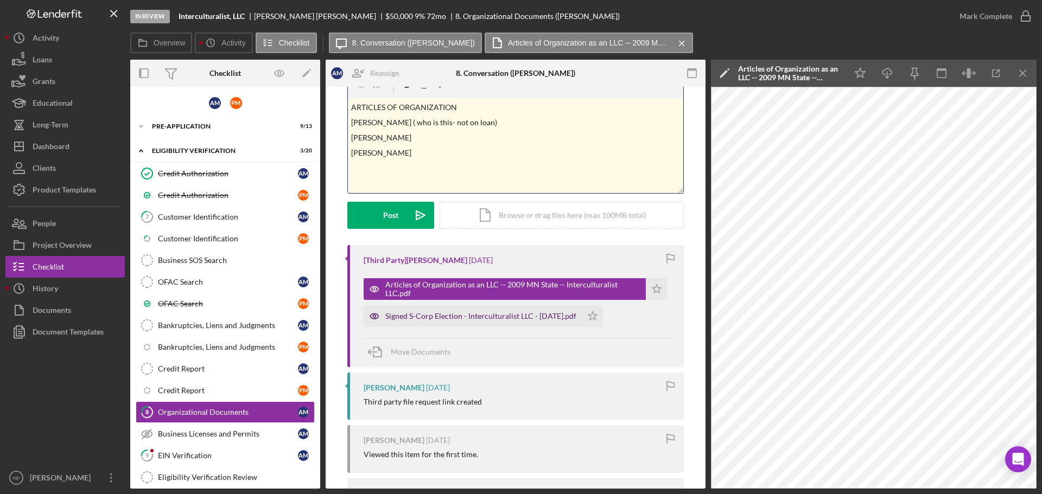
click at [466, 315] on div "Signed S-Corp Election - Interculturalist LLC - [DATE].pdf" at bounding box center [480, 316] width 191 height 9
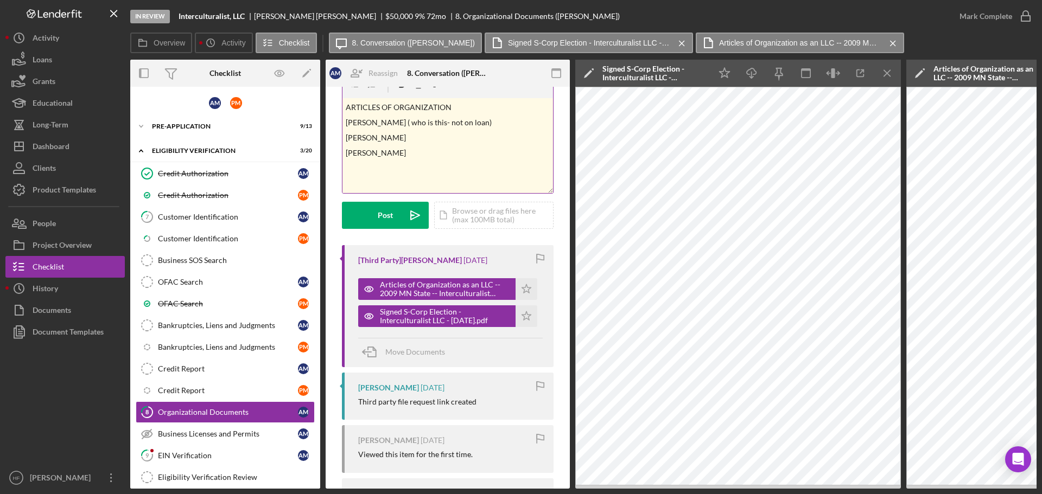
click at [461, 112] on p "ARTICLES OF ORGANIZATION" at bounding box center [448, 107] width 205 height 12
click at [455, 154] on p "[PERSON_NAME]" at bounding box center [448, 153] width 205 height 12
click at [429, 172] on p "same with workplace E" at bounding box center [448, 168] width 205 height 12
click at [443, 168] on p "same with workplace Efficacy s-crop" at bounding box center [448, 168] width 205 height 12
click at [399, 211] on button "Post Icon/icon-invite-send" at bounding box center [385, 215] width 87 height 27
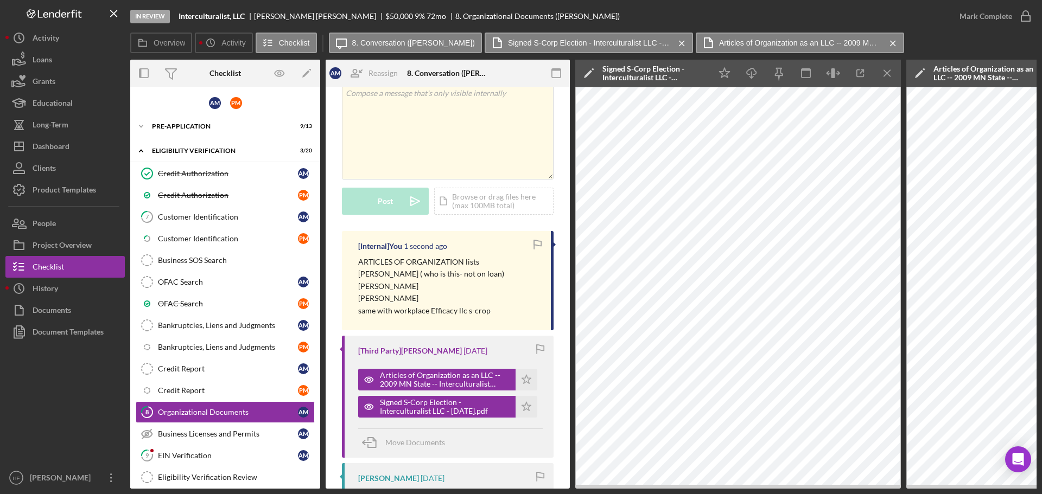
scroll to position [163, 0]
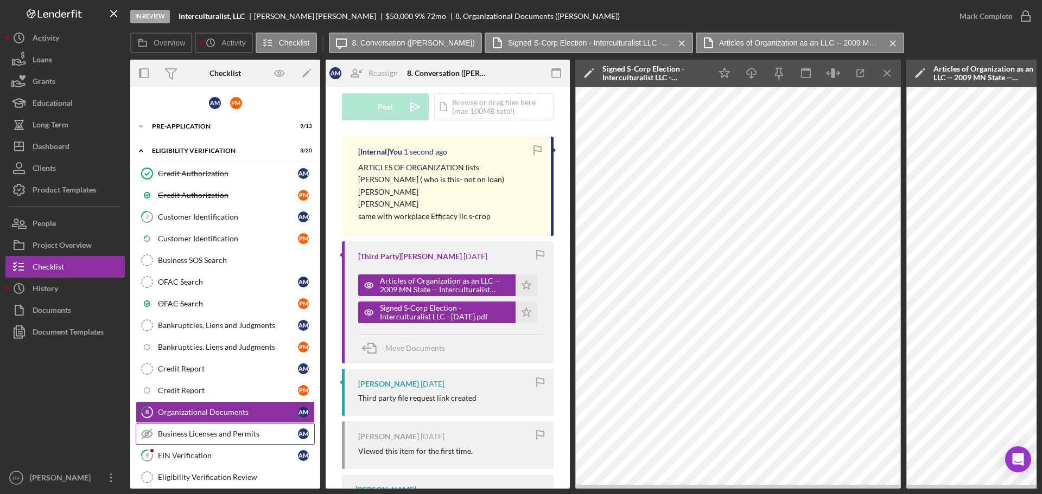
click at [248, 427] on link "Business Licenses and Permits Business Licenses and Permits A M" at bounding box center [225, 434] width 179 height 22
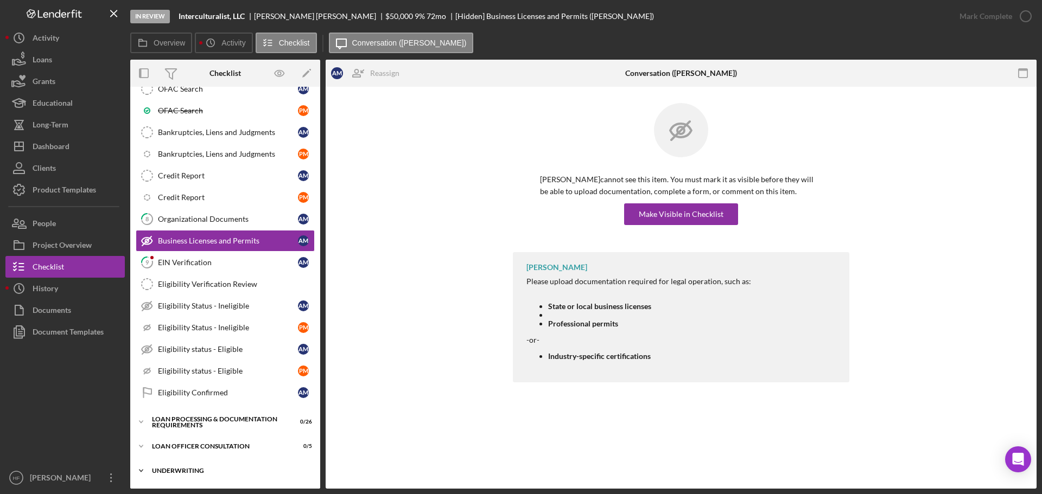
scroll to position [271, 0]
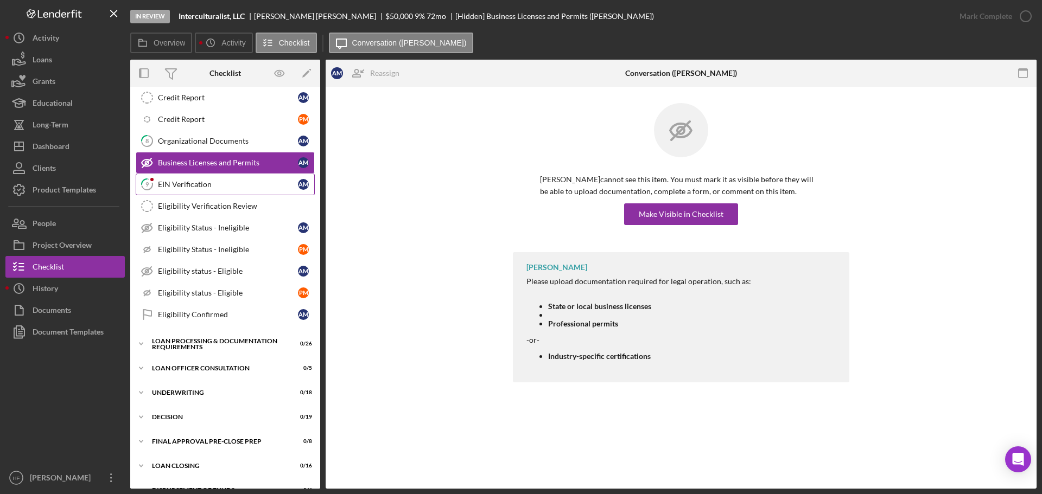
click at [218, 185] on div "EIN Verification" at bounding box center [228, 184] width 140 height 9
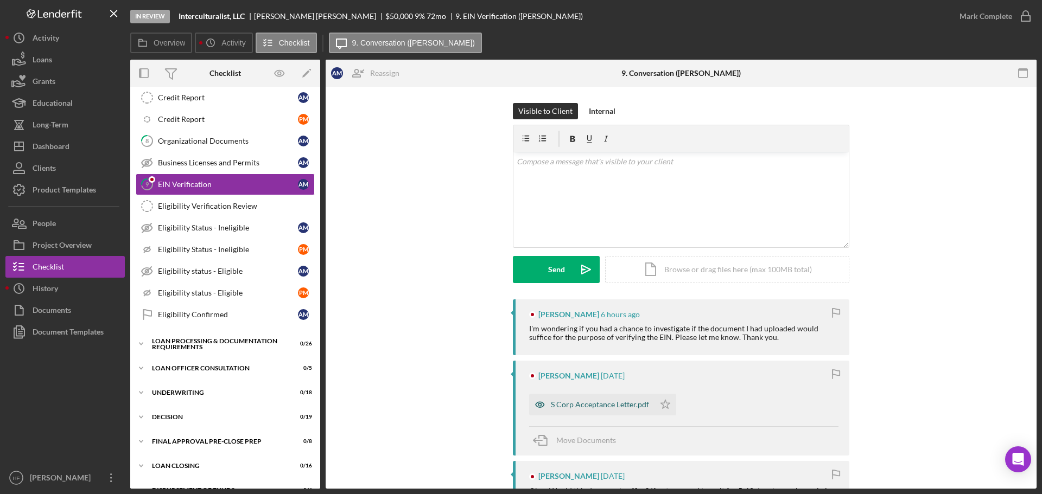
click at [595, 407] on div "S Corp Acceptance Letter.pdf" at bounding box center [600, 405] width 98 height 9
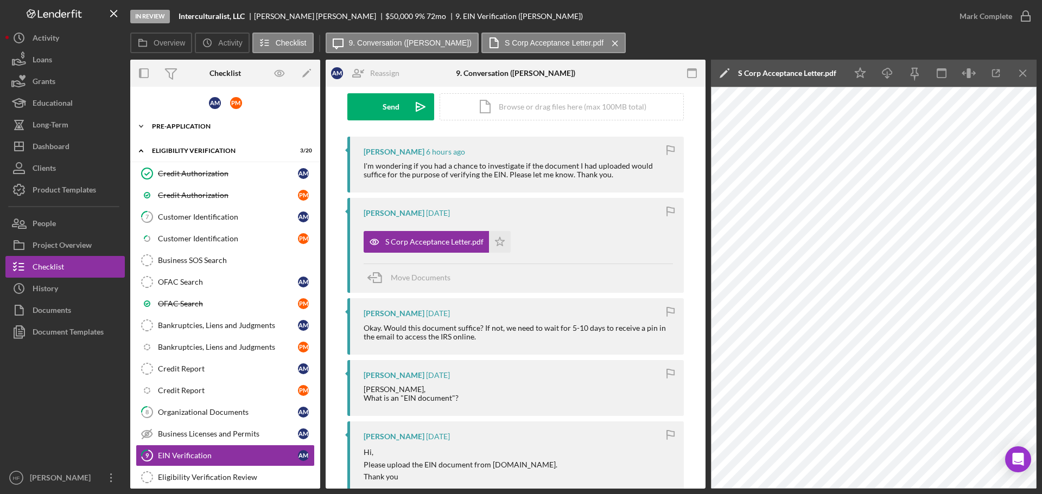
click at [223, 128] on div "Pre-Application" at bounding box center [229, 126] width 155 height 7
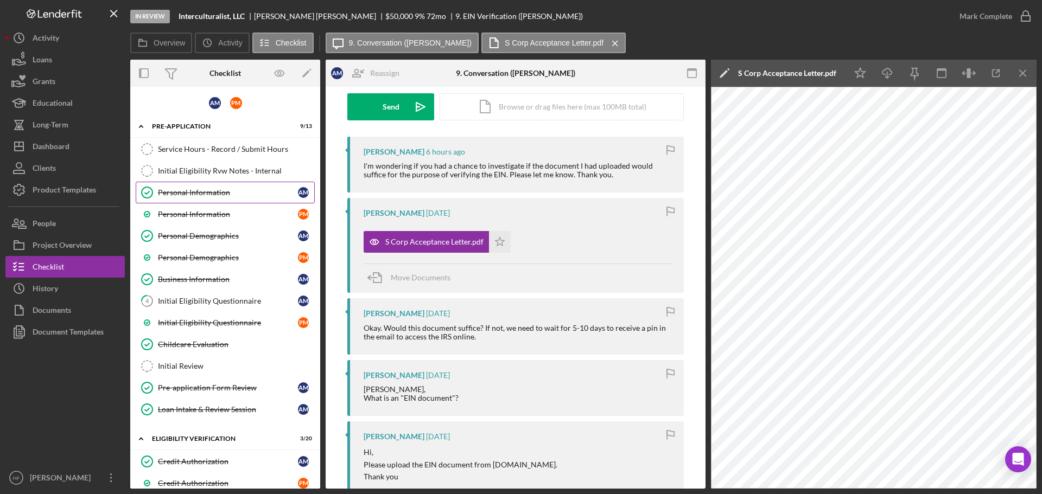
click at [207, 189] on div "Personal Information" at bounding box center [228, 192] width 140 height 9
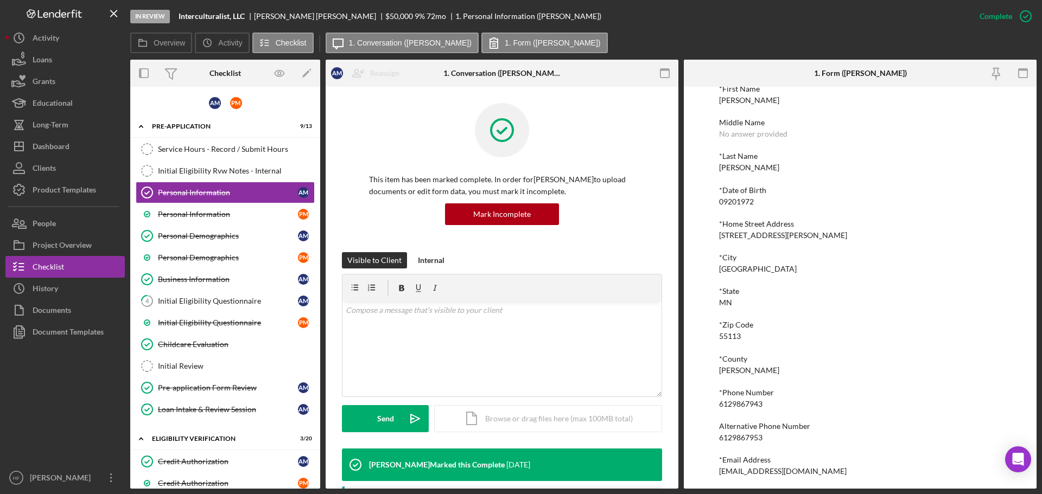
scroll to position [60, 0]
drag, startPoint x: 818, startPoint y: 472, endPoint x: 713, endPoint y: 471, distance: 105.3
click at [713, 471] on div "To edit this form you must mark this item incomplete *First Name [PERSON_NAME] …" at bounding box center [860, 288] width 353 height 402
copy div "[EMAIL_ADDRESS][DOMAIN_NAME]"
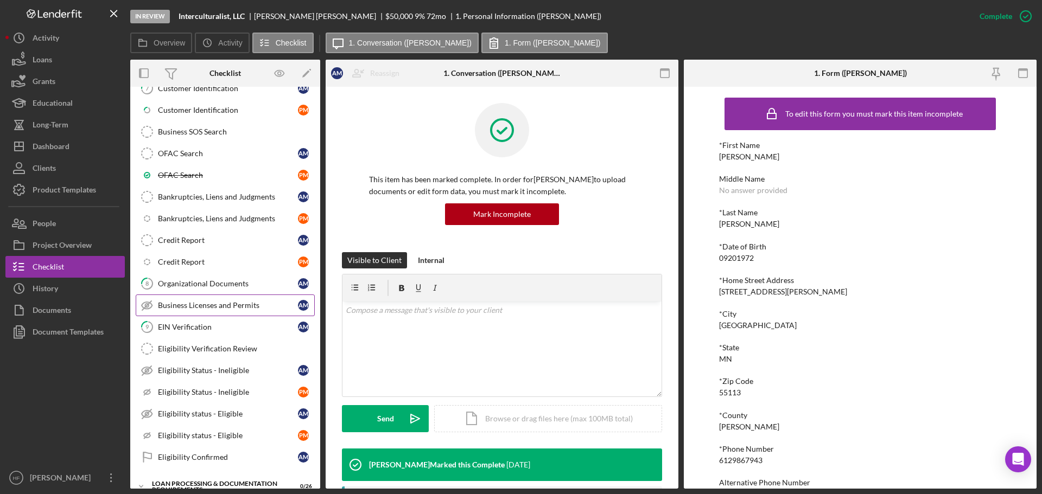
scroll to position [434, 0]
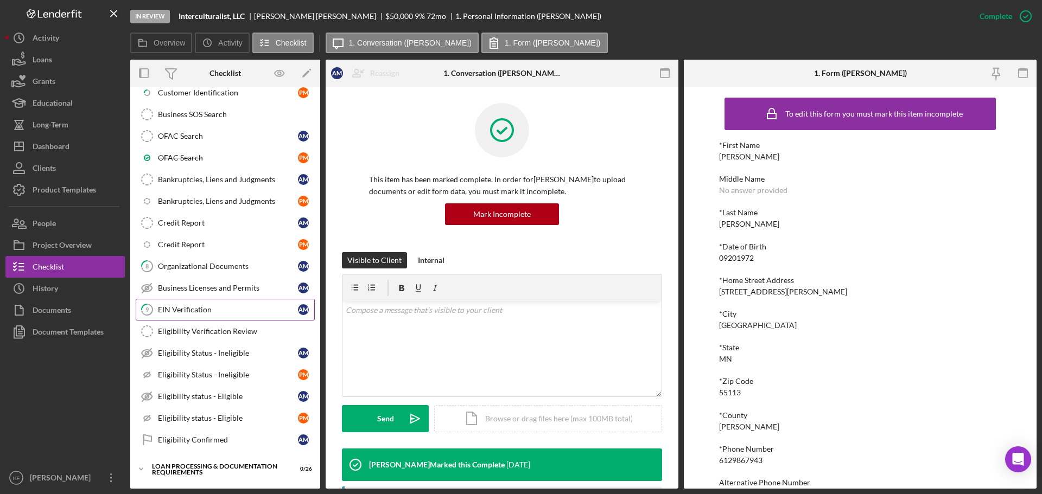
click at [202, 310] on div "EIN Verification" at bounding box center [228, 310] width 140 height 9
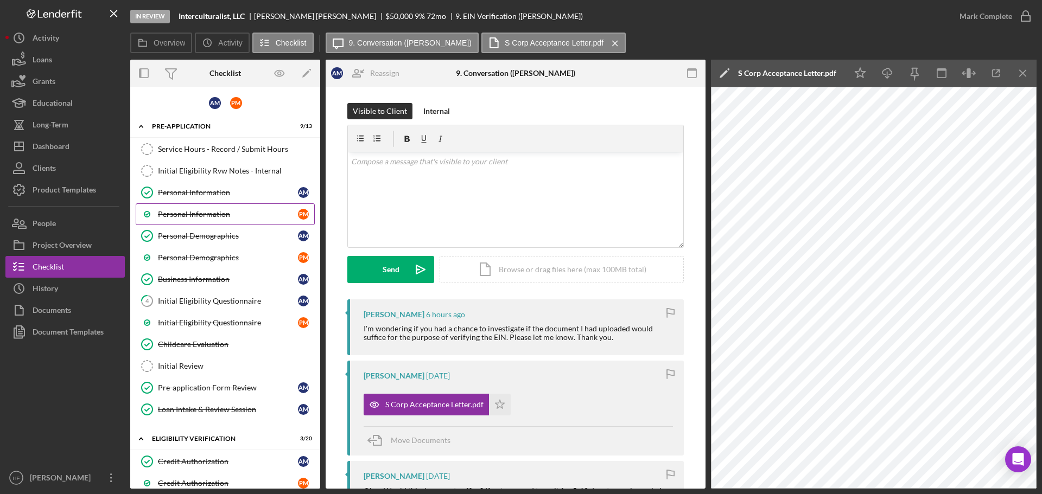
click at [256, 223] on link "Personal Information P M" at bounding box center [225, 215] width 179 height 22
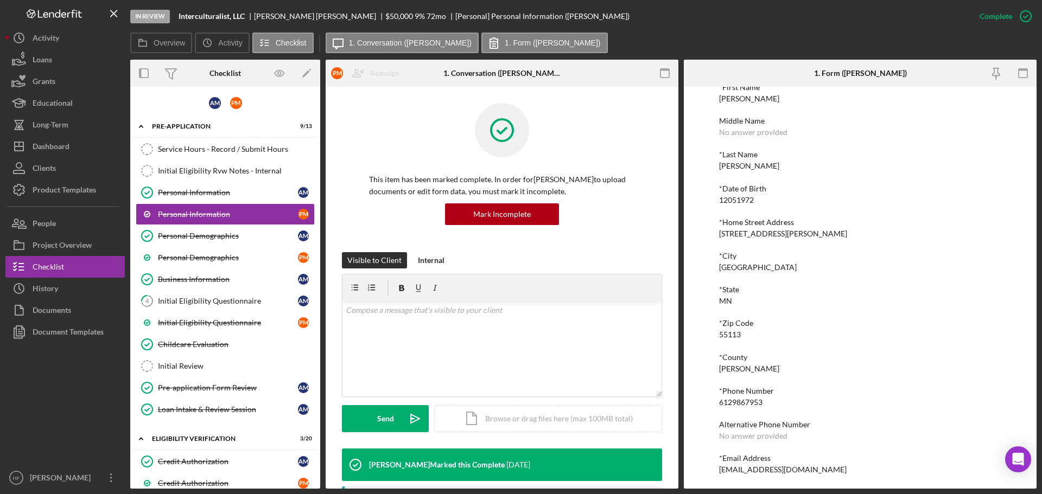
scroll to position [60, 0]
drag, startPoint x: 810, startPoint y: 470, endPoint x: 719, endPoint y: 472, distance: 91.7
click at [719, 472] on div "*Email Address [EMAIL_ADDRESS][DOMAIN_NAME]" at bounding box center [860, 463] width 282 height 20
copy div "[EMAIL_ADDRESS][DOMAIN_NAME]"
drag, startPoint x: 224, startPoint y: 195, endPoint x: 289, endPoint y: 222, distance: 70.1
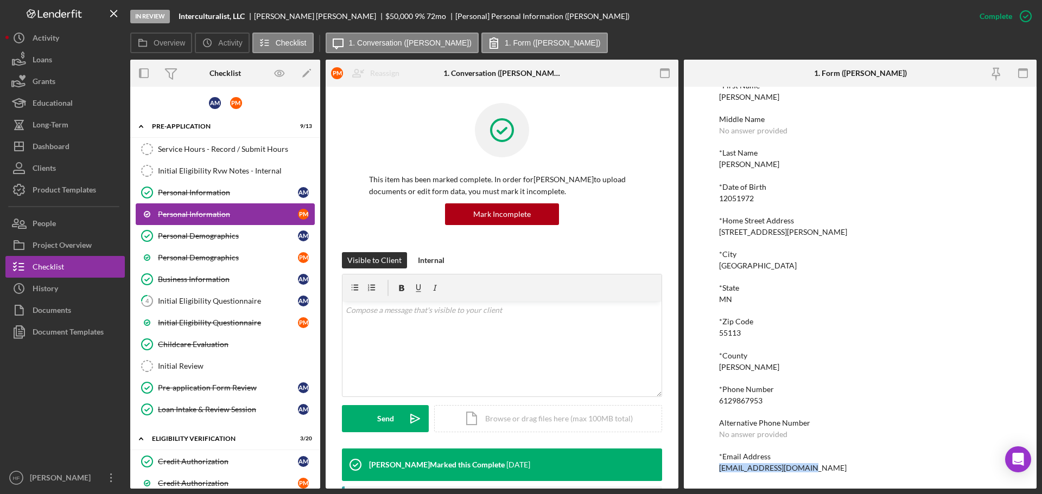
click at [224, 195] on div "Personal Information" at bounding box center [228, 192] width 140 height 9
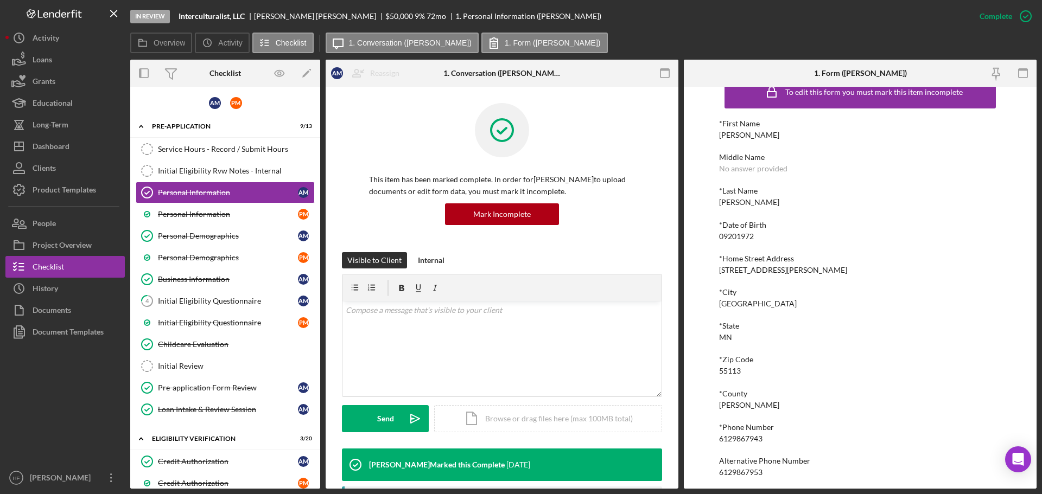
scroll to position [60, 0]
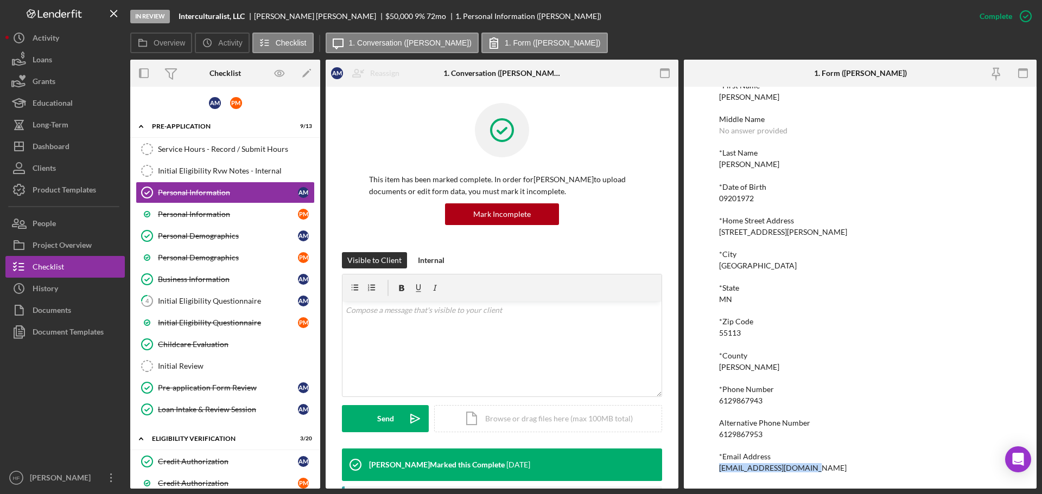
drag, startPoint x: 810, startPoint y: 477, endPoint x: 716, endPoint y: 478, distance: 93.4
click at [716, 478] on div "To edit this form you must mark this item incomplete *First Name [PERSON_NAME] …" at bounding box center [860, 288] width 353 height 402
copy div "[EMAIL_ADDRESS][DOMAIN_NAME]"
click at [193, 149] on div "Service Hours - Record / Submit Hours" at bounding box center [236, 149] width 156 height 9
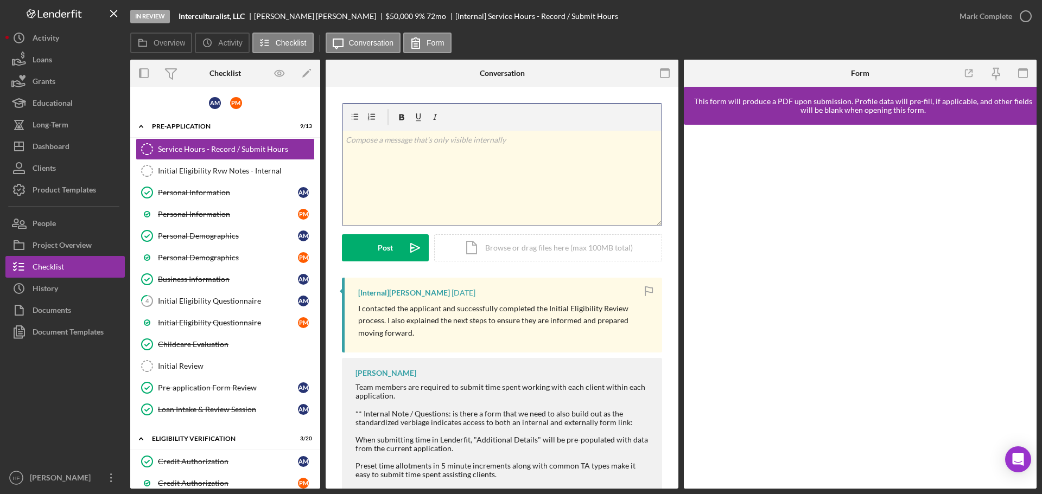
click at [469, 166] on div "v Color teal Color pink Remove color Add row above Add row below Add column bef…" at bounding box center [501, 178] width 319 height 95
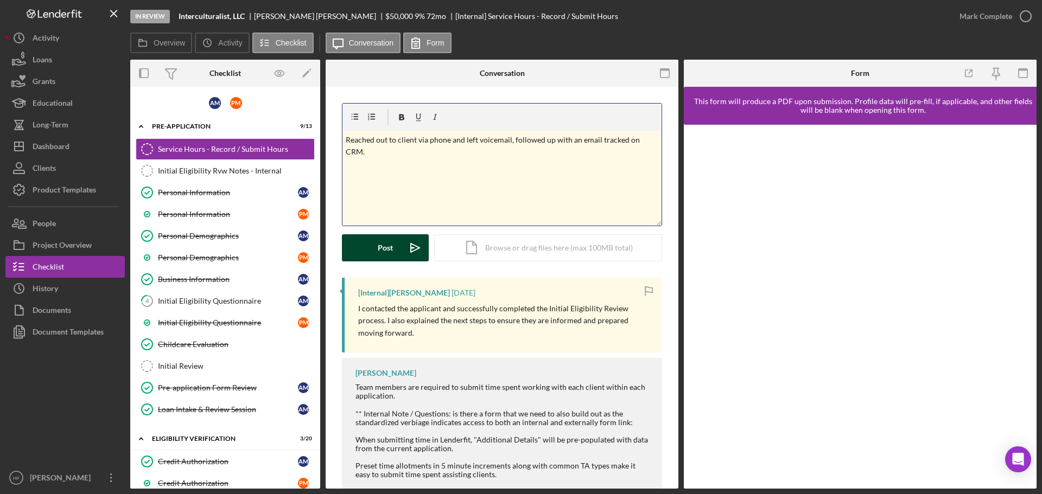
click at [377, 235] on button "Post Icon/icon-invite-send" at bounding box center [385, 247] width 87 height 27
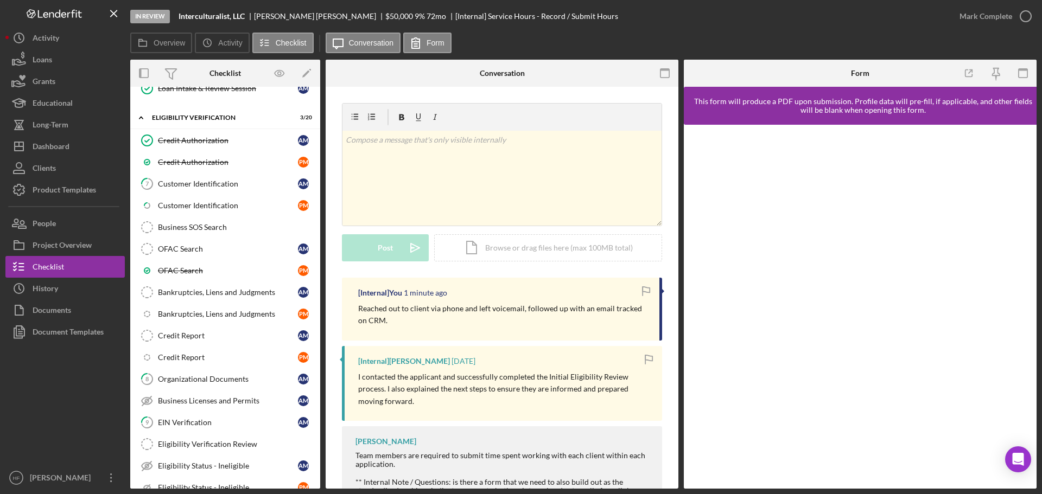
scroll to position [326, 0]
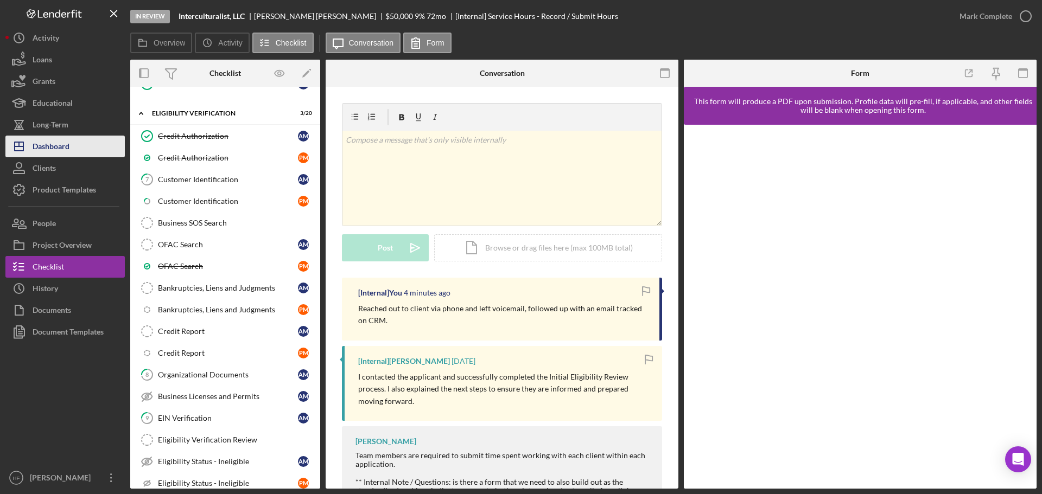
click at [44, 143] on div "Dashboard" at bounding box center [51, 148] width 37 height 24
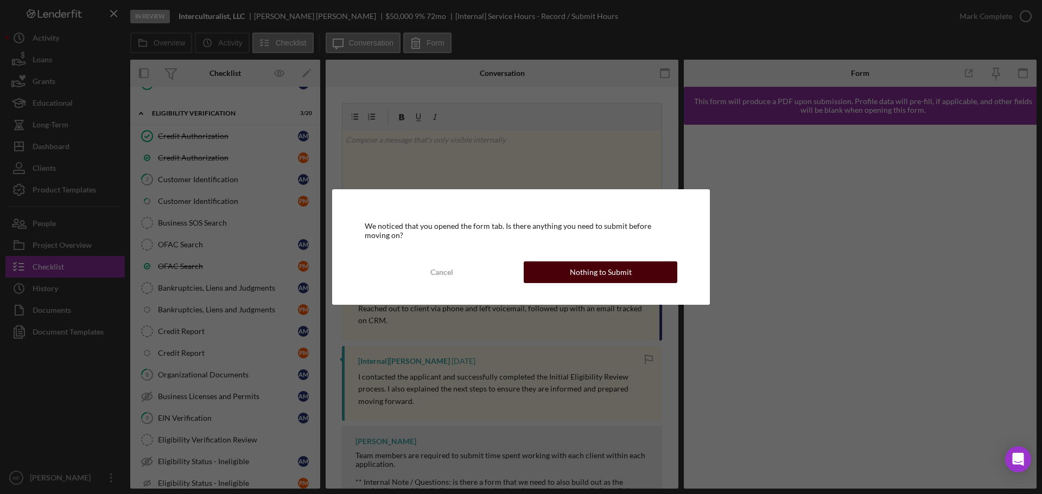
click at [569, 274] on button "Nothing to Submit" at bounding box center [601, 273] width 154 height 22
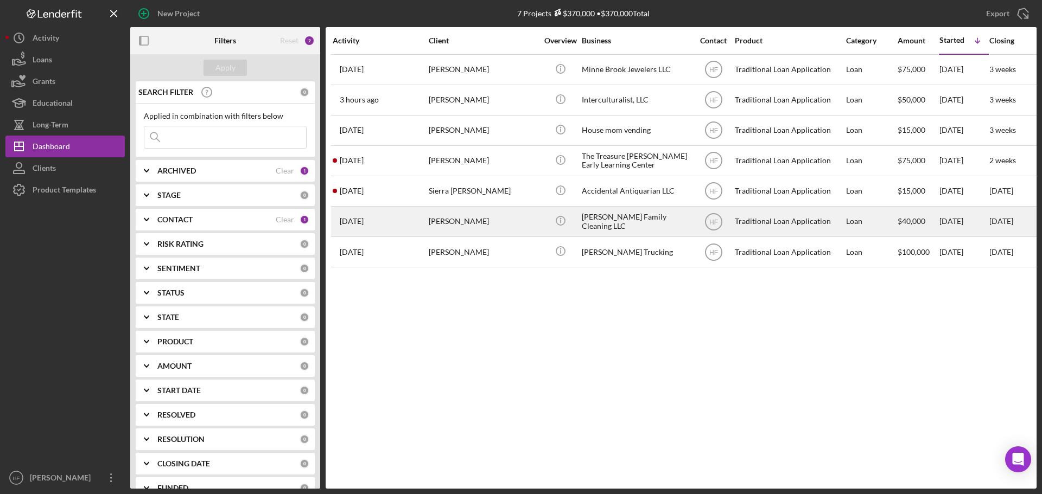
click at [433, 226] on div "[PERSON_NAME]" at bounding box center [483, 221] width 109 height 29
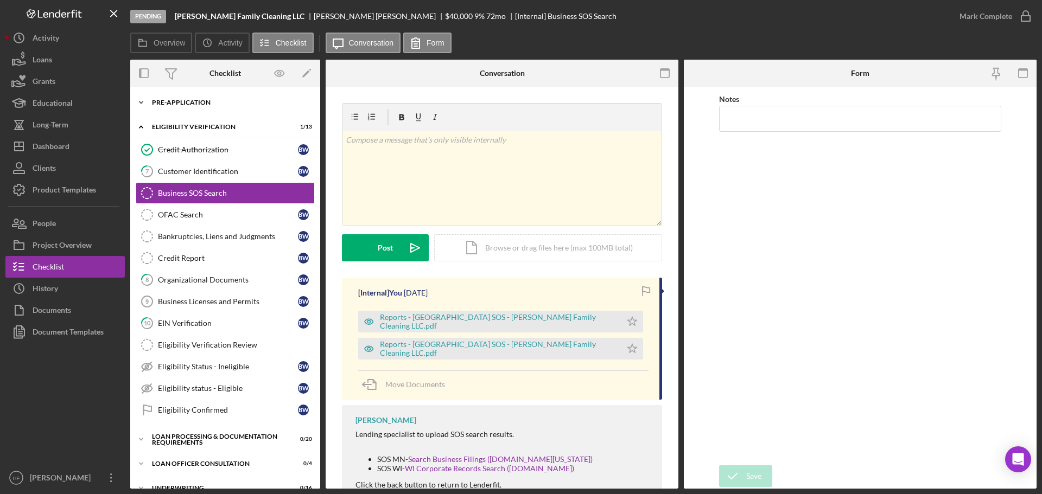
click at [197, 109] on div "Icon/Expander Pre-Application 7 / 10" at bounding box center [225, 103] width 190 height 22
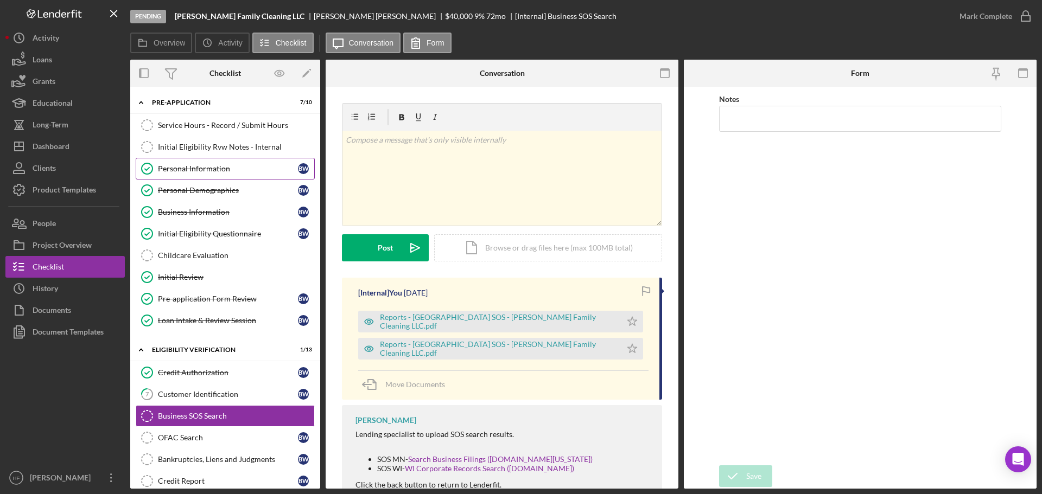
click at [207, 169] on div "Personal Information" at bounding box center [228, 168] width 140 height 9
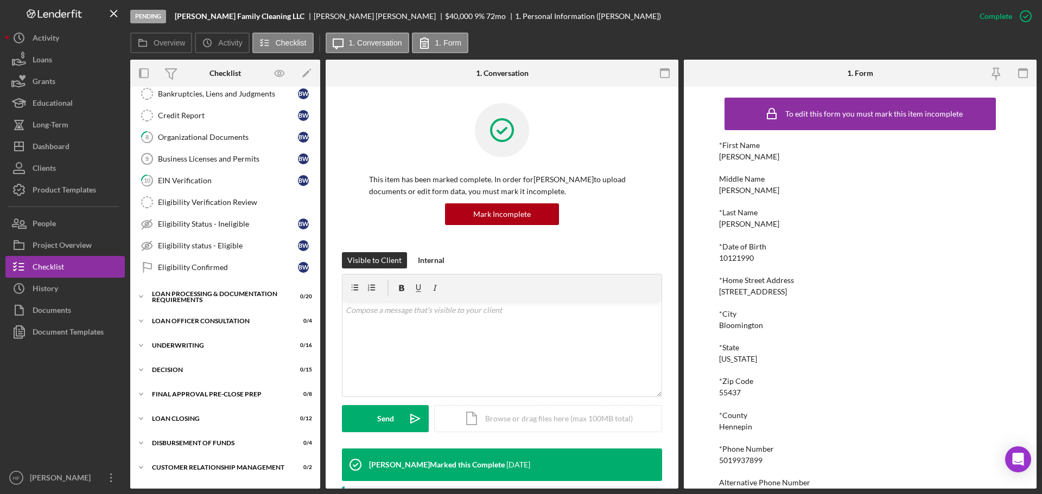
scroll to position [410, 0]
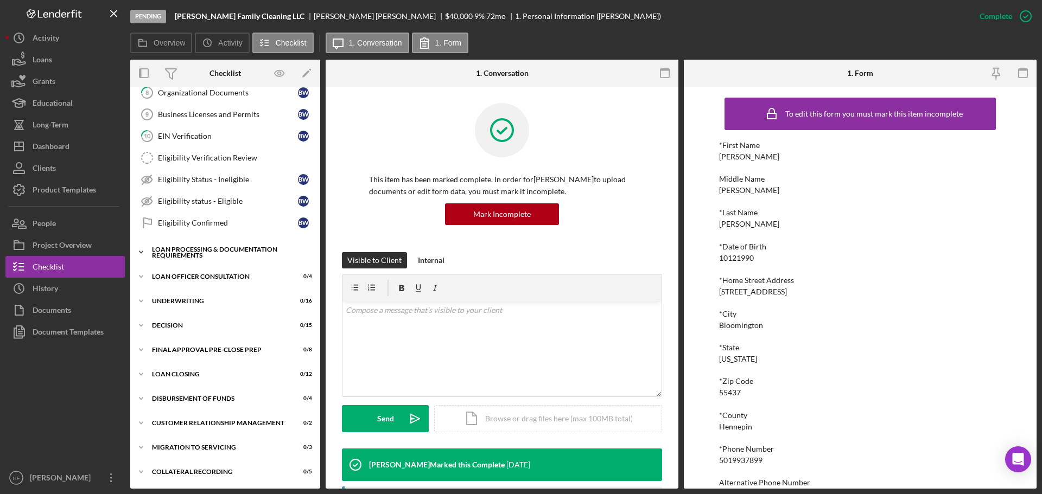
click at [162, 252] on div "Loan Processing & Documentation Requirements" at bounding box center [229, 252] width 155 height 12
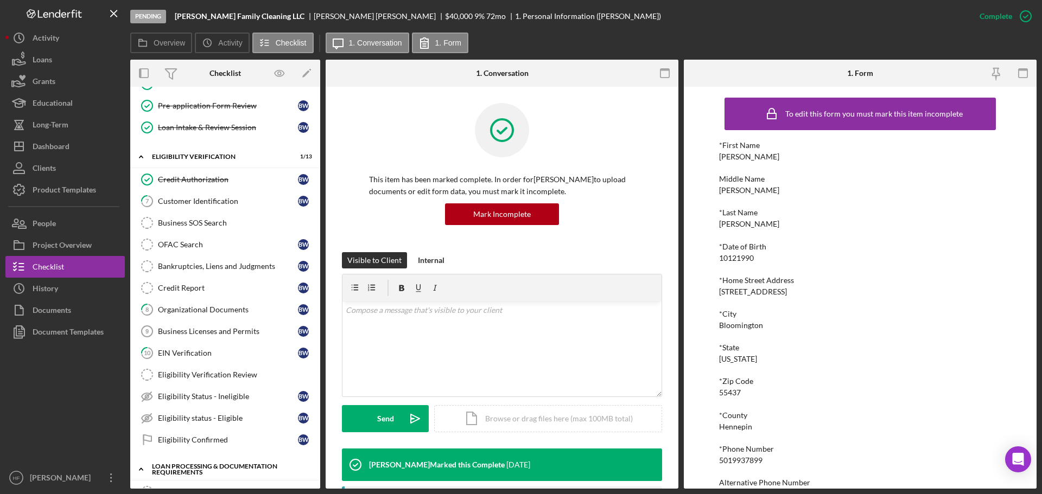
scroll to position [139, 0]
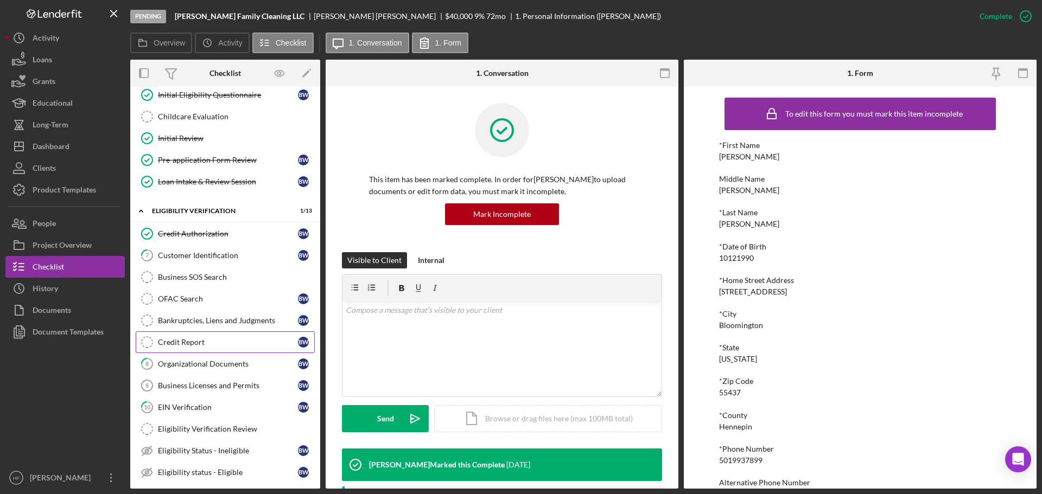
click at [218, 340] on div "Credit Report" at bounding box center [228, 342] width 140 height 9
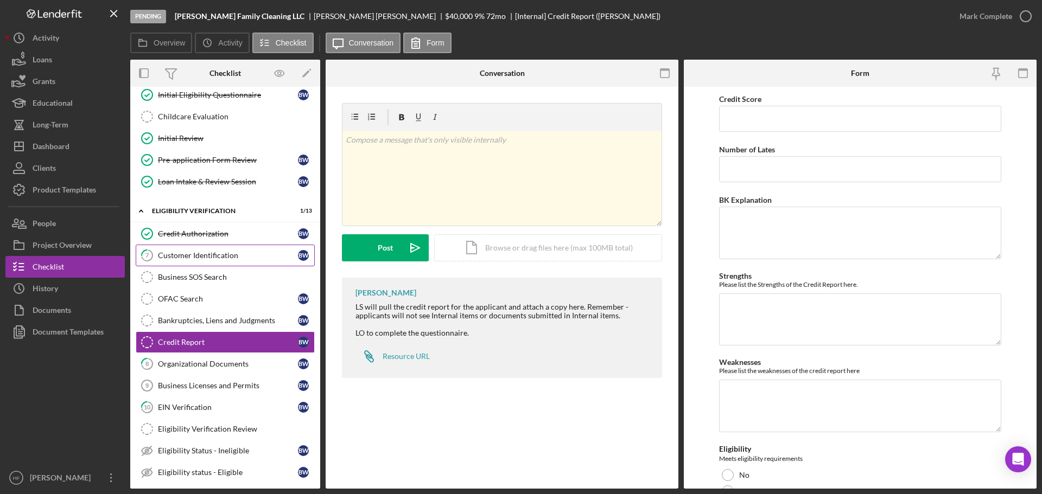
click at [212, 261] on link "7 Customer Identification B W" at bounding box center [225, 256] width 179 height 22
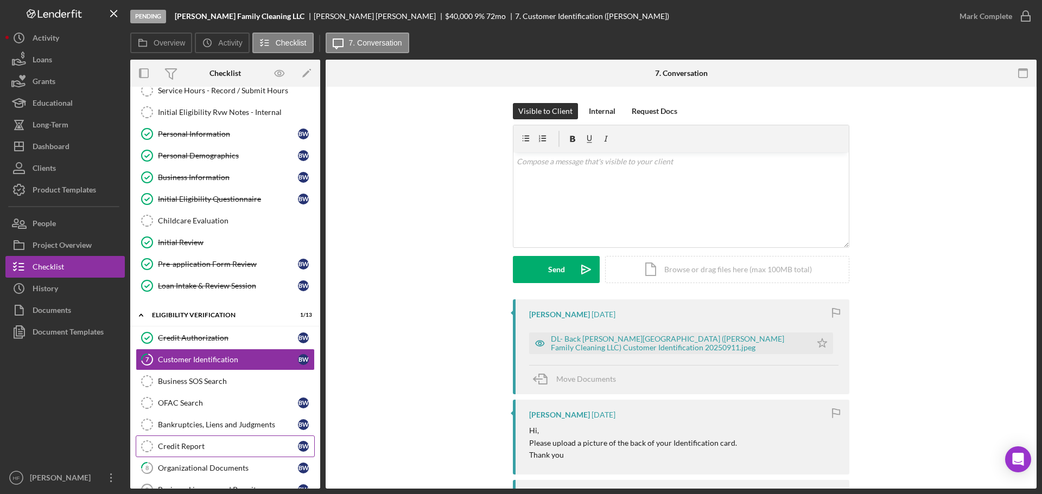
scroll to position [30, 0]
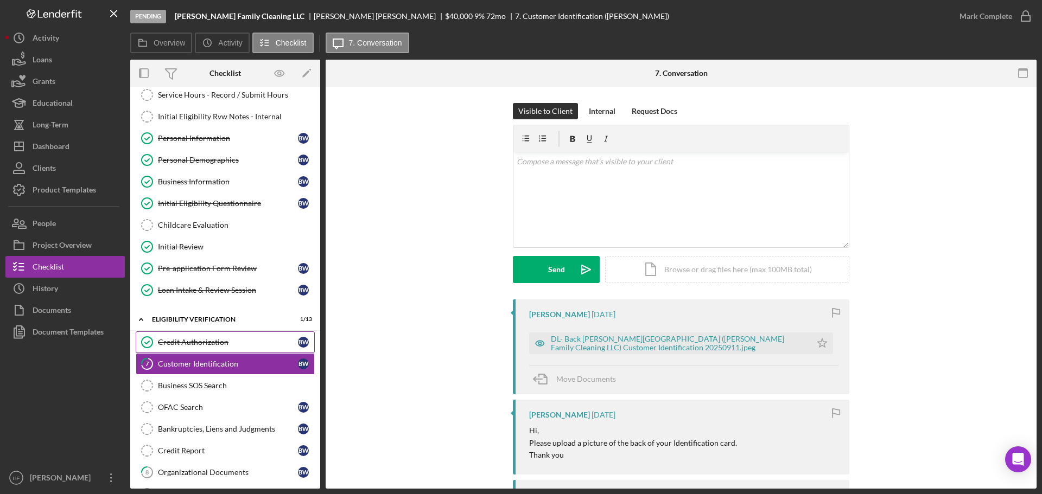
click at [229, 347] on link "Credit Authorization Credit Authorization B W" at bounding box center [225, 343] width 179 height 22
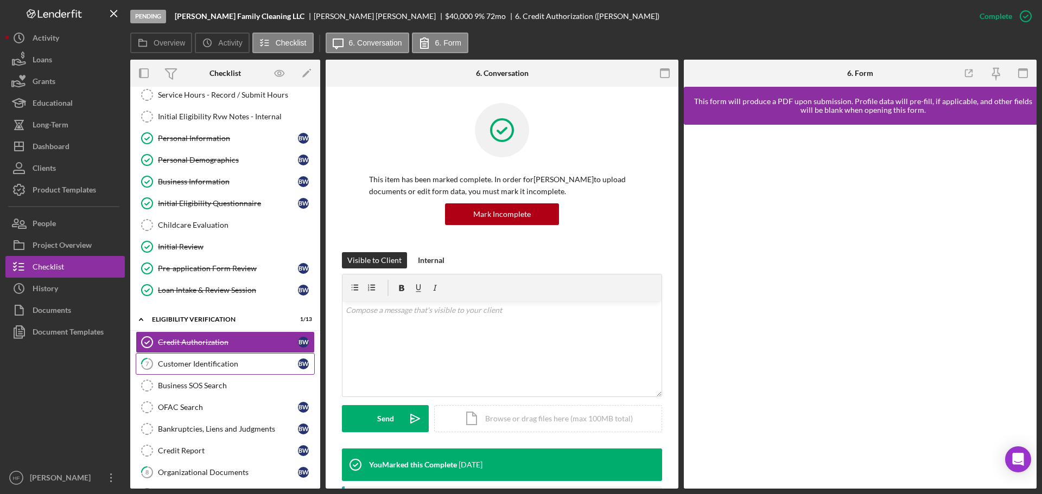
click at [231, 364] on div "Customer Identification" at bounding box center [228, 364] width 140 height 9
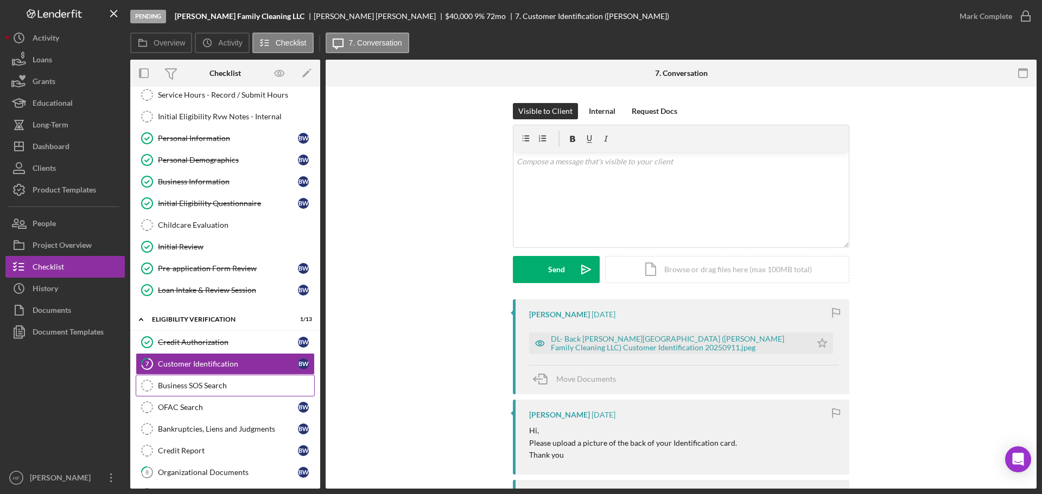
click at [234, 384] on div "Business SOS Search" at bounding box center [236, 386] width 156 height 9
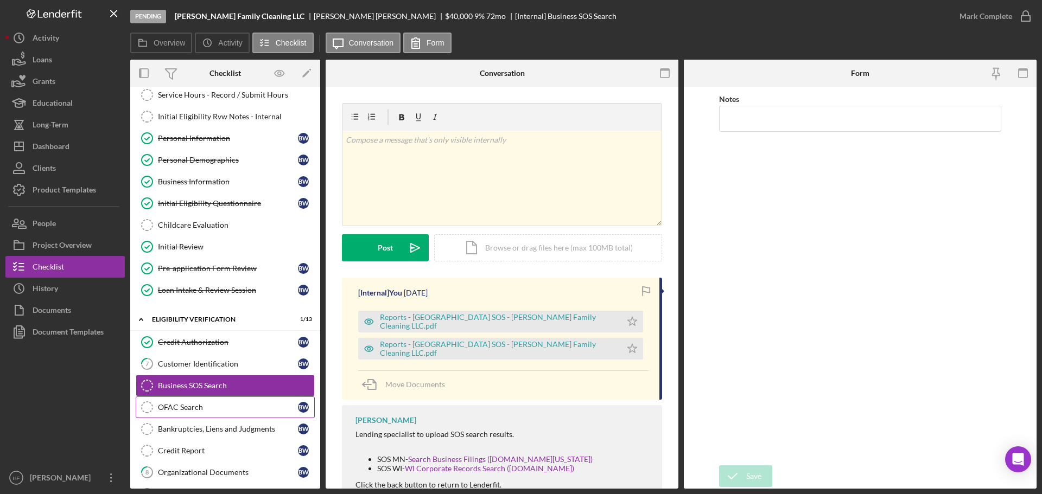
click at [236, 403] on div "OFAC Search" at bounding box center [228, 407] width 140 height 9
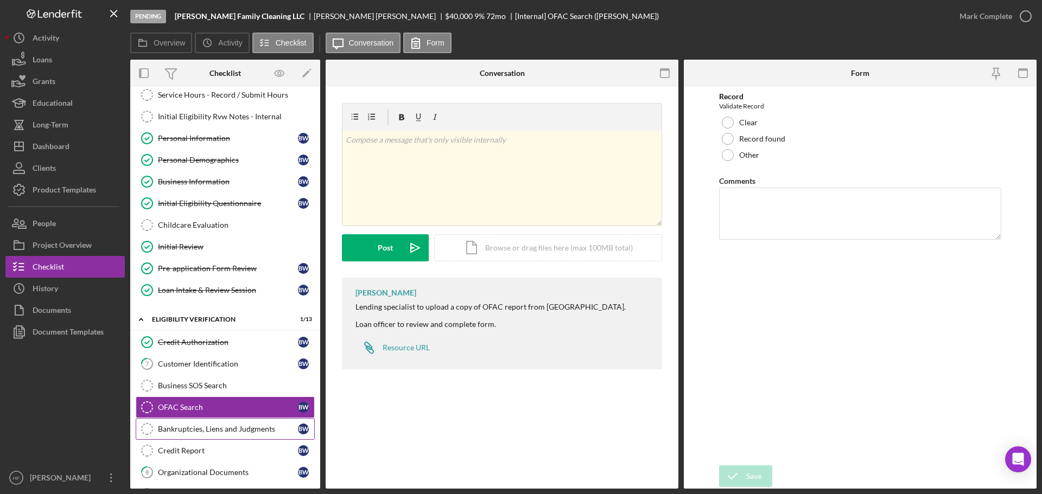
click at [248, 429] on div "Bankruptcies, Liens and Judgments" at bounding box center [228, 429] width 140 height 9
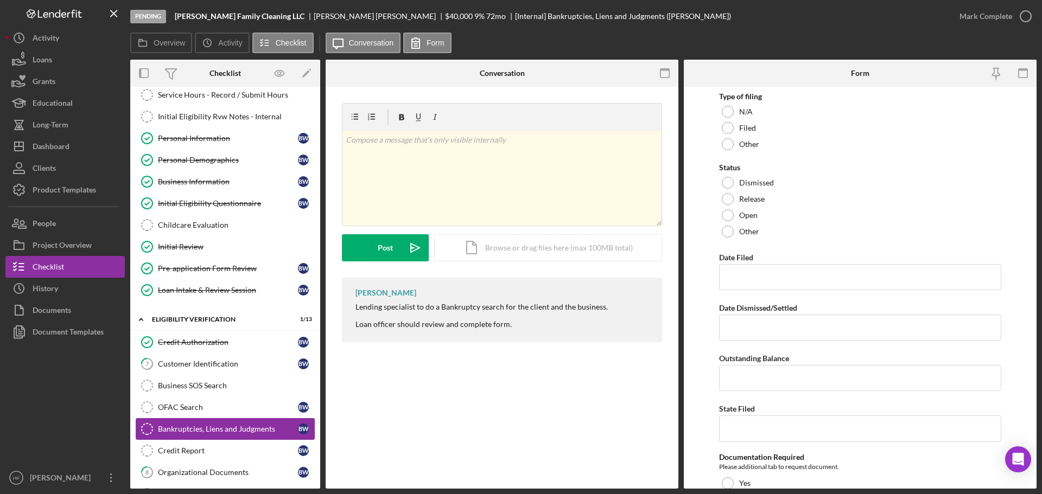
scroll to position [85, 0]
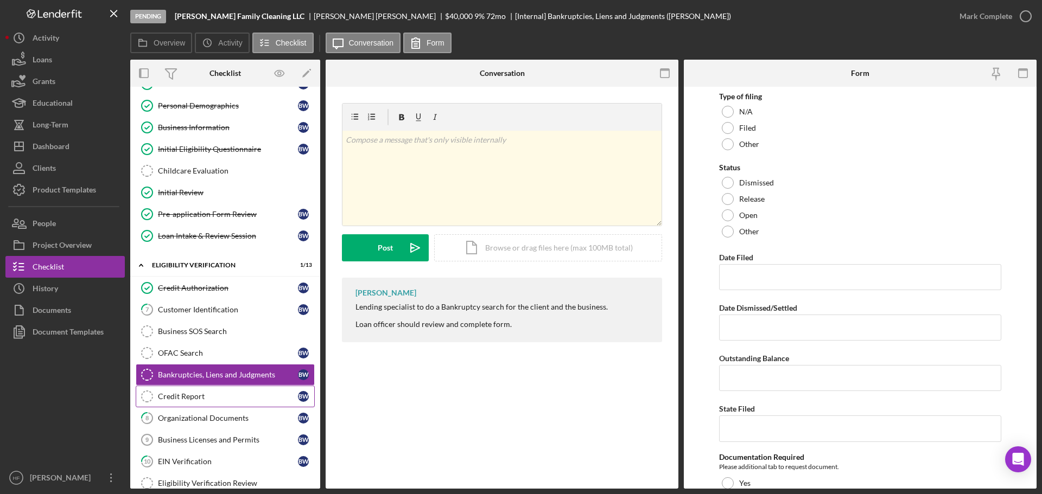
click at [238, 406] on link "Credit Report Credit Report B W" at bounding box center [225, 397] width 179 height 22
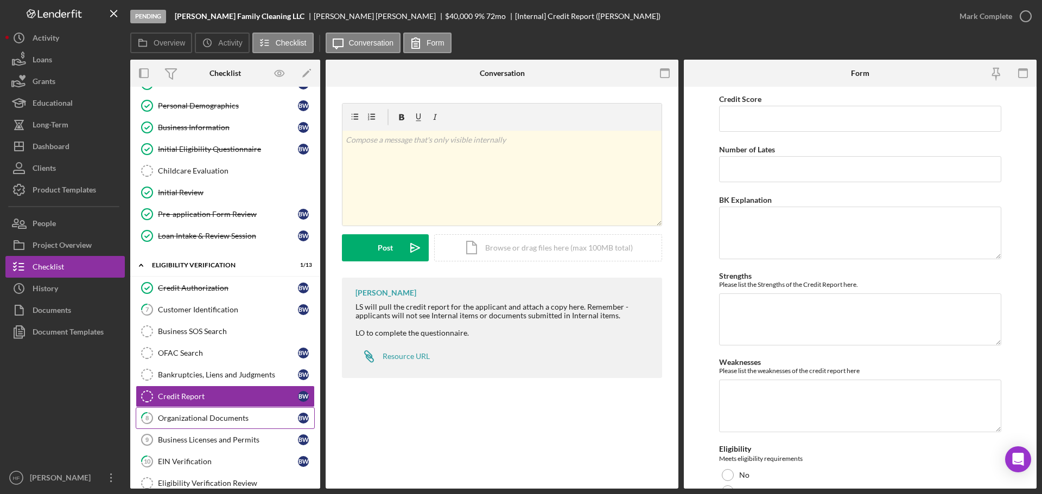
click at [239, 420] on div "Organizational Documents" at bounding box center [228, 418] width 140 height 9
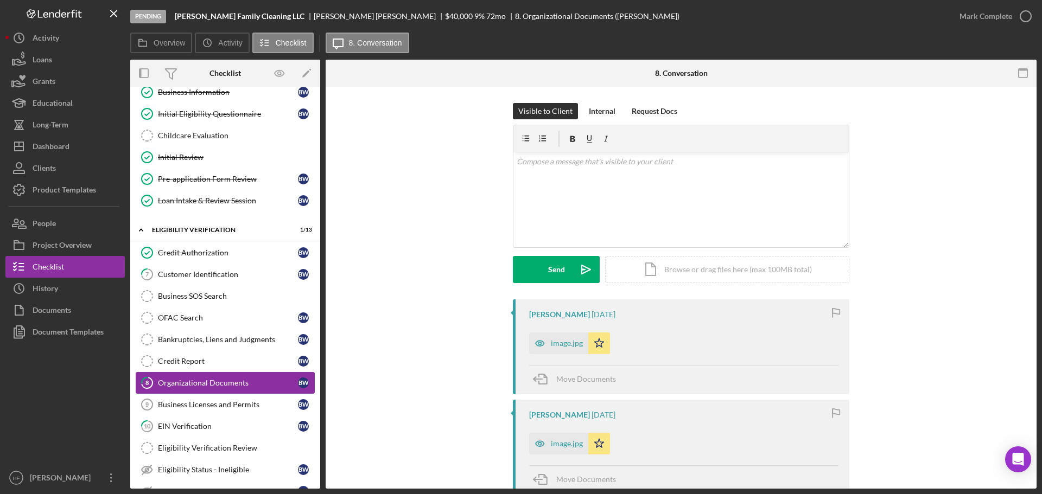
scroll to position [139, 0]
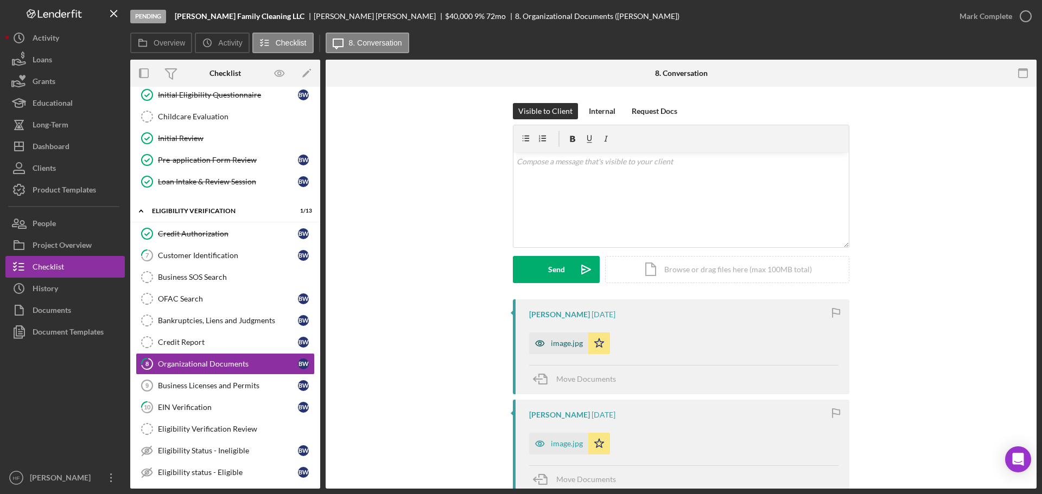
click at [559, 348] on div "image.jpg" at bounding box center [567, 343] width 32 height 9
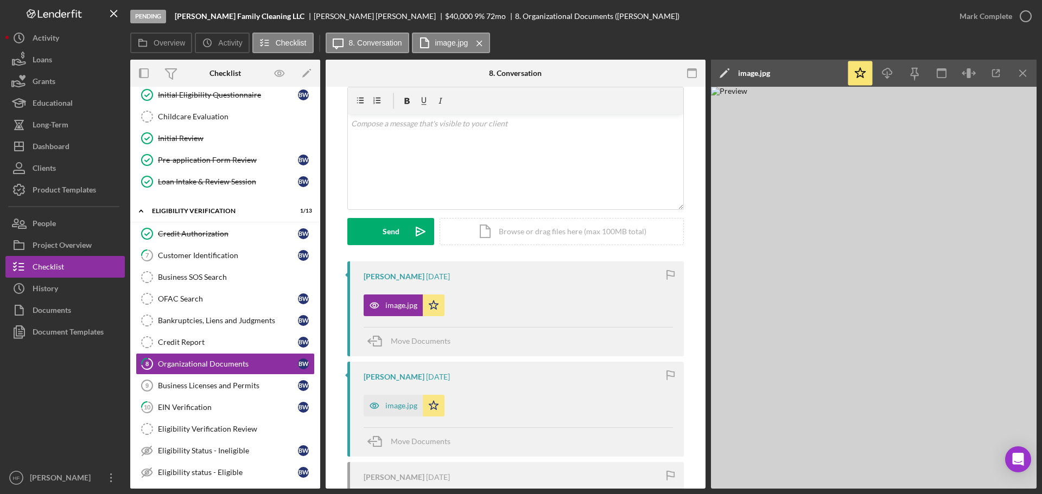
scroll to position [54, 0]
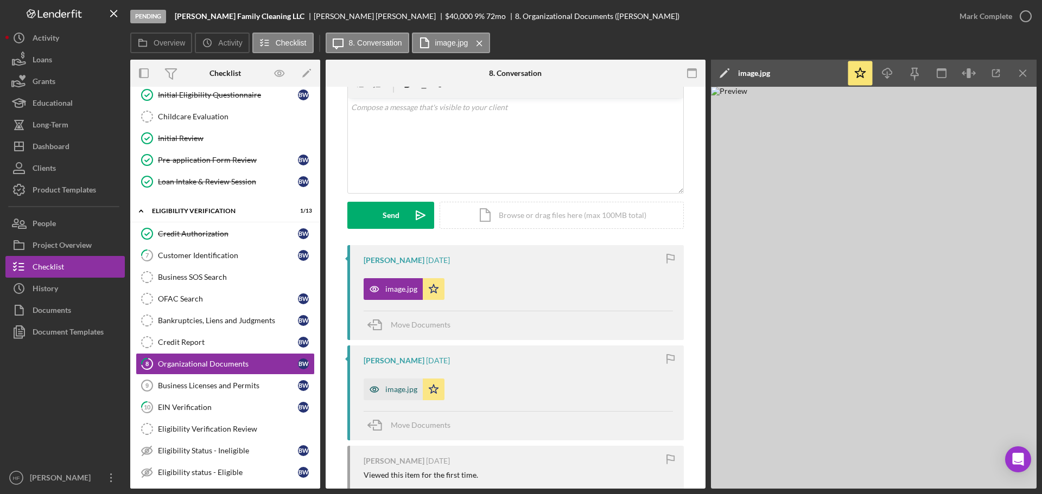
click at [399, 386] on div "image.jpg" at bounding box center [401, 389] width 32 height 9
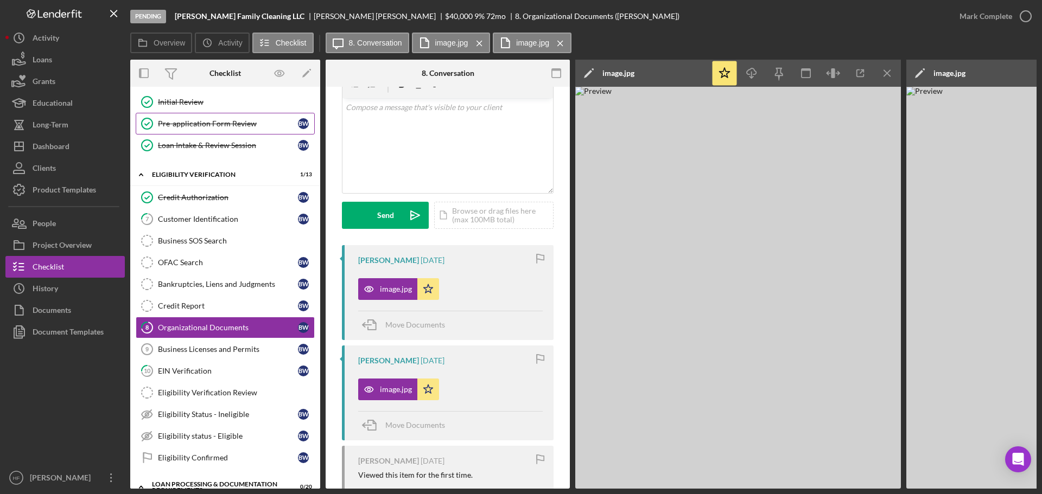
scroll to position [271, 0]
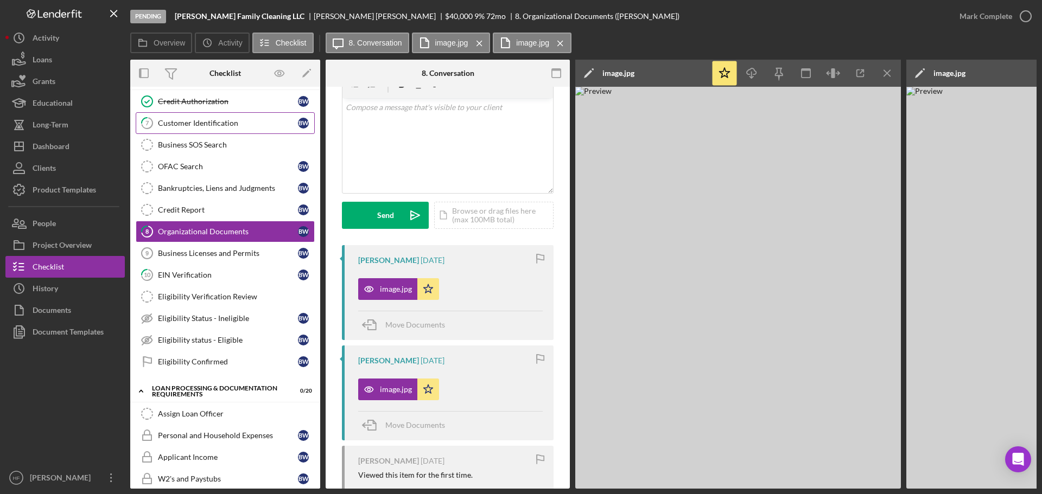
click at [225, 122] on div "Customer Identification" at bounding box center [228, 123] width 140 height 9
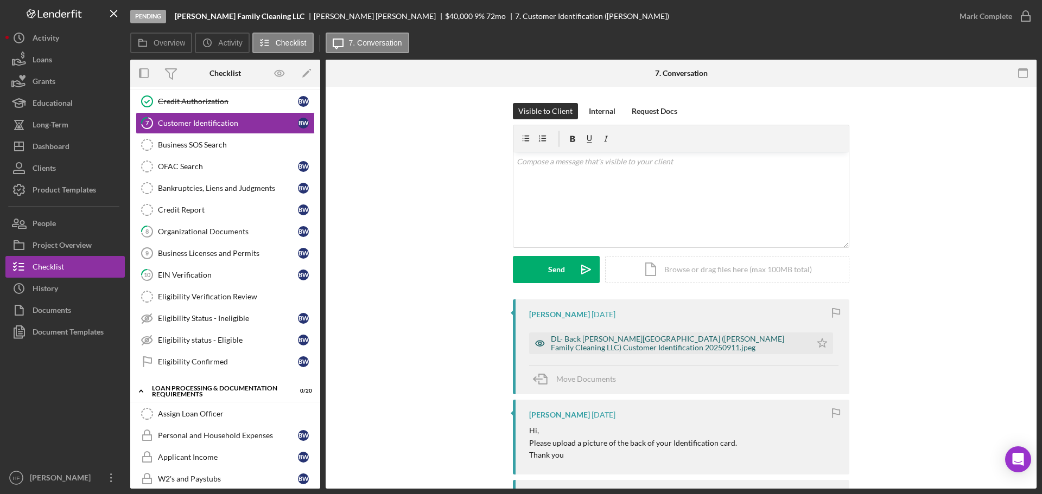
click at [613, 352] on div "DL- Back [PERSON_NAME][GEOGRAPHIC_DATA] ([PERSON_NAME] Family Cleaning LLC) Cus…" at bounding box center [678, 343] width 255 height 17
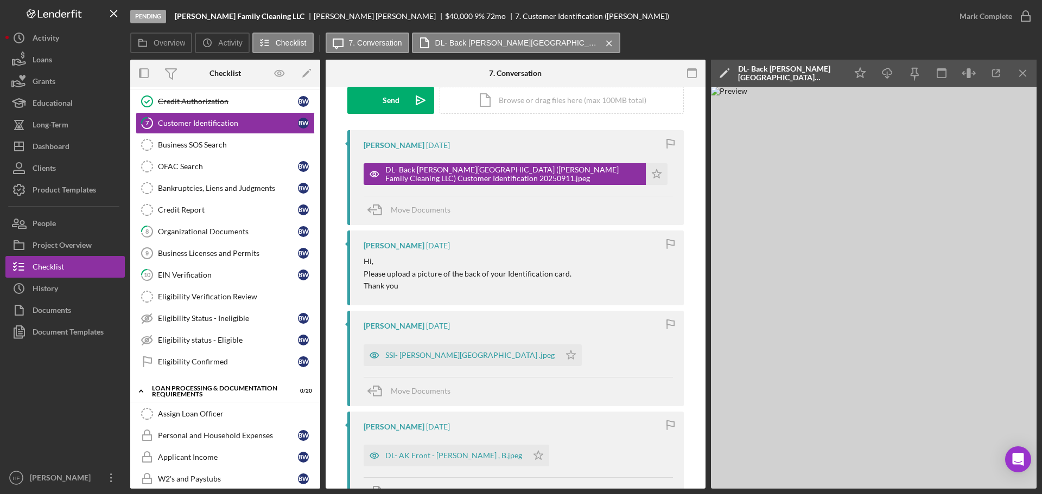
scroll to position [217, 0]
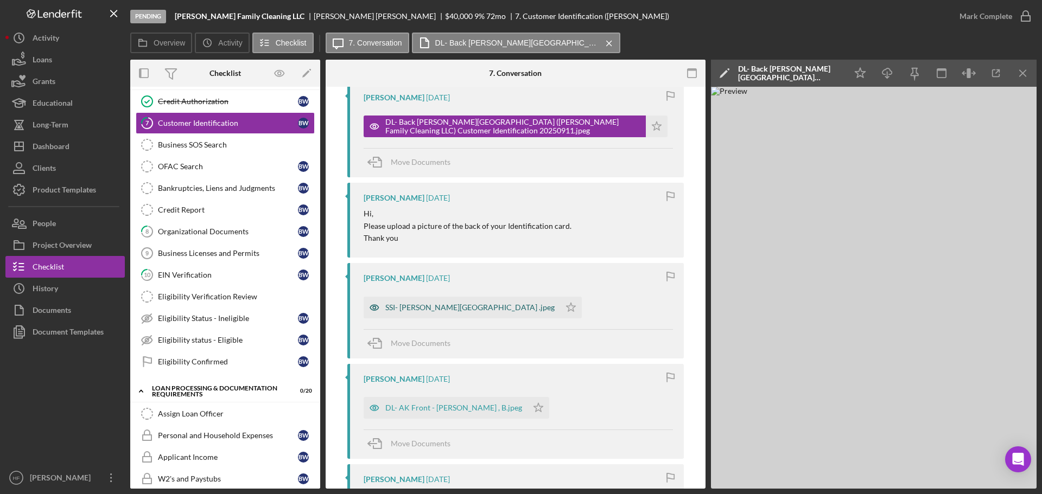
click at [461, 308] on div "SSI- [PERSON_NAME][GEOGRAPHIC_DATA] .jpeg" at bounding box center [469, 307] width 169 height 9
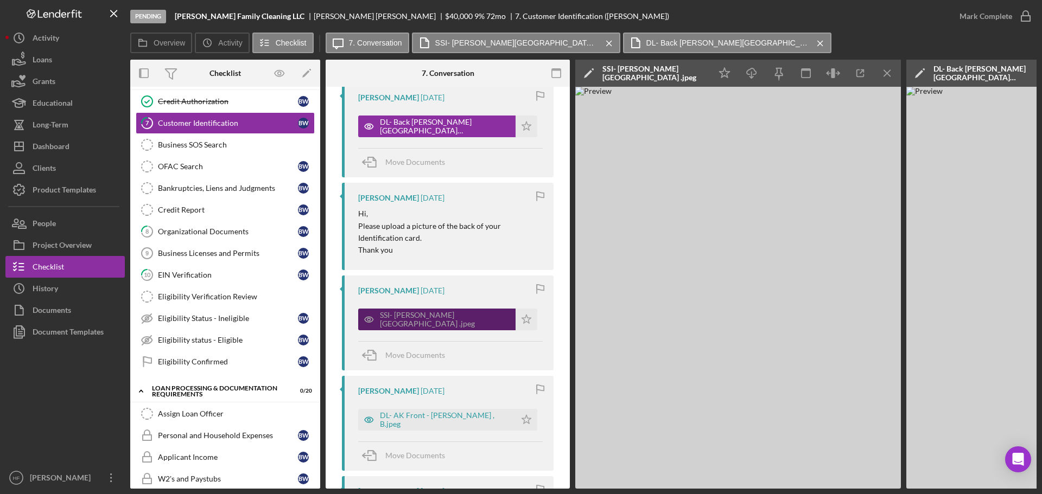
scroll to position [271, 0]
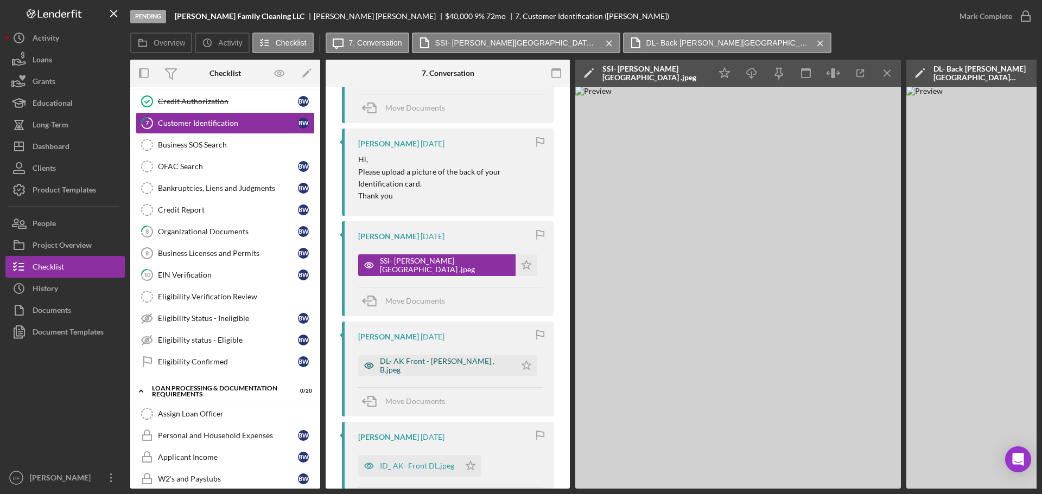
click at [453, 370] on div "DL- AK Front - [PERSON_NAME] , B.jpeg" at bounding box center [445, 365] width 130 height 17
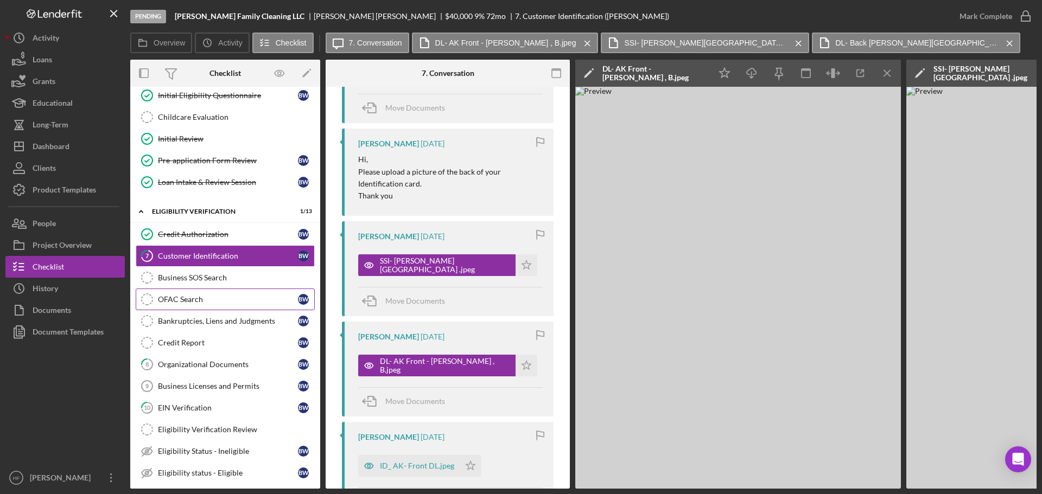
scroll to position [0, 0]
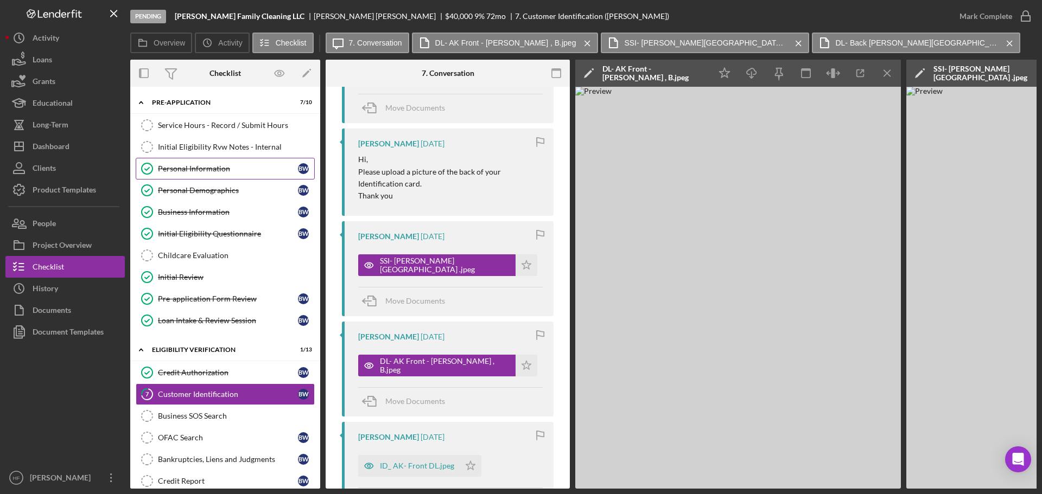
click at [198, 167] on div "Personal Information" at bounding box center [228, 168] width 140 height 9
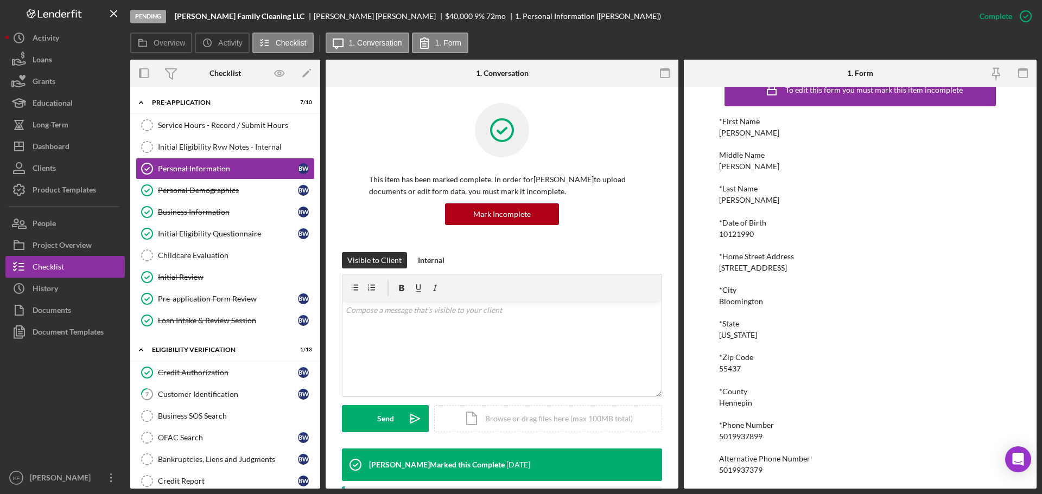
scroll to position [60, 0]
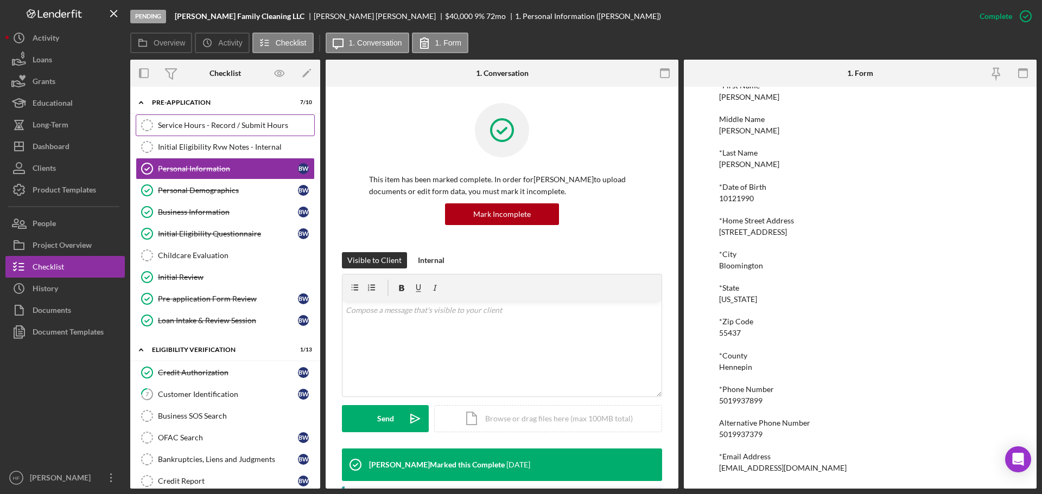
click at [187, 126] on div "Service Hours - Record / Submit Hours" at bounding box center [236, 125] width 156 height 9
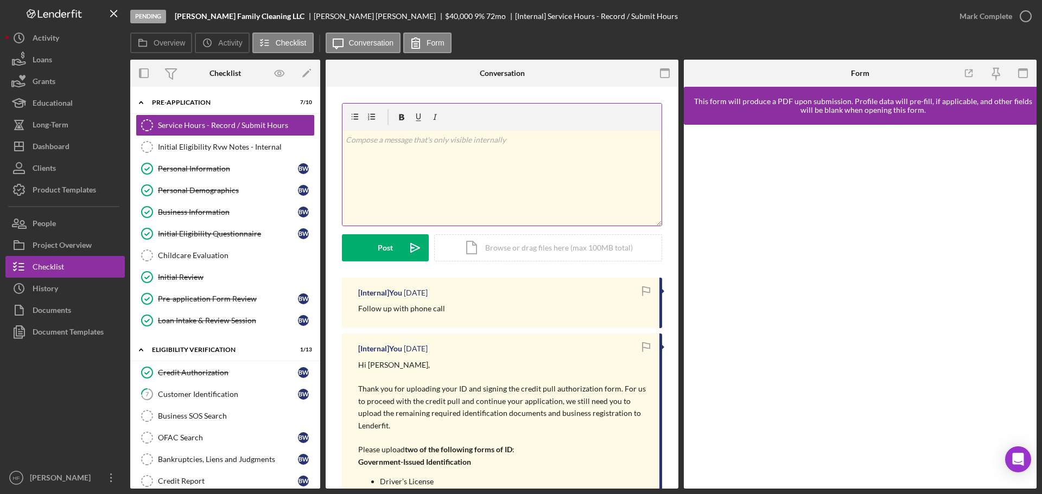
click at [466, 172] on div "v Color teal Color pink Remove color Add row above Add row below Add column bef…" at bounding box center [501, 178] width 319 height 95
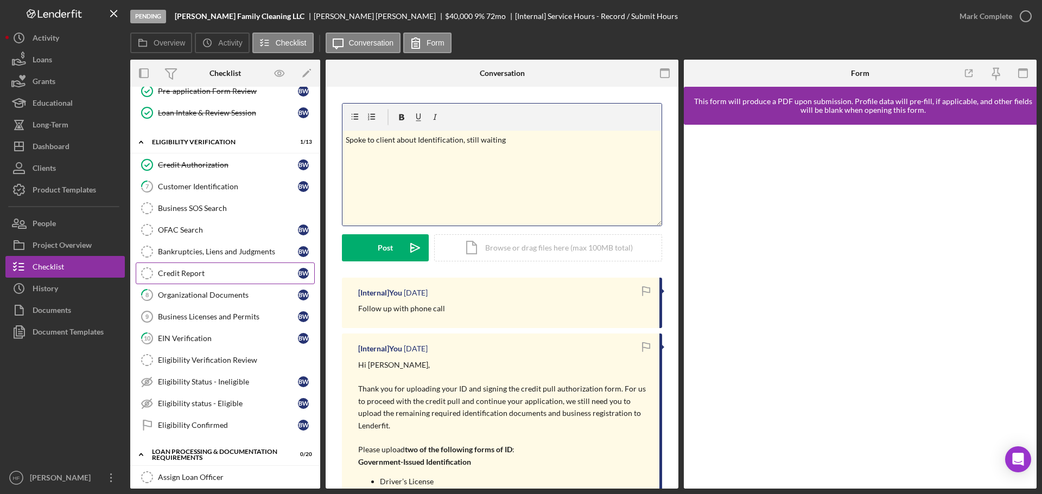
scroll to position [217, 0]
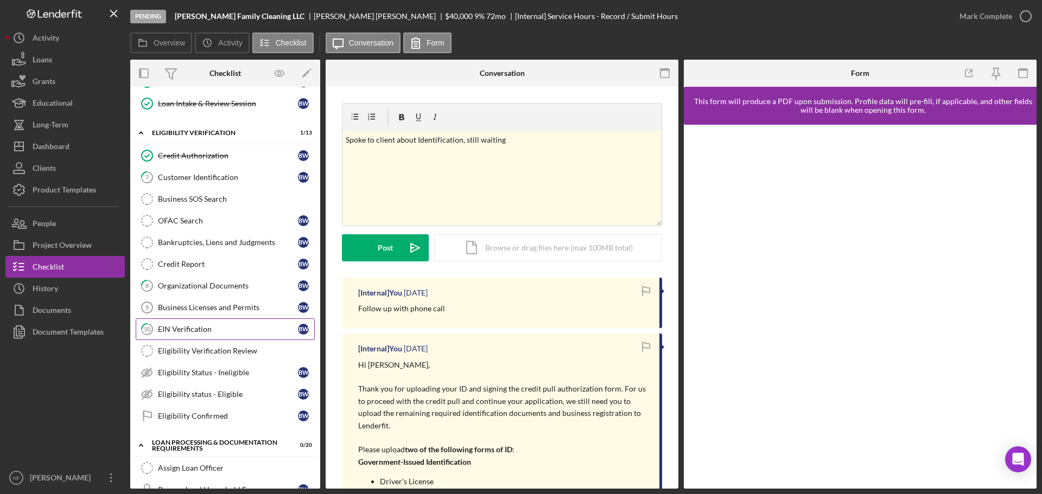
click at [230, 323] on link "10 EIN Verification B W" at bounding box center [225, 330] width 179 height 22
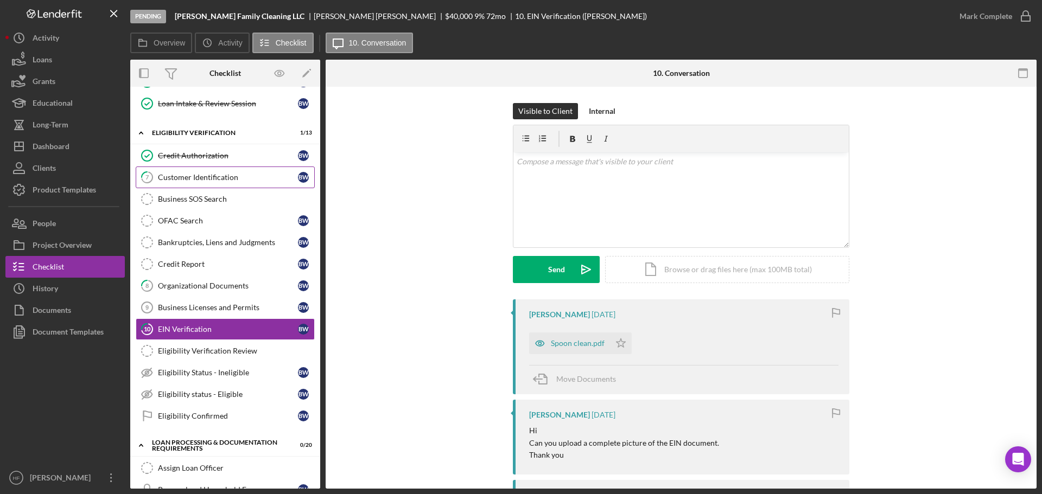
click at [221, 182] on link "7 Customer Identification B W" at bounding box center [225, 178] width 179 height 22
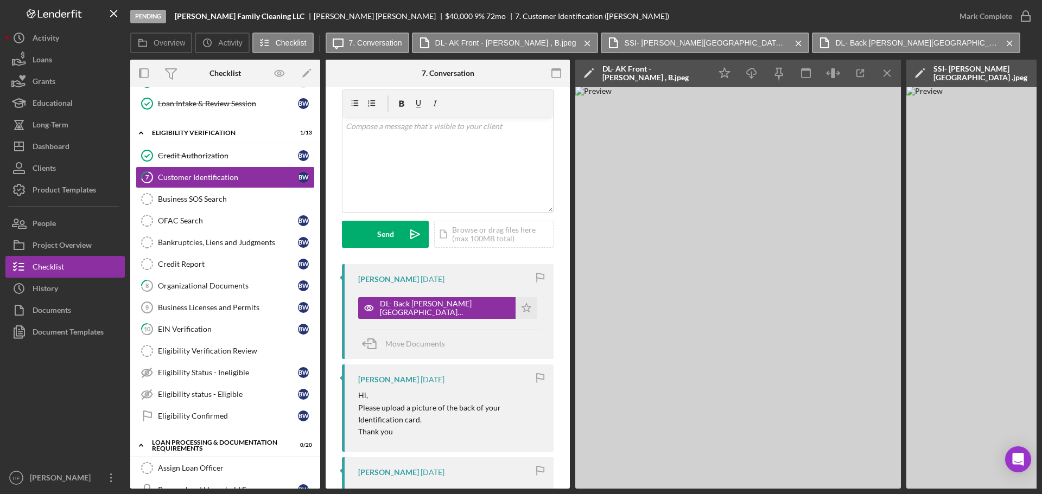
scroll to position [54, 0]
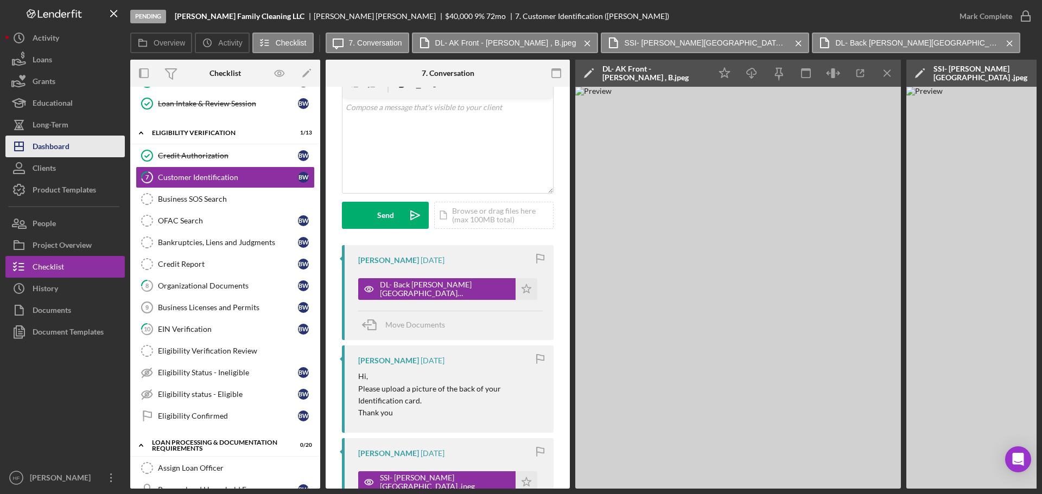
click at [65, 146] on div "Dashboard" at bounding box center [51, 148] width 37 height 24
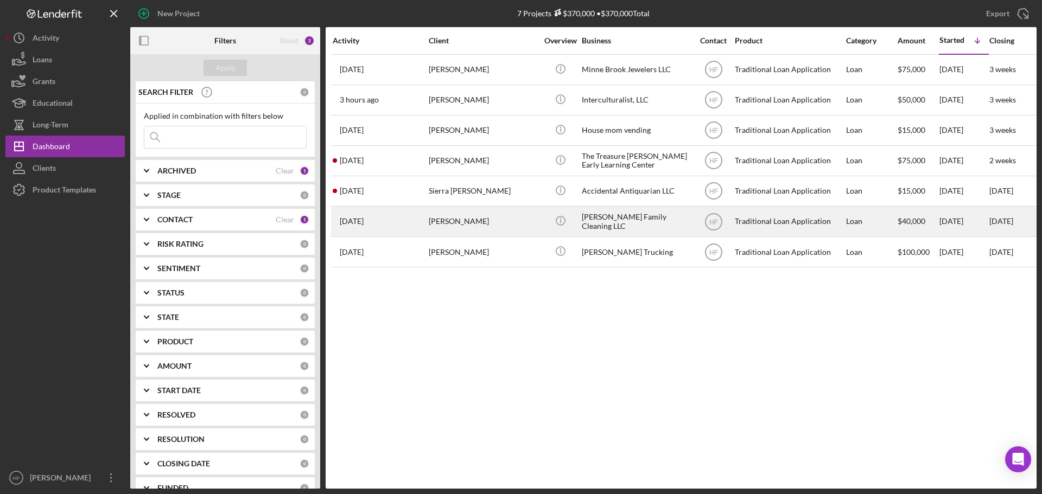
click at [522, 217] on div "[PERSON_NAME]" at bounding box center [483, 221] width 109 height 29
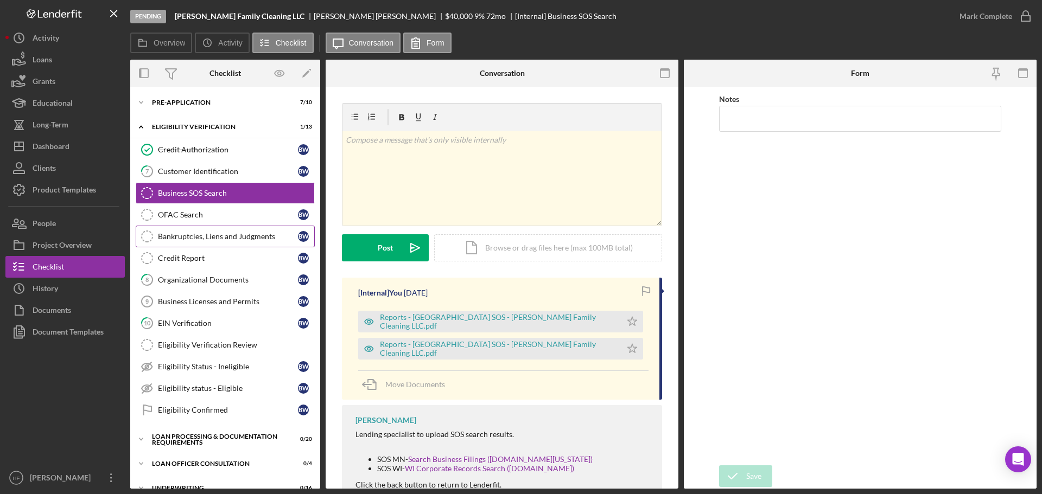
click at [234, 233] on div "Bankruptcies, Liens and Judgments" at bounding box center [228, 236] width 140 height 9
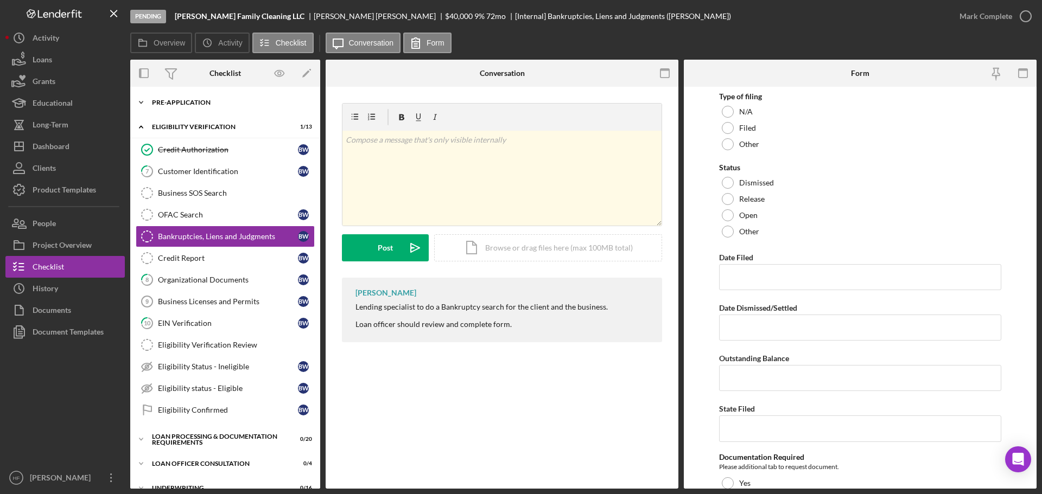
click at [202, 100] on div "Pre-Application" at bounding box center [229, 102] width 155 height 7
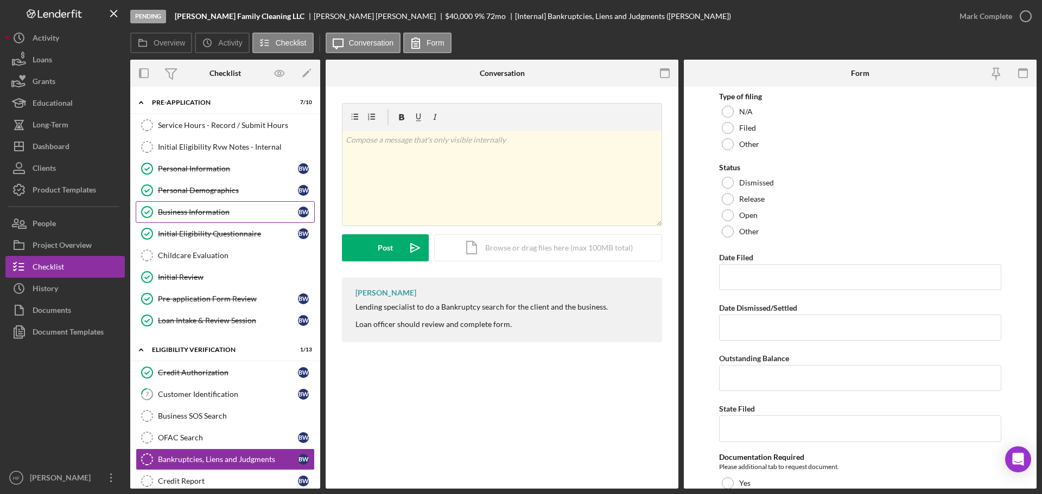
click at [226, 208] on div "Business Information" at bounding box center [228, 212] width 140 height 9
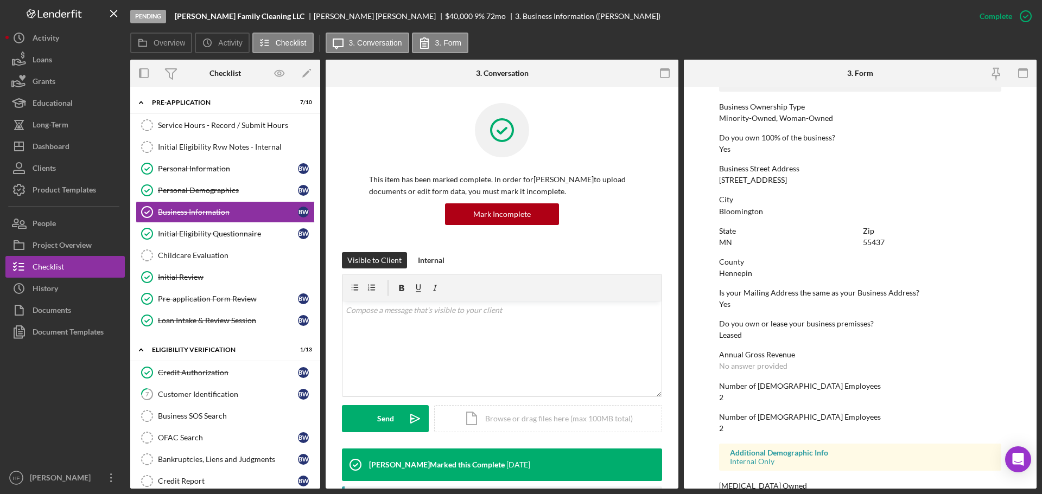
scroll to position [416, 0]
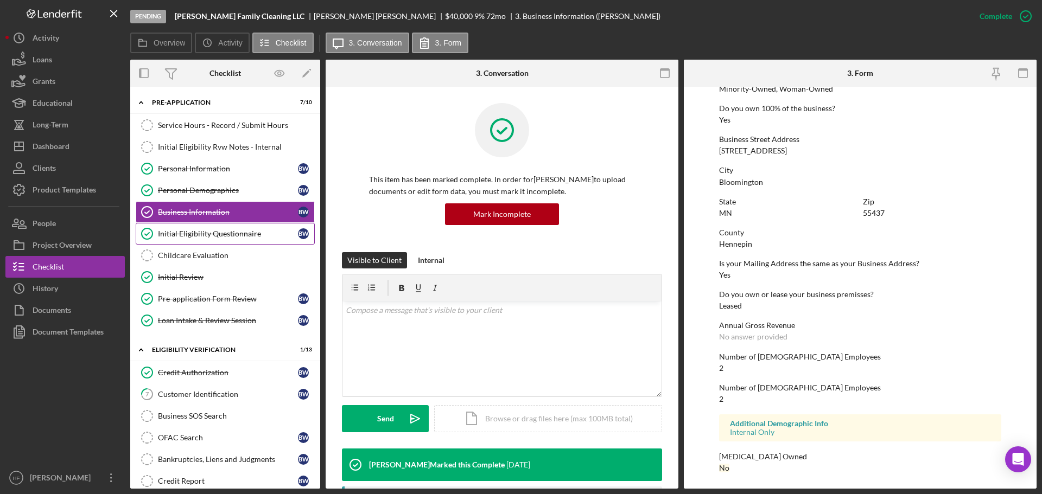
click at [233, 230] on div "Initial Eligibility Questionnaire" at bounding box center [228, 234] width 140 height 9
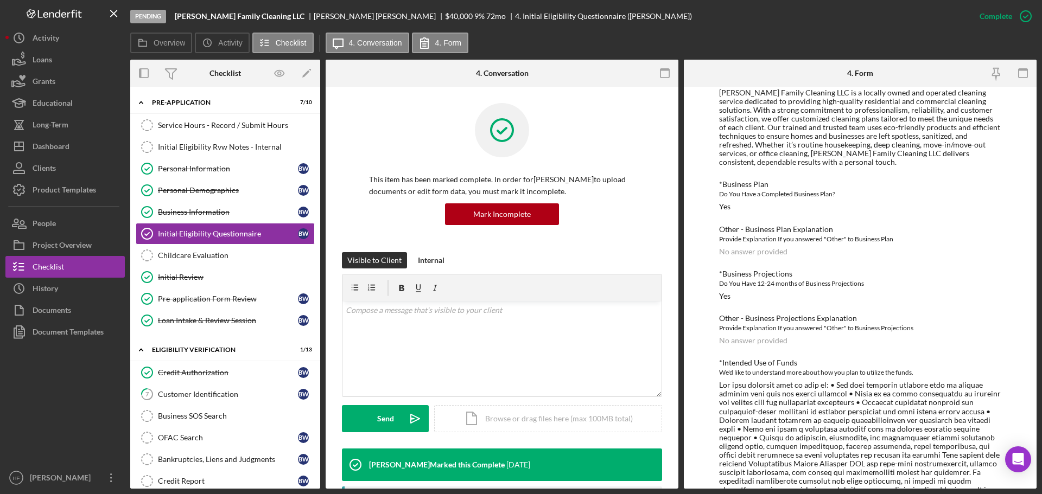
scroll to position [785, 0]
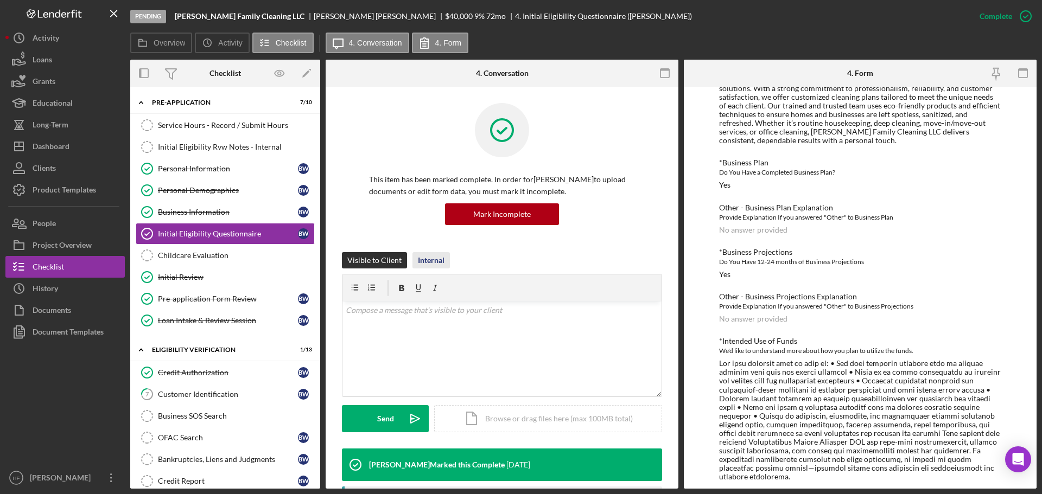
click at [418, 257] on div "Internal" at bounding box center [431, 260] width 27 height 16
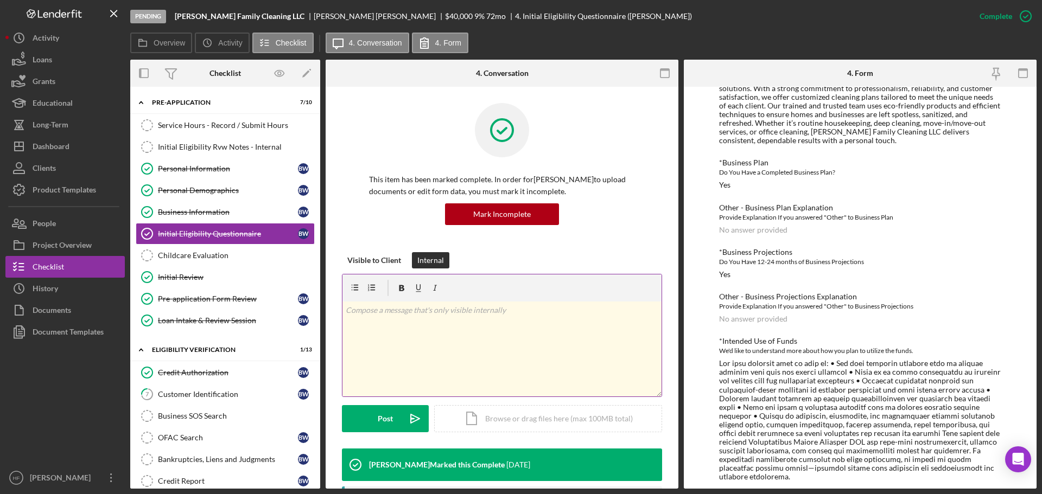
click at [464, 340] on div "v Color teal Color pink Remove color Add row above Add row below Add column bef…" at bounding box center [501, 349] width 319 height 95
click at [407, 411] on icon "Icon/icon-invite-send" at bounding box center [415, 418] width 27 height 27
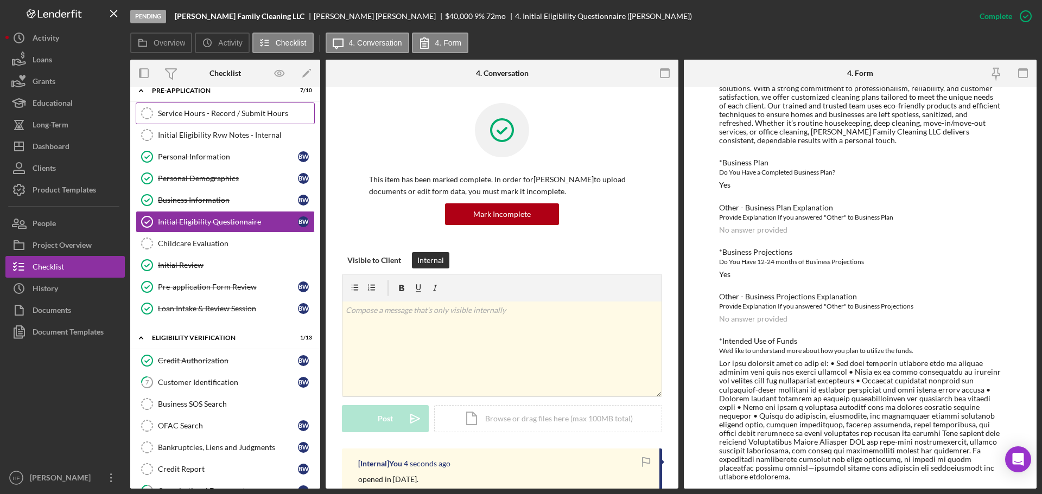
scroll to position [0, 0]
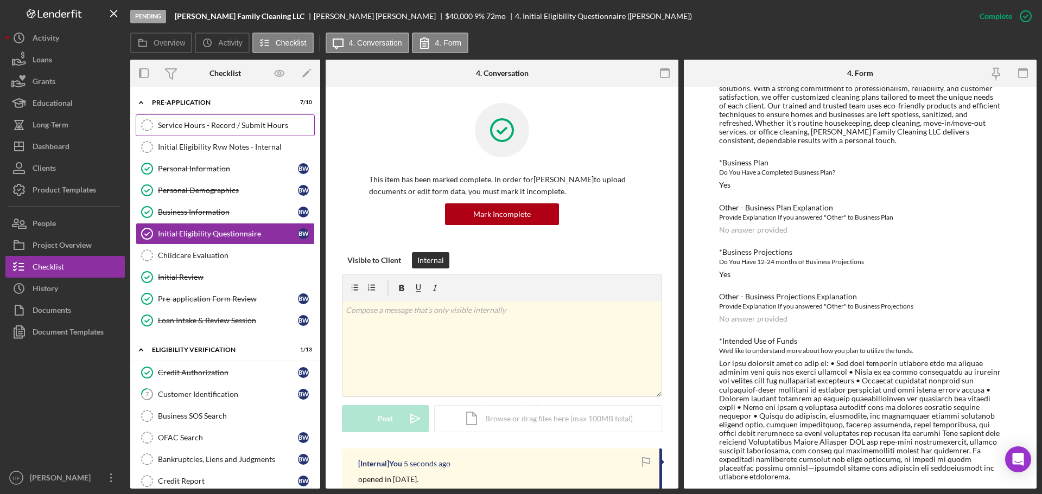
click at [206, 126] on div "Service Hours - Record / Submit Hours" at bounding box center [236, 125] width 156 height 9
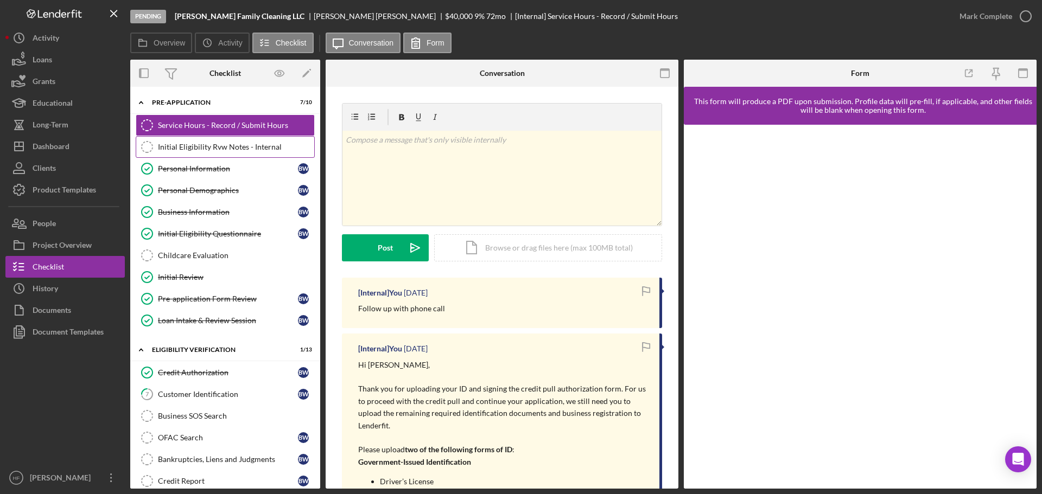
click at [232, 151] on div "Initial Eligibility Rvw Notes - Internal" at bounding box center [236, 147] width 156 height 9
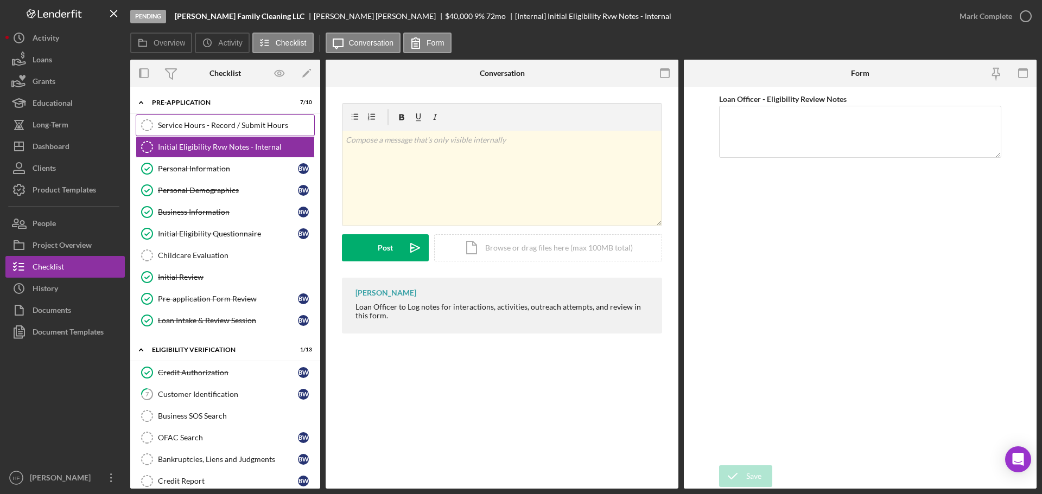
click at [229, 128] on div "Service Hours - Record / Submit Hours" at bounding box center [236, 125] width 156 height 9
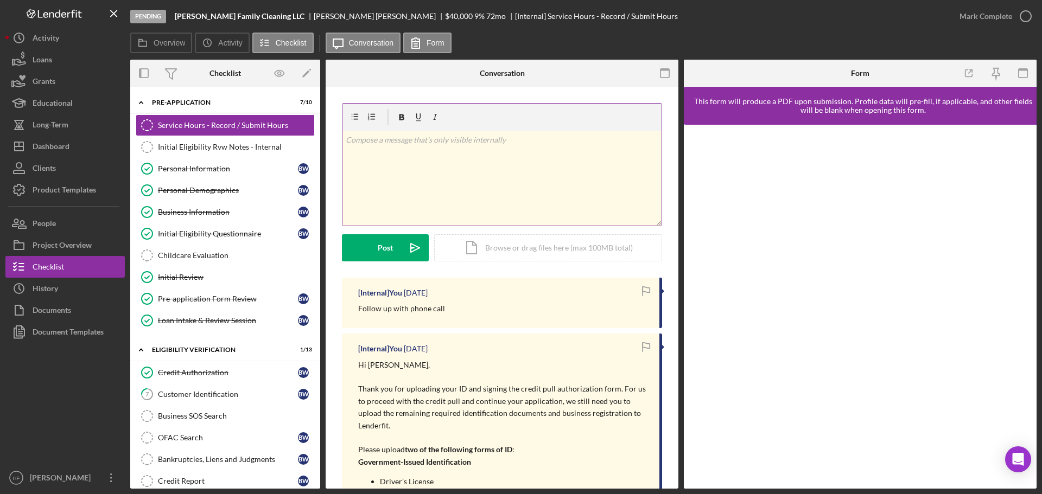
click at [417, 169] on div "v Color teal Color pink Remove color Add row above Add row below Add column bef…" at bounding box center [501, 178] width 319 height 95
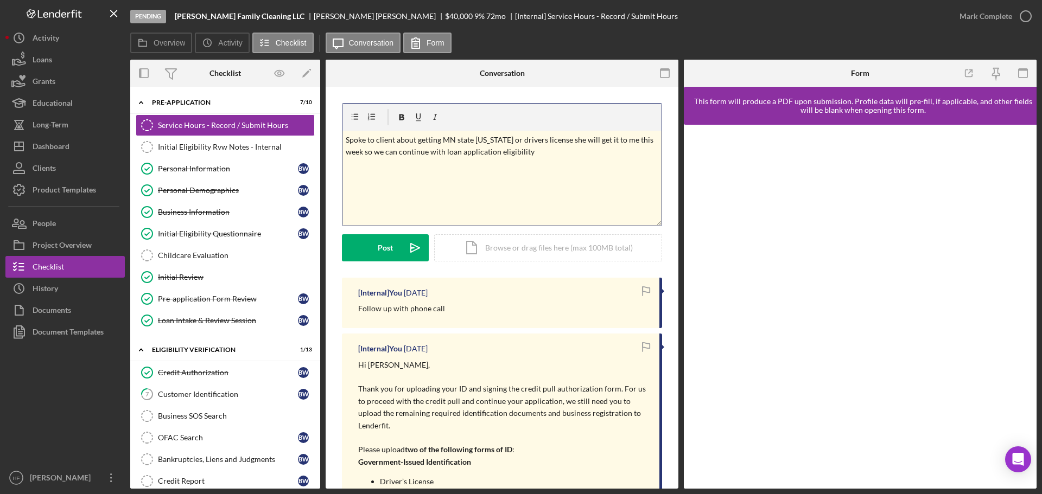
click at [524, 152] on p "Spoke to client about getting MN state [US_STATE] or drivers license she will g…" at bounding box center [502, 146] width 313 height 24
click at [504, 155] on p "Spoke to client about getting MN state [US_STATE] or driver's license she will …" at bounding box center [502, 146] width 313 height 24
click at [385, 247] on div "Post" at bounding box center [385, 247] width 15 height 27
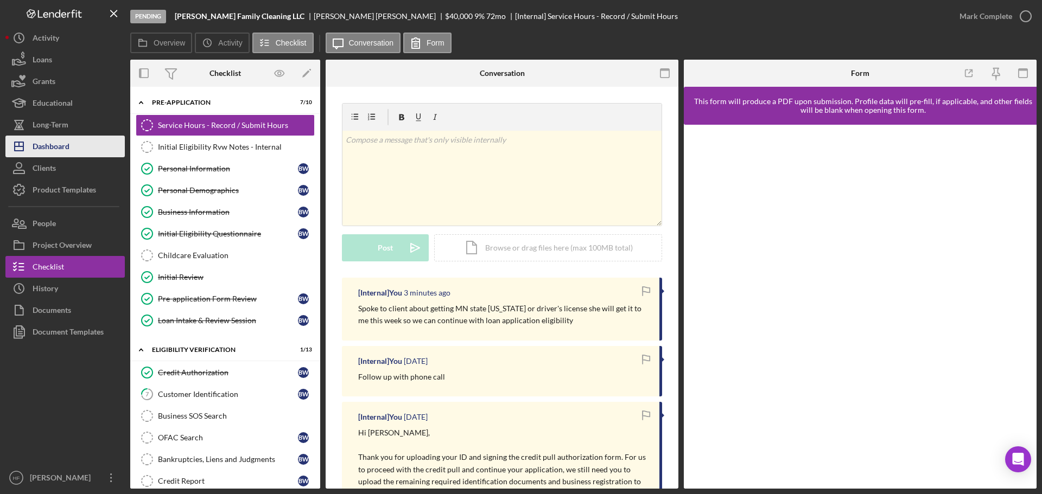
click at [80, 143] on button "Icon/Dashboard Dashboard" at bounding box center [64, 147] width 119 height 22
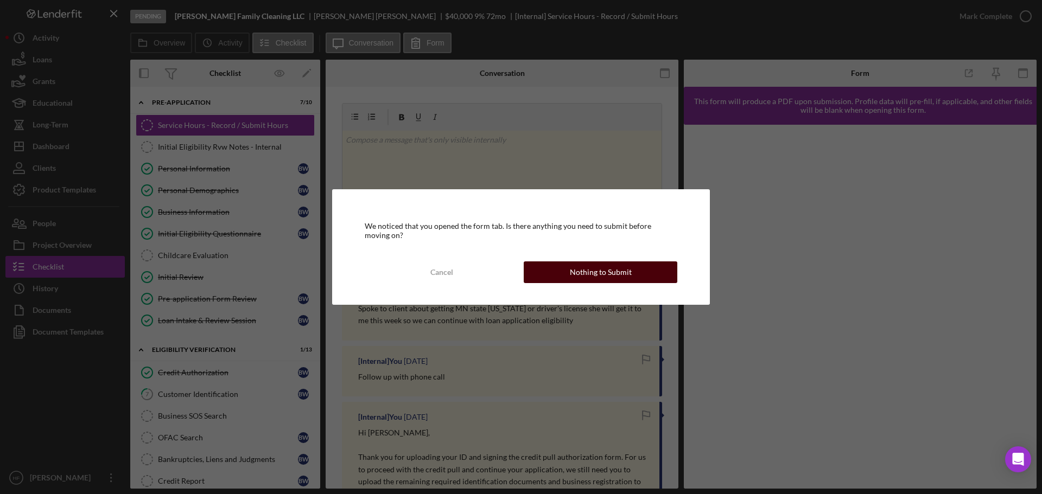
click at [569, 276] on button "Nothing to Submit" at bounding box center [601, 273] width 154 height 22
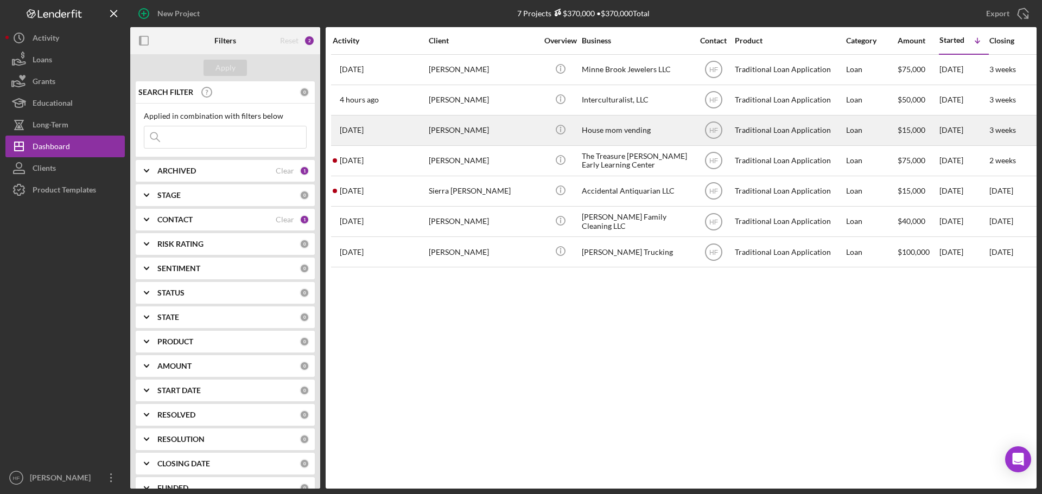
click at [486, 141] on div "[PERSON_NAME]" at bounding box center [483, 130] width 109 height 29
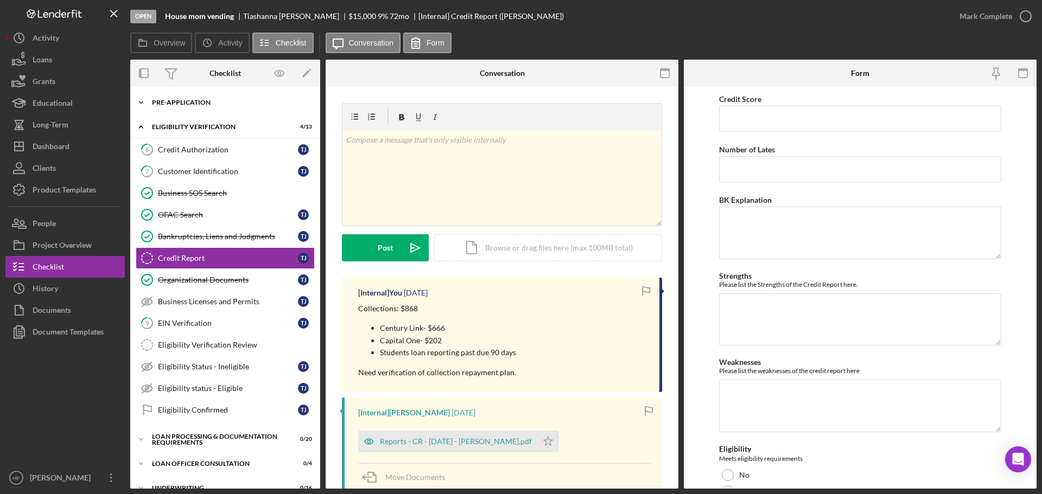
click at [200, 99] on div "Icon/Expander Pre-Application 8 / 10" at bounding box center [225, 103] width 190 height 22
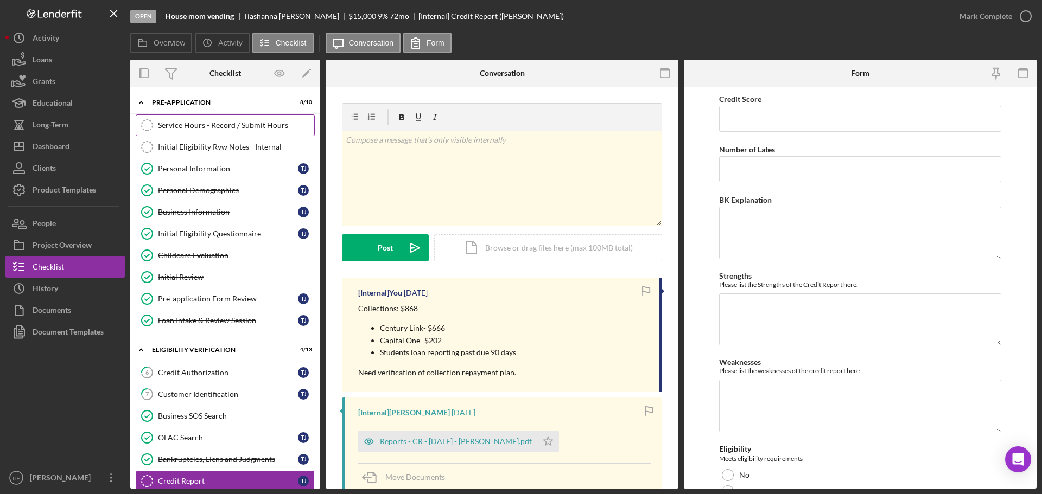
click at [206, 124] on div "Service Hours - Record / Submit Hours" at bounding box center [236, 125] width 156 height 9
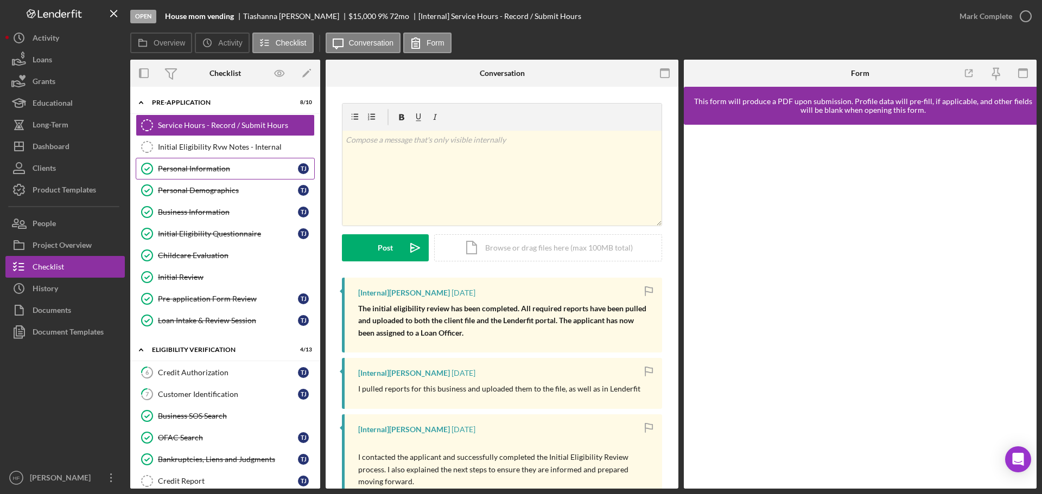
click at [196, 177] on link "Personal Information Personal Information T J" at bounding box center [225, 169] width 179 height 22
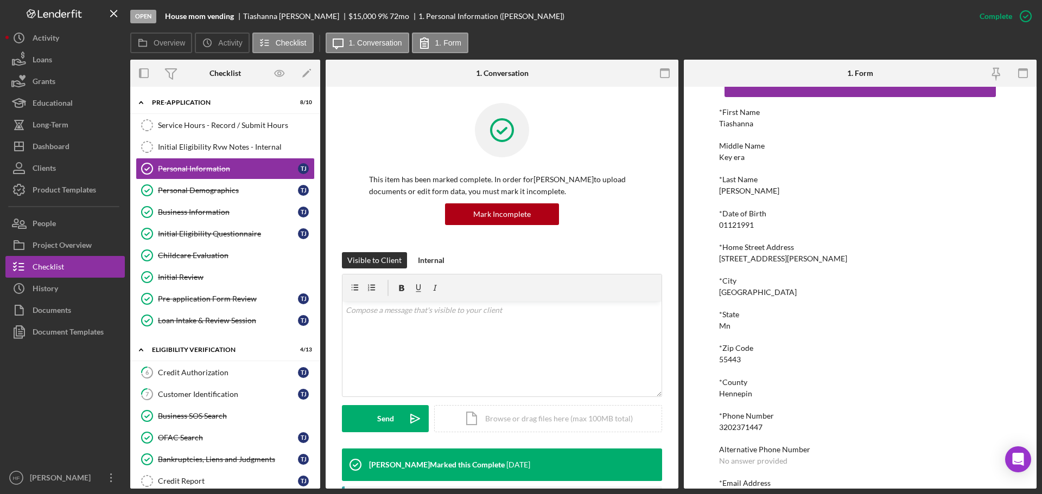
scroll to position [60, 0]
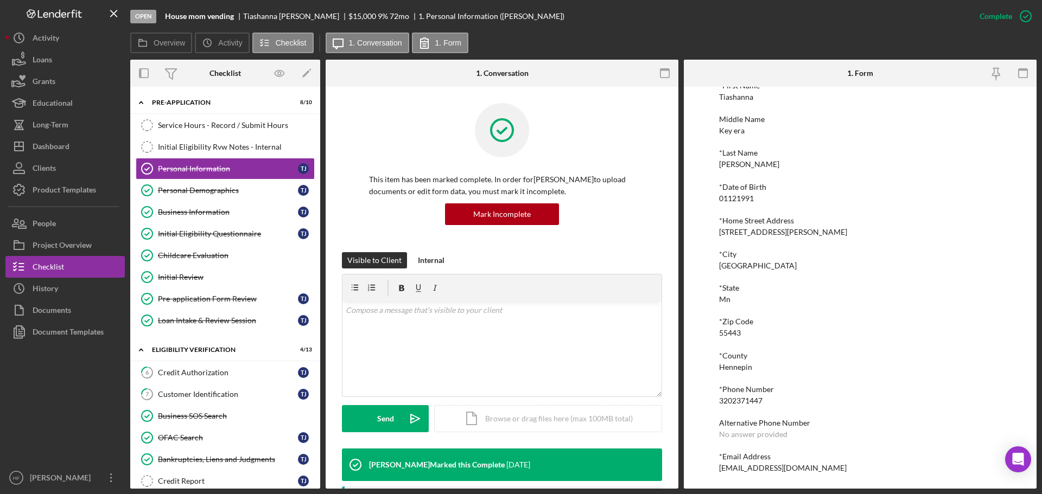
drag, startPoint x: 846, startPoint y: 468, endPoint x: 698, endPoint y: 475, distance: 148.3
click at [698, 475] on div "To edit this form you must mark this item incomplete *First Name Tiashanna Midd…" at bounding box center [860, 288] width 353 height 402
copy div "[EMAIL_ADDRESS][DOMAIN_NAME]"
drag, startPoint x: 199, startPoint y: 131, endPoint x: 280, endPoint y: 162, distance: 87.1
click at [199, 131] on link "Service Hours - Record / Submit Hours Service Hours - Record / Submit Hours" at bounding box center [225, 126] width 179 height 22
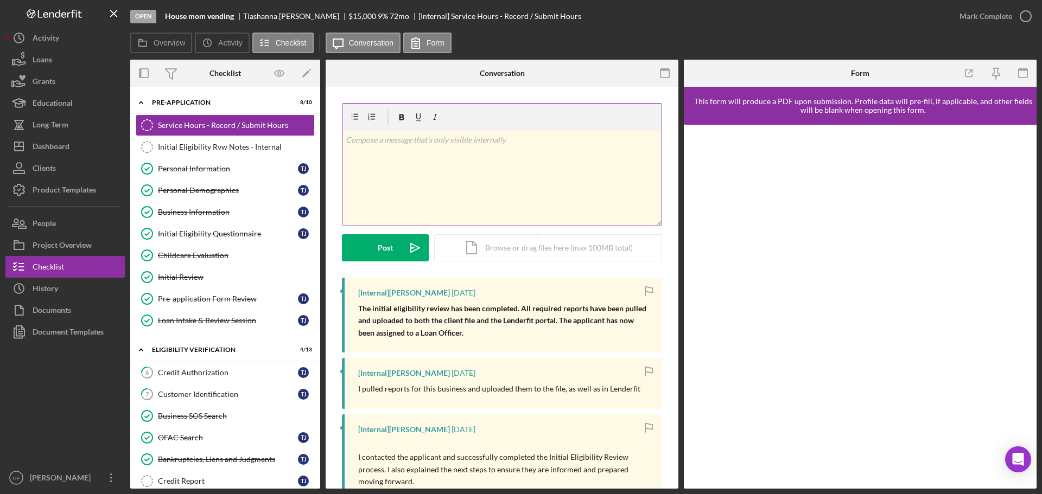
click at [396, 156] on div "v Color teal Color pink Remove color Add row above Add row below Add column bef…" at bounding box center [501, 178] width 319 height 95
click at [353, 245] on button "Post Icon/icon-invite-send" at bounding box center [385, 247] width 87 height 27
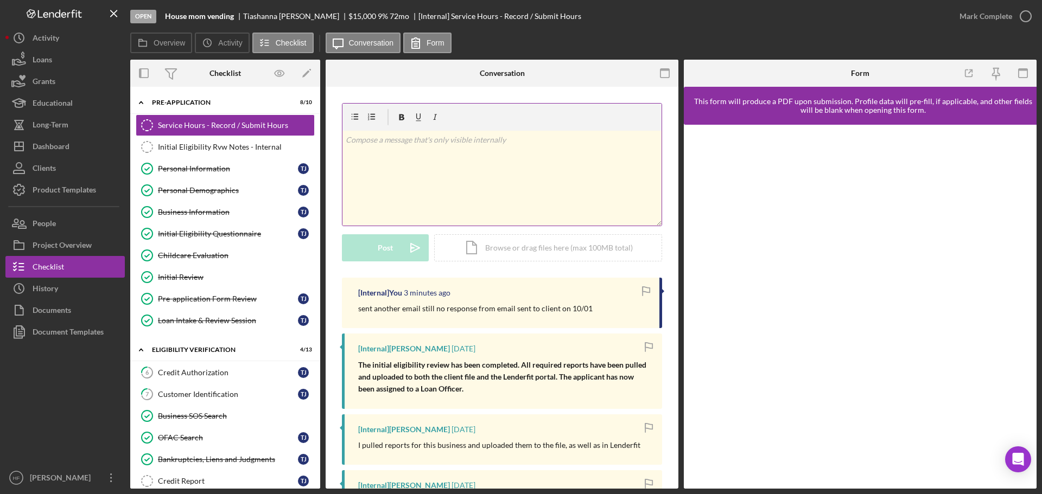
click at [499, 175] on div "v Color teal Color pink Remove color Add row above Add row below Add column bef…" at bounding box center [501, 178] width 319 height 95
click at [354, 246] on button "Post Icon/icon-invite-send" at bounding box center [385, 247] width 87 height 27
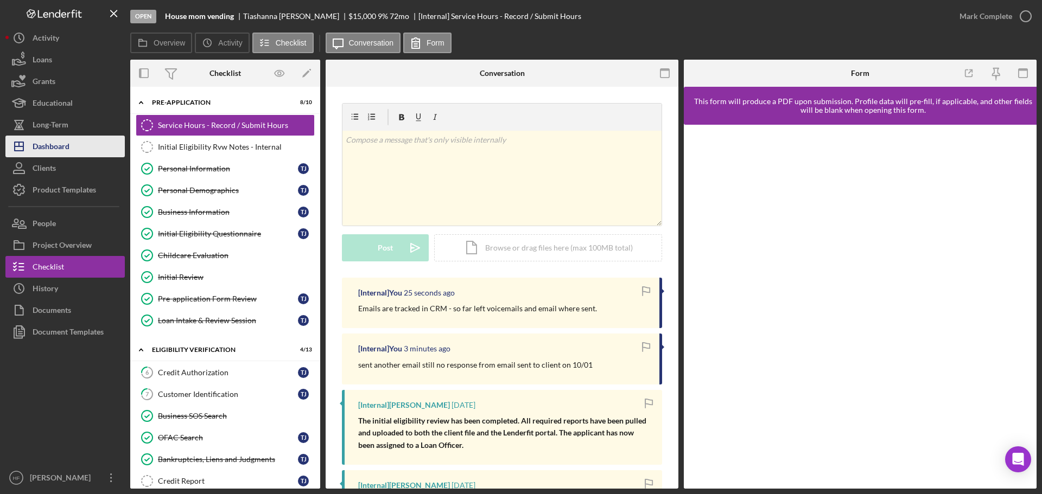
click at [66, 153] on div "Dashboard" at bounding box center [51, 148] width 37 height 24
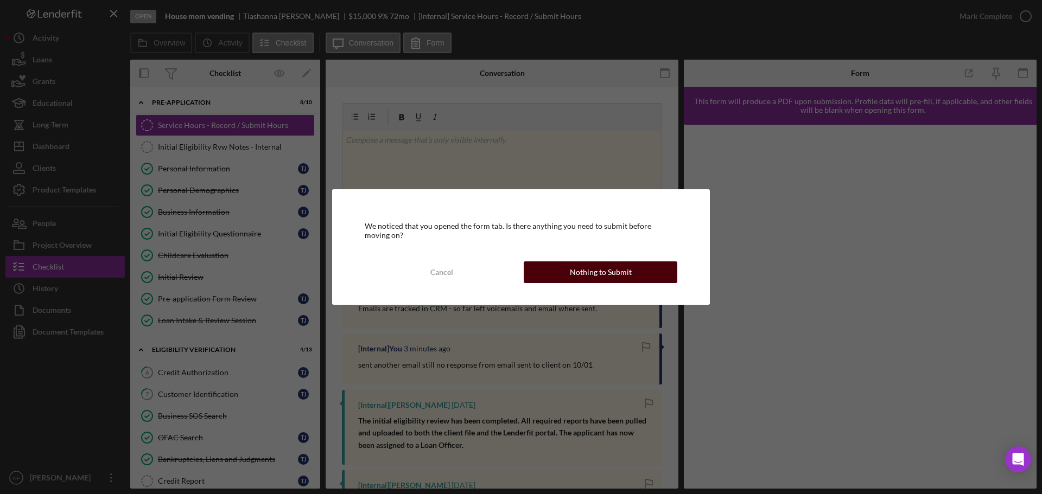
click at [577, 275] on div "Nothing to Submit" at bounding box center [601, 273] width 62 height 22
